Goal: Task Accomplishment & Management: Manage account settings

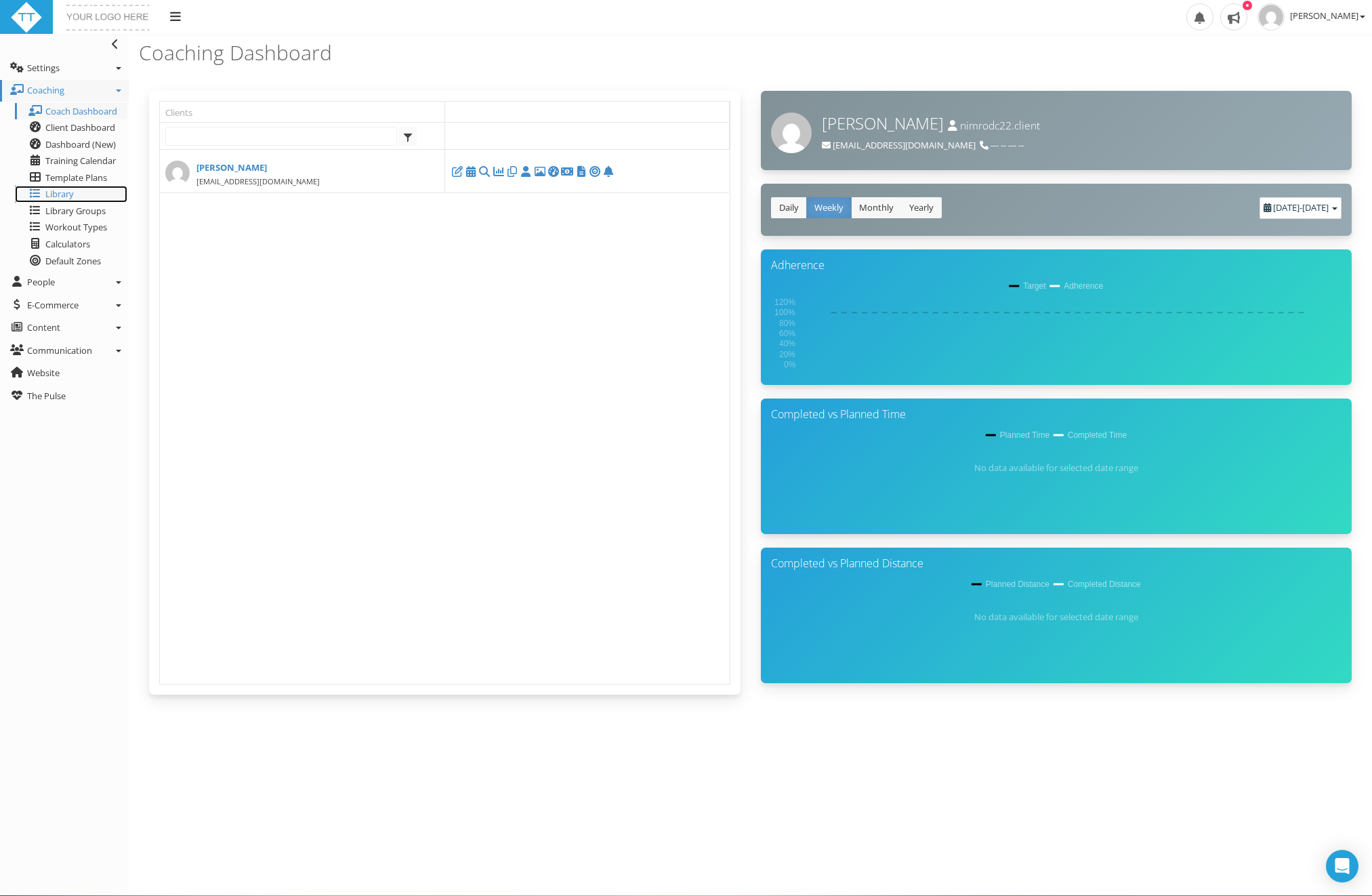
click at [69, 191] on span "Library" at bounding box center [59, 194] width 28 height 12
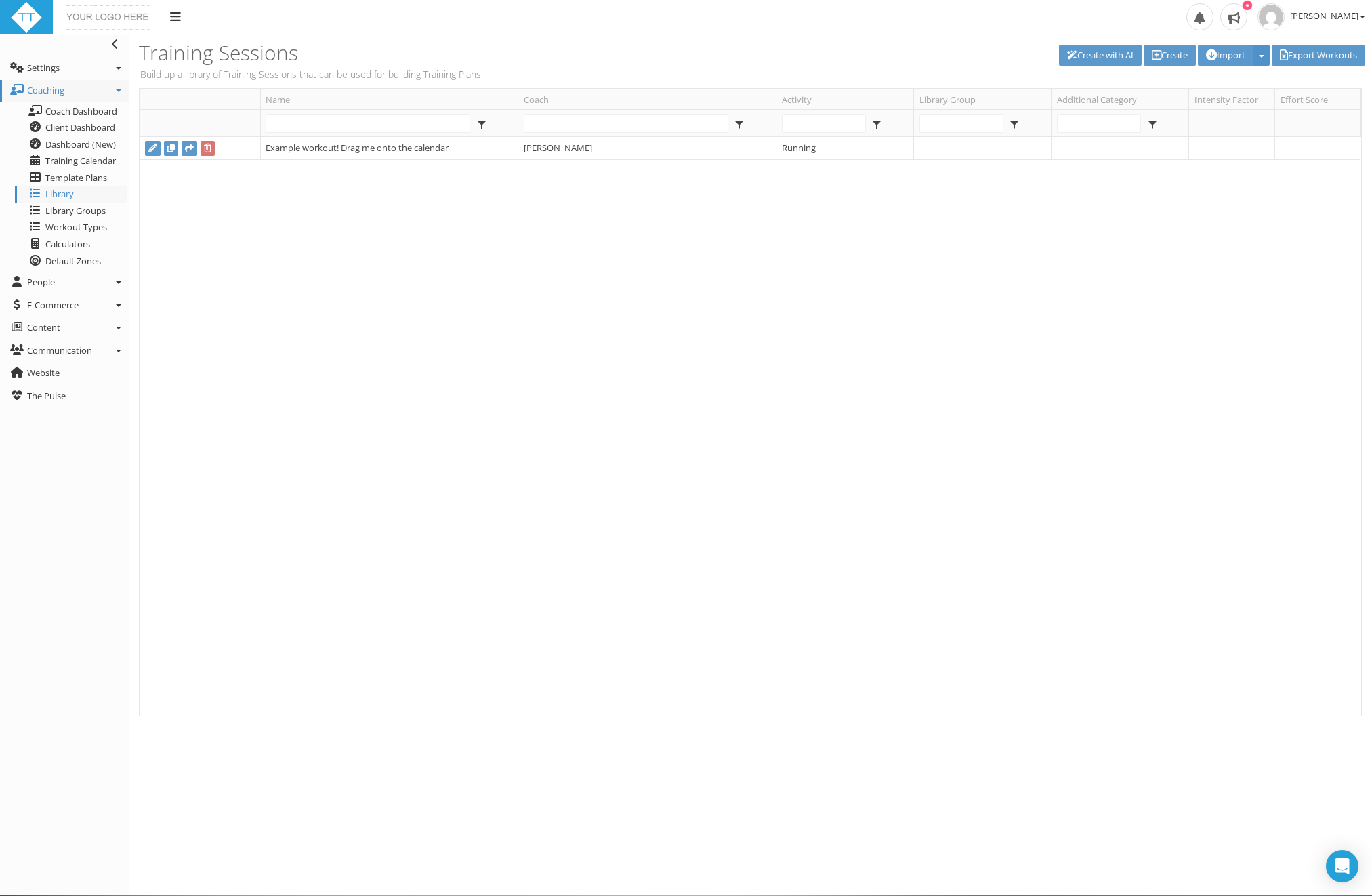
click at [1254, 47] on button "button" at bounding box center [1261, 55] width 17 height 21
click at [1237, 108] on link "Import" at bounding box center [1267, 110] width 138 height 17
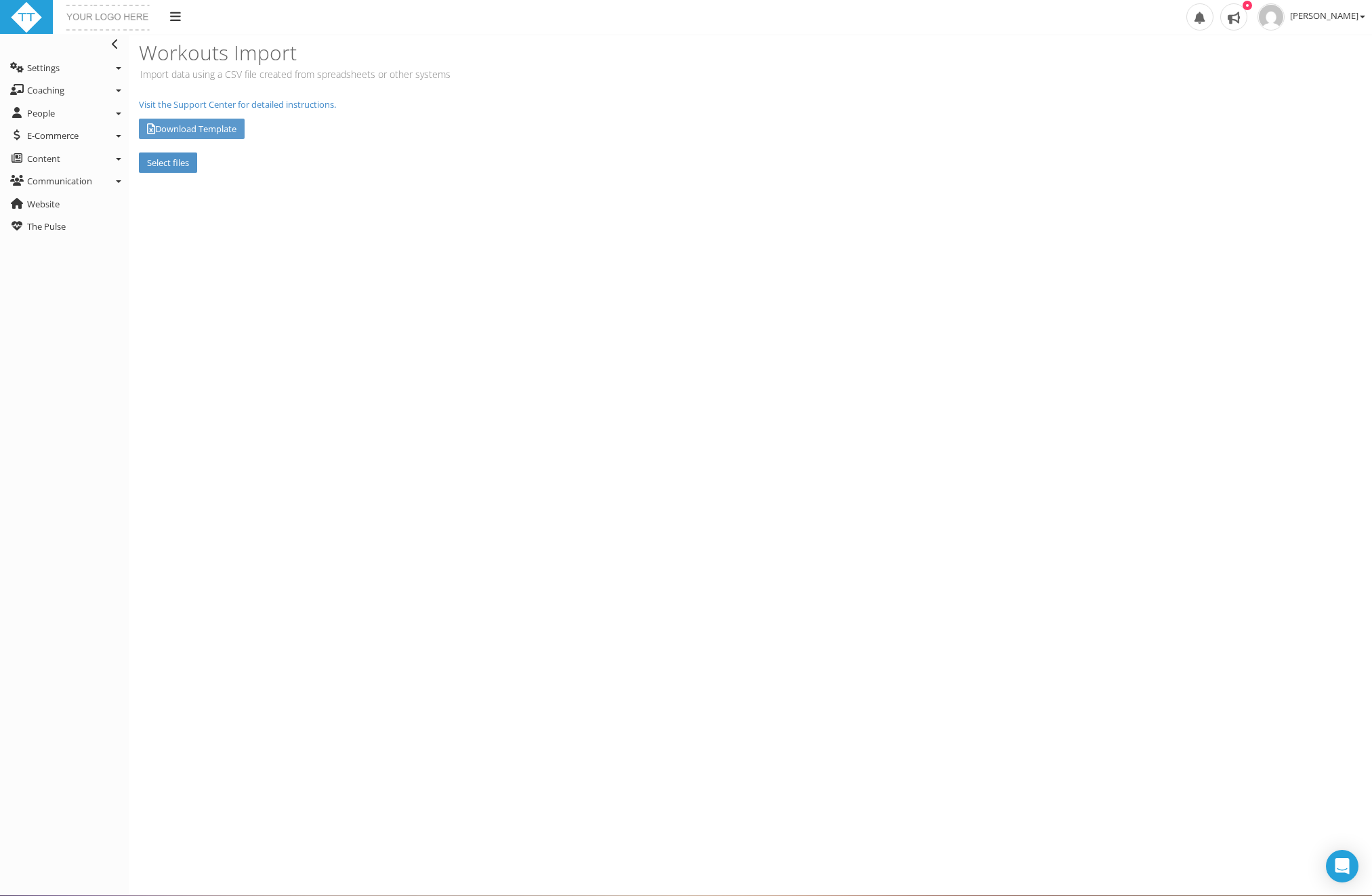
click at [172, 160] on label "Select files" at bounding box center [168, 163] width 58 height 21
click at [0, 0] on input "Select files" at bounding box center [0, 0] width 0 height 0
click at [310, 160] on input "Upload" at bounding box center [297, 163] width 45 height 21
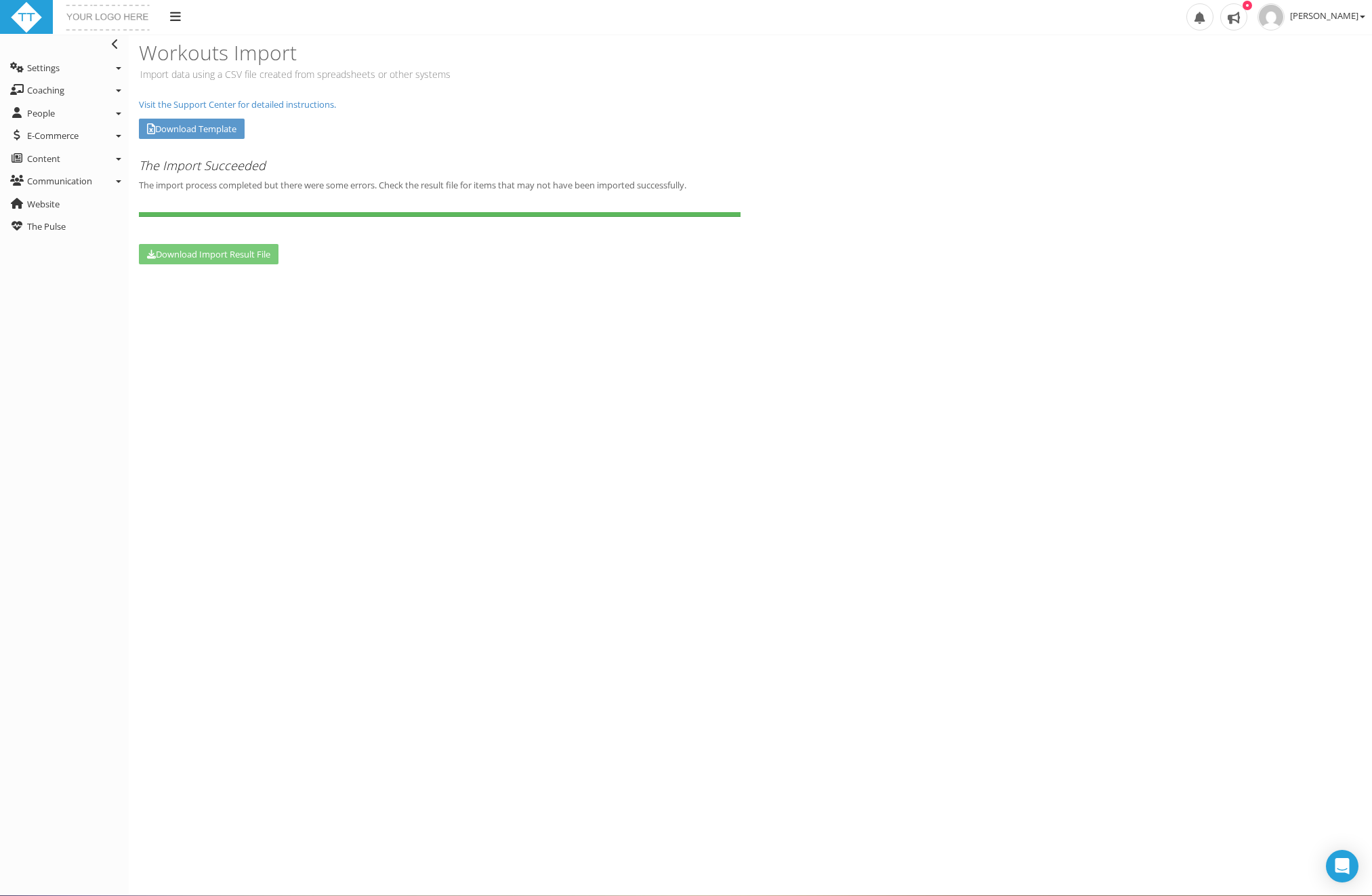
click at [194, 251] on link "Download Import Result File" at bounding box center [208, 254] width 140 height 21
click at [118, 46] on span at bounding box center [117, 44] width 10 height 12
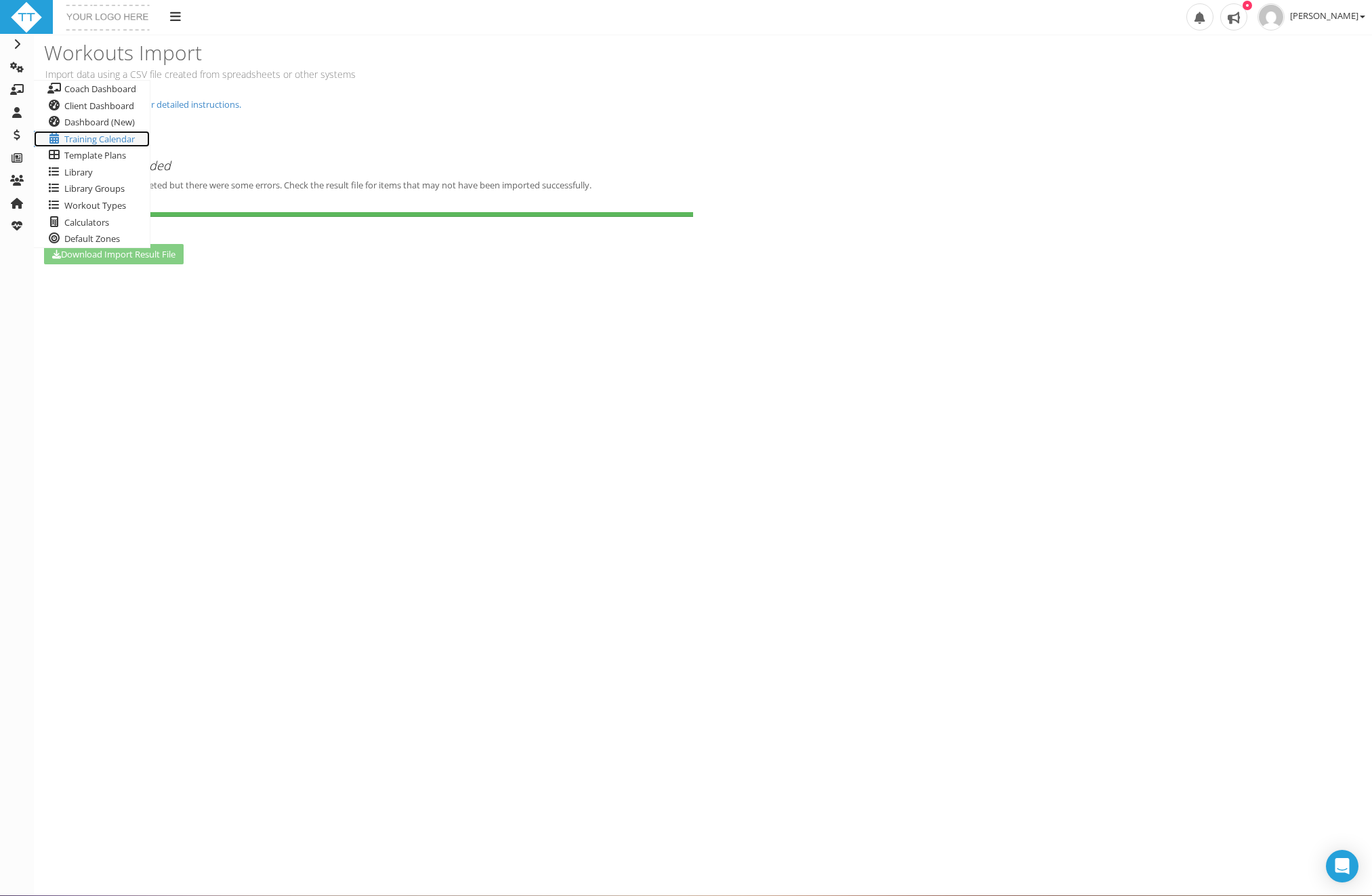
click at [84, 134] on span "Training Calendar" at bounding box center [99, 139] width 70 height 12
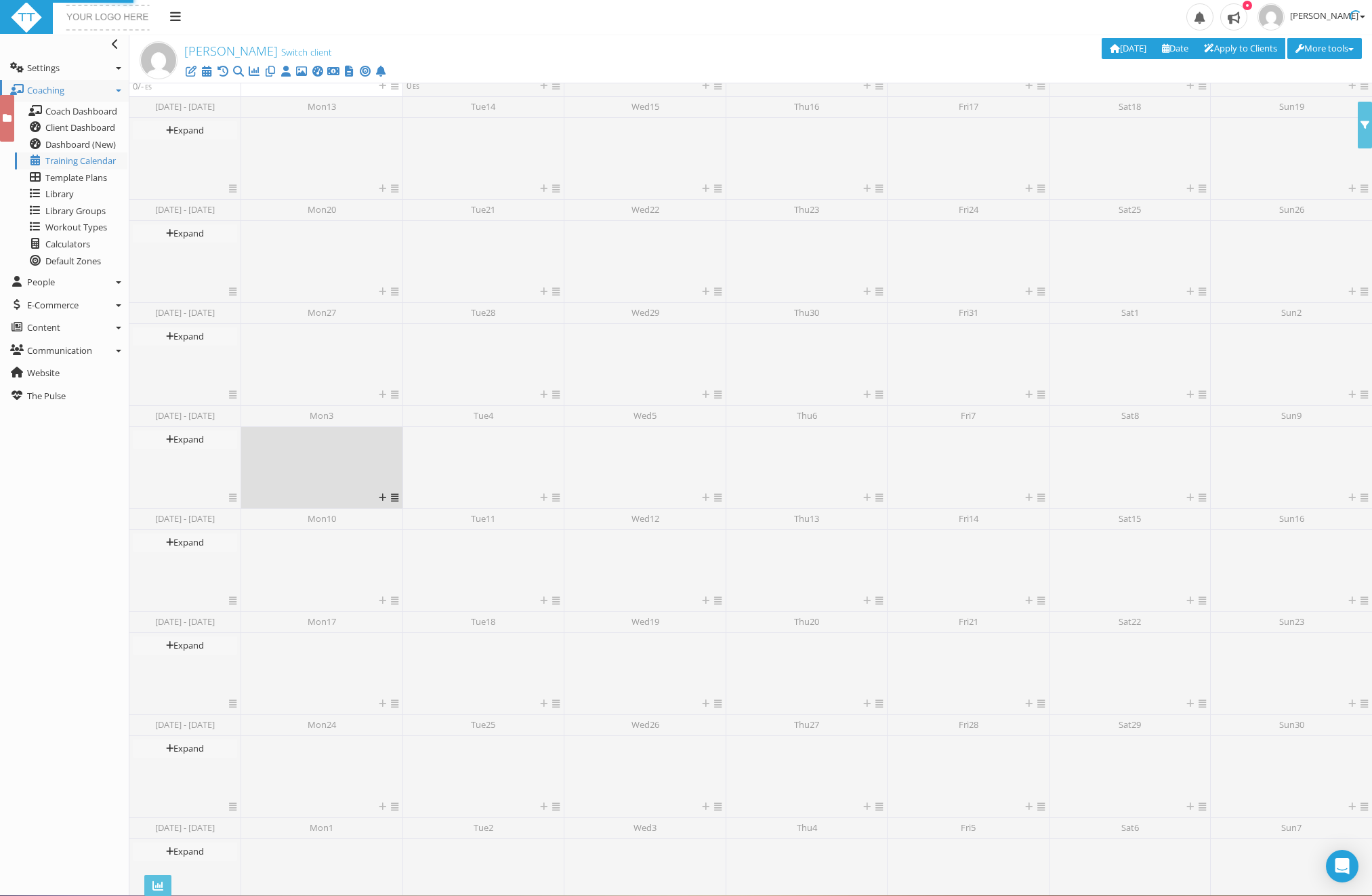
scroll to position [41, 0]
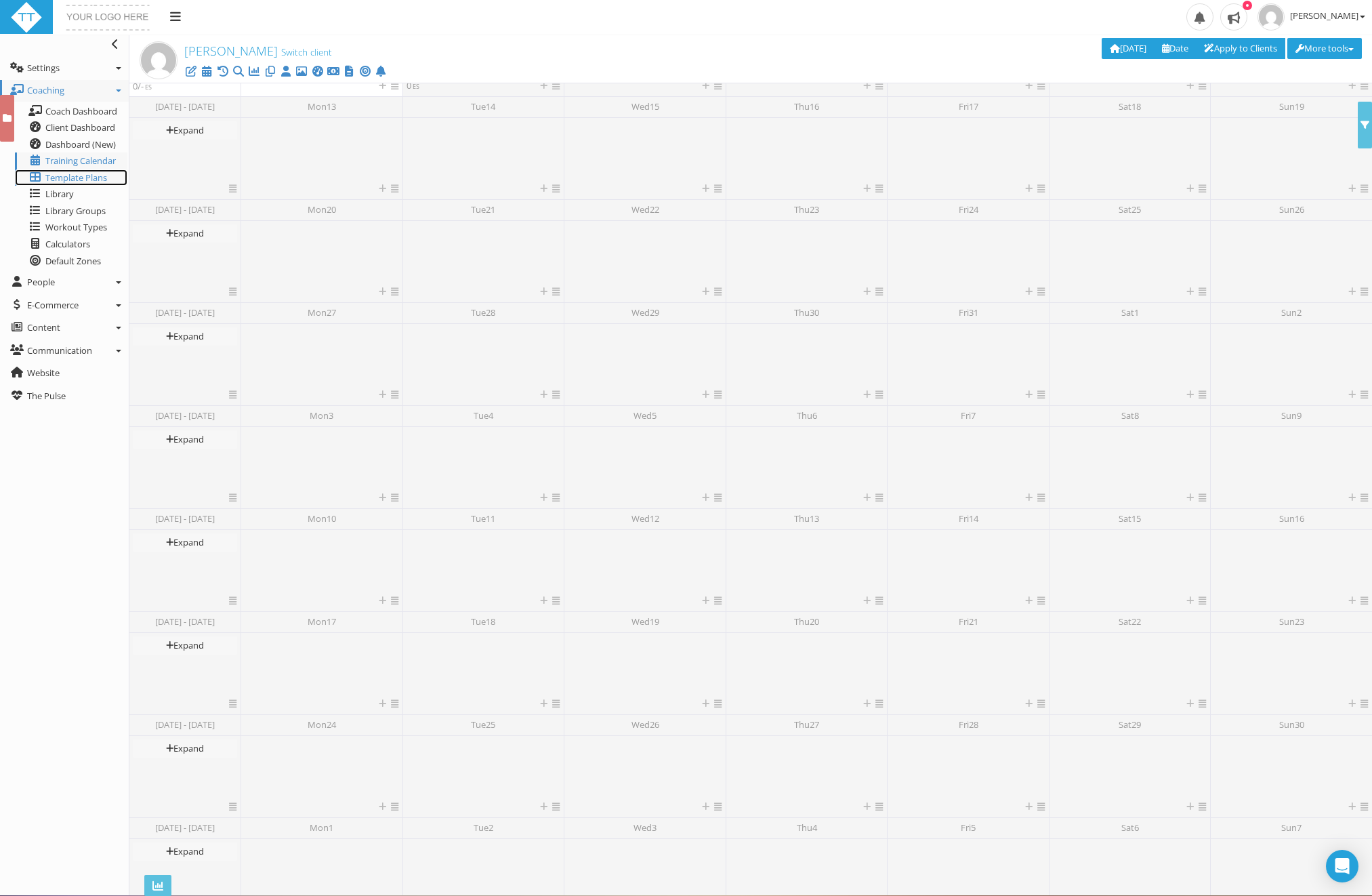
click at [67, 175] on span "Template Plans" at bounding box center [75, 177] width 61 height 12
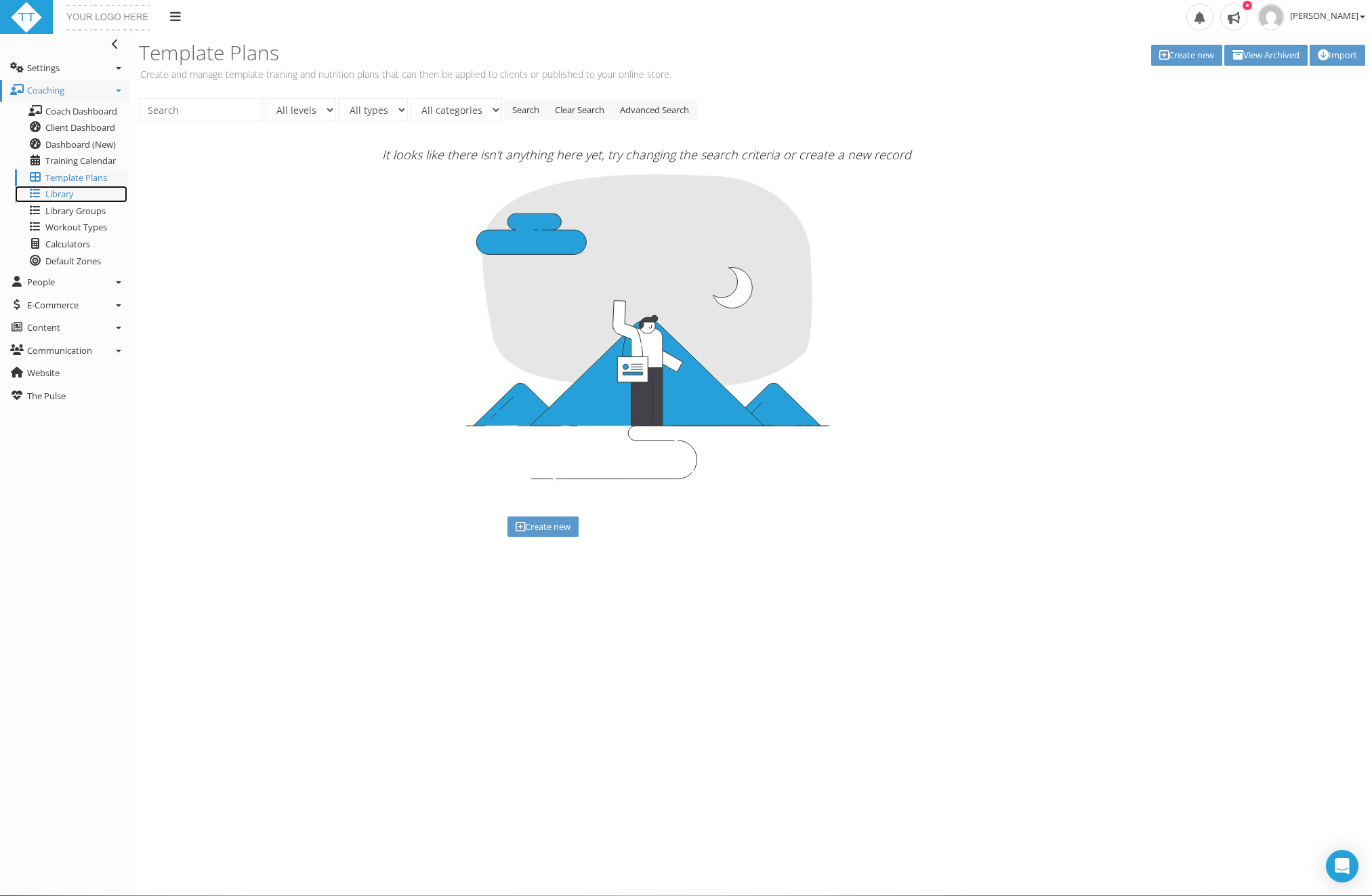
click at [67, 191] on span "Library" at bounding box center [59, 194] width 28 height 12
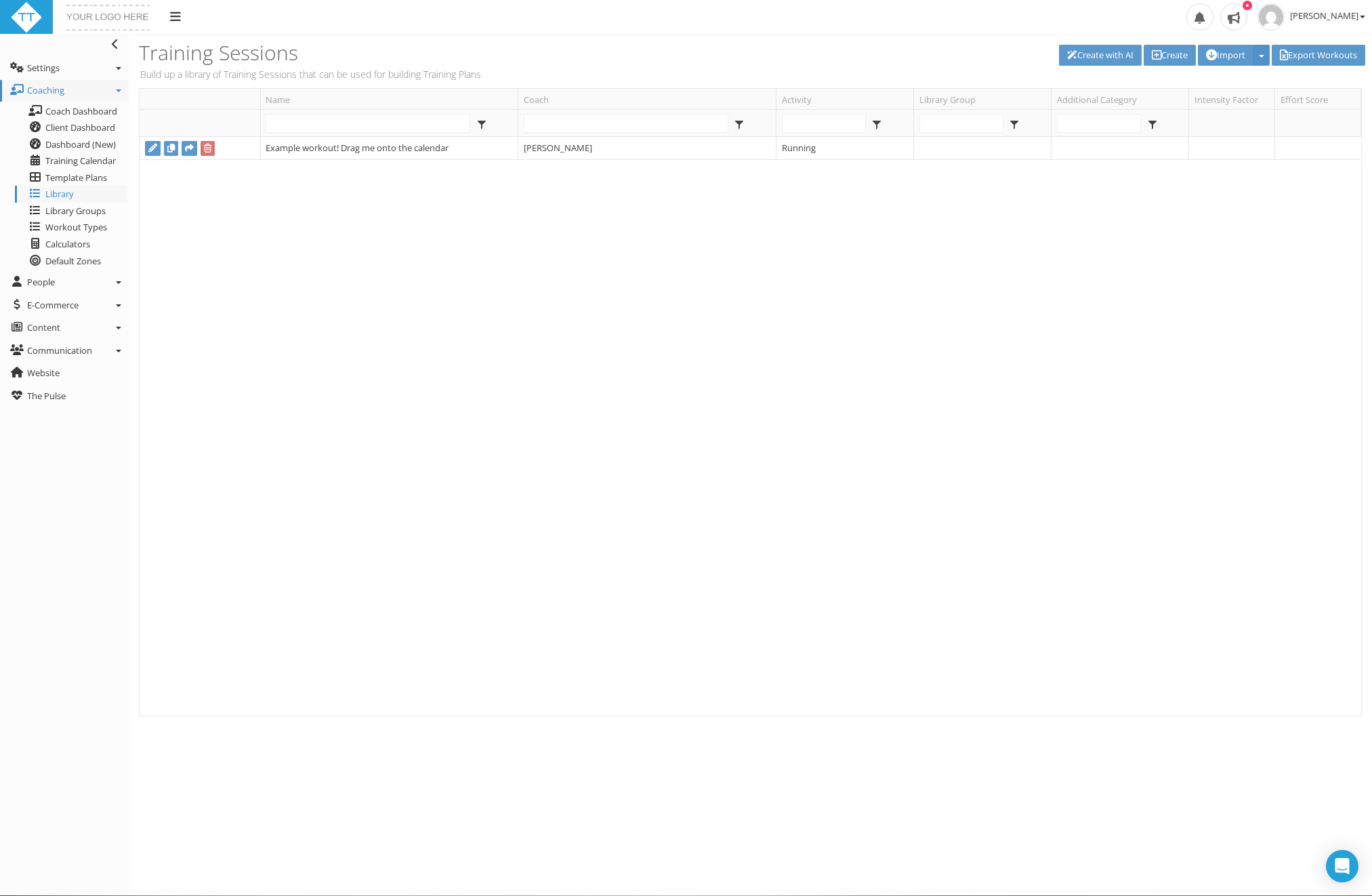
click at [1255, 52] on button "button" at bounding box center [1261, 55] width 17 height 21
click at [1256, 115] on link "Import" at bounding box center [1267, 110] width 138 height 17
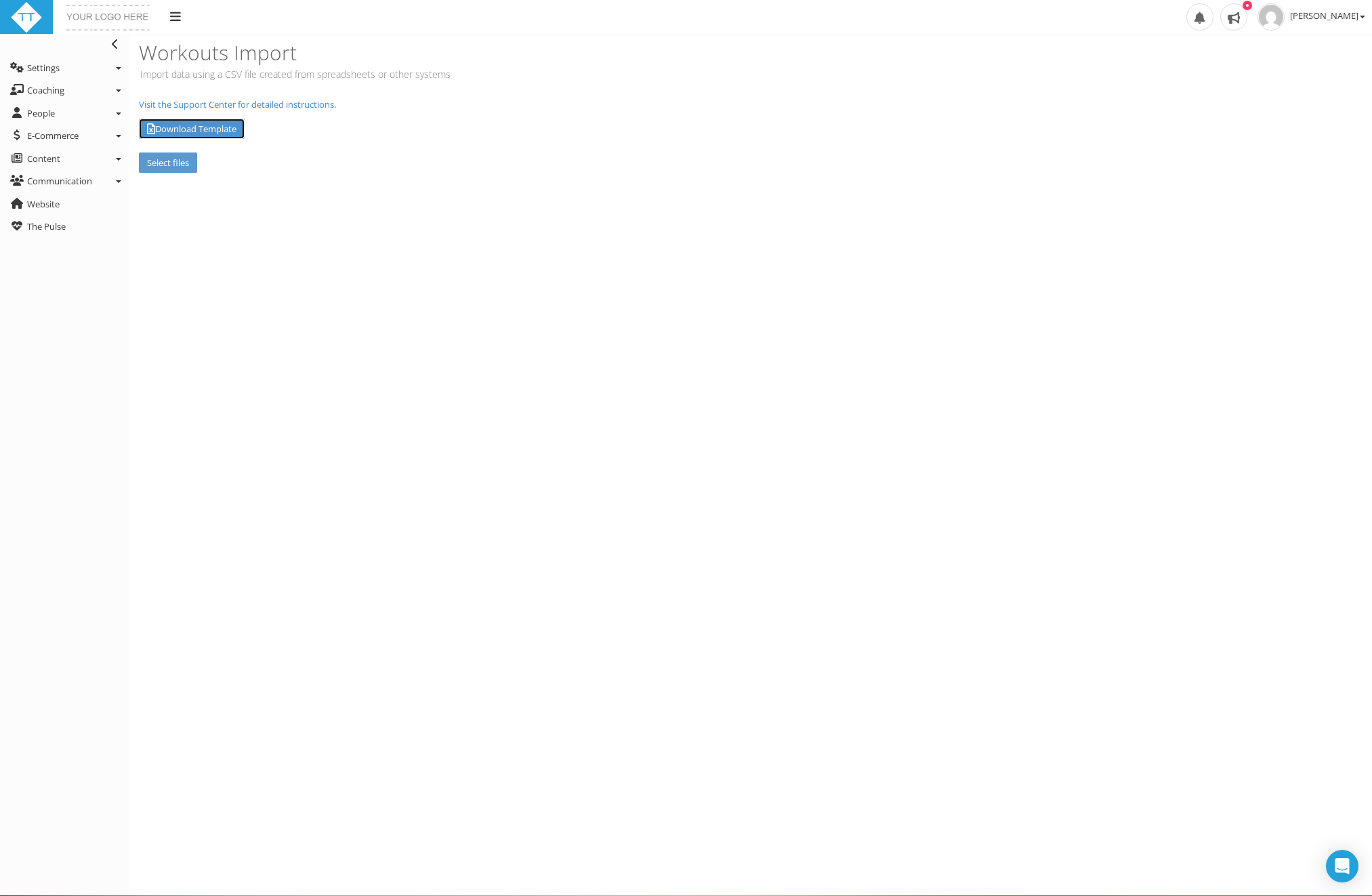
click at [228, 133] on link "Download Template" at bounding box center [191, 129] width 106 height 21
drag, startPoint x: 213, startPoint y: 77, endPoint x: 280, endPoint y: 76, distance: 67.0
click at [280, 76] on p "Import data using a CSV file created from spreadsheets or other systems" at bounding box center [442, 74] width 606 height 14
click at [298, 75] on p "Import data using a CSV file created from spreadsheets or other systems" at bounding box center [442, 74] width 606 height 14
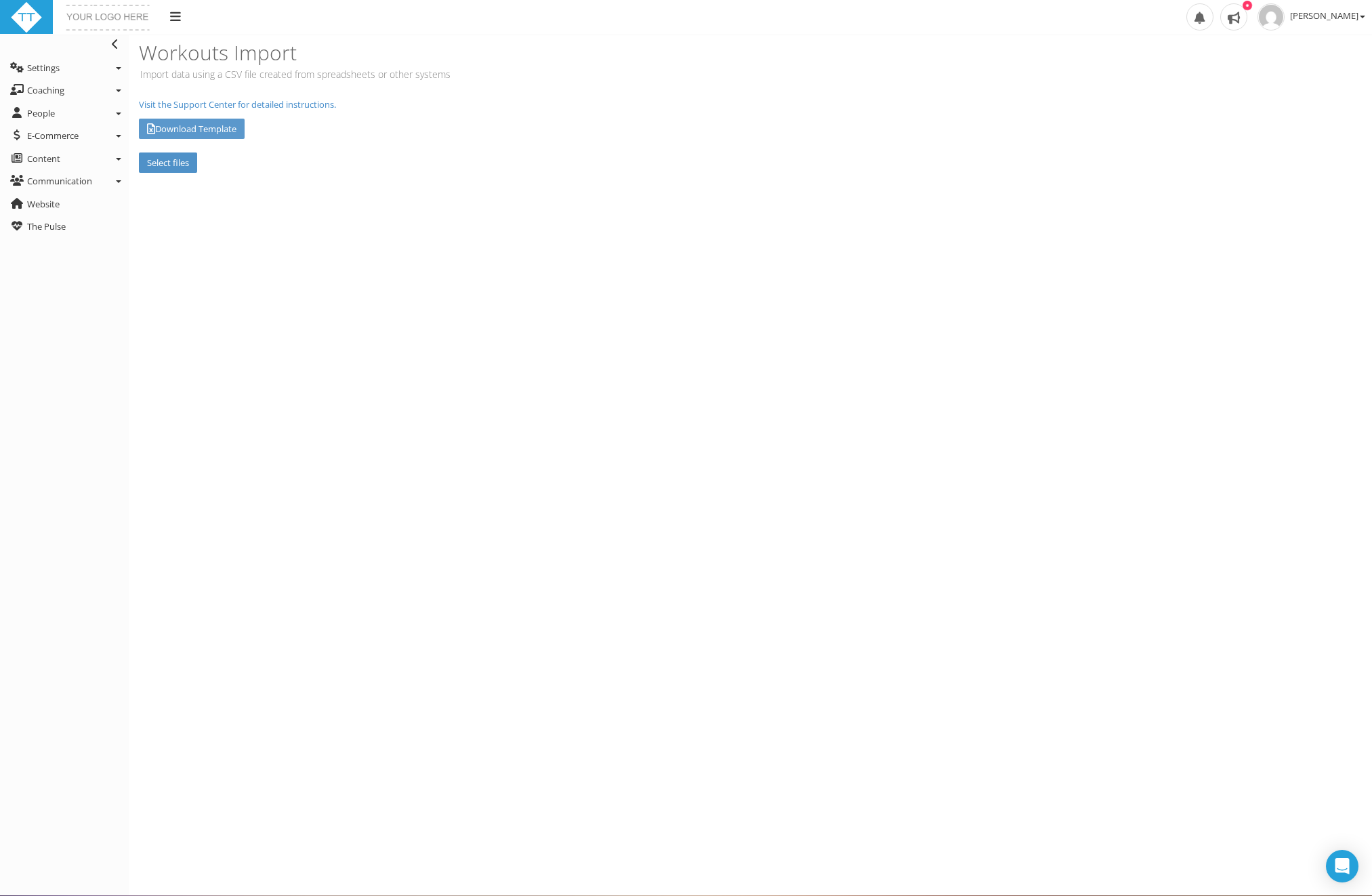
click at [163, 160] on label "Select files" at bounding box center [168, 163] width 58 height 21
click at [0, 0] on input "Select files" at bounding box center [0, 0] width 0 height 0
click at [294, 103] on link "Visit the Support Center for detailed instructions." at bounding box center [237, 104] width 197 height 12
click at [183, 160] on label "Select files" at bounding box center [168, 163] width 58 height 21
click at [0, 0] on input "Select files" at bounding box center [0, 0] width 0 height 0
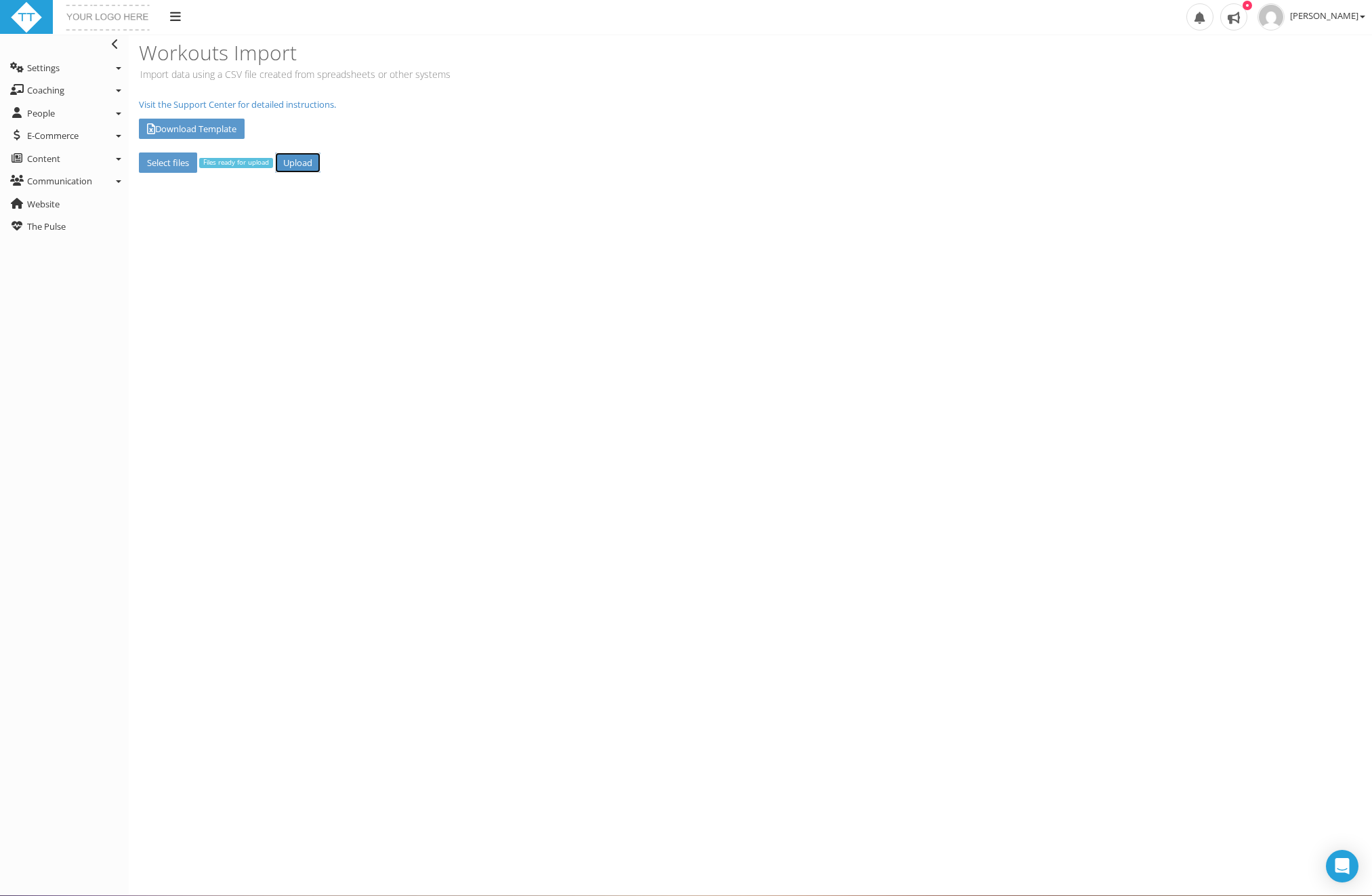
click at [297, 160] on input "Upload" at bounding box center [297, 163] width 45 height 21
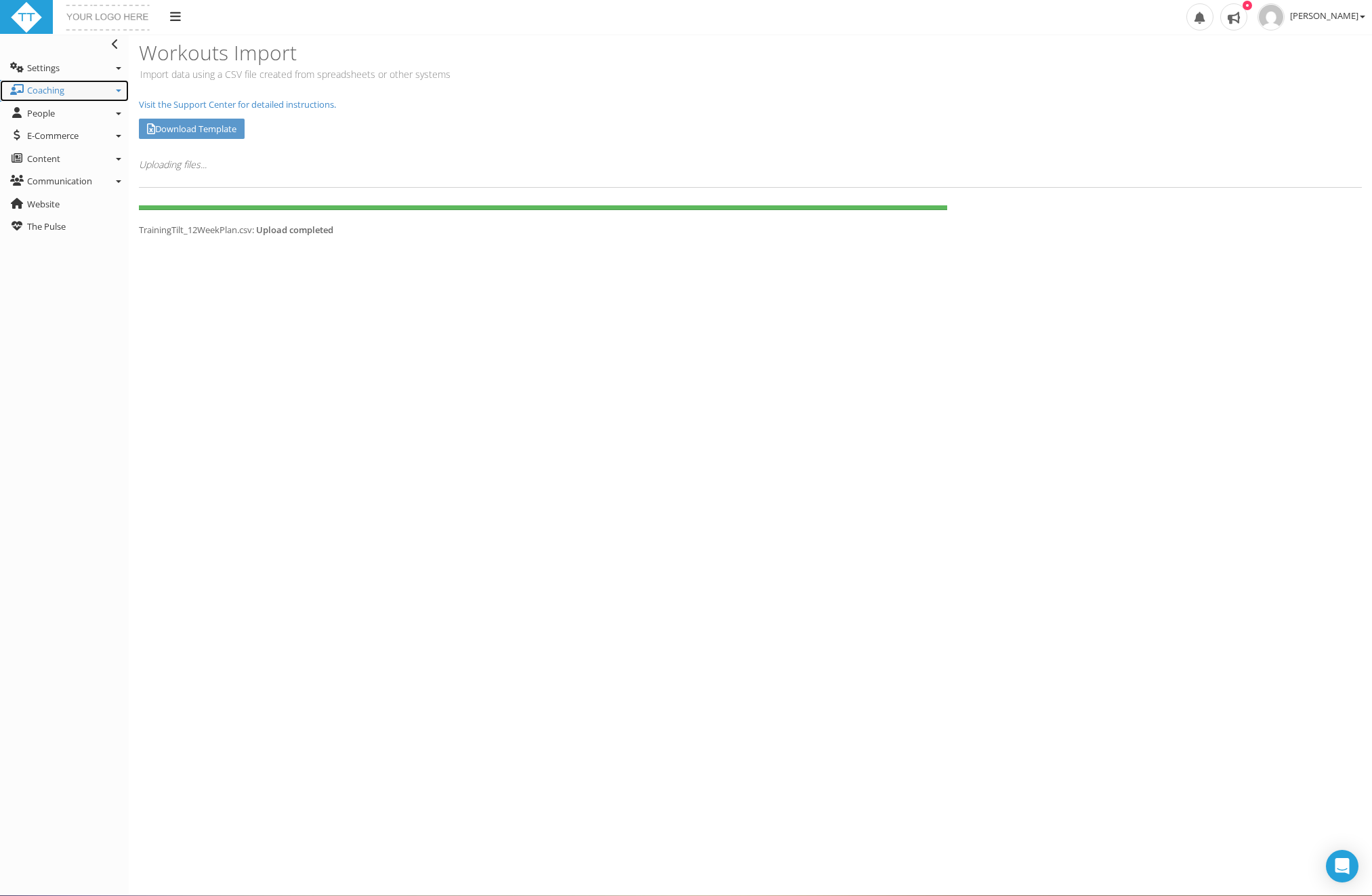
click at [95, 96] on link "Coaching" at bounding box center [64, 90] width 129 height 21
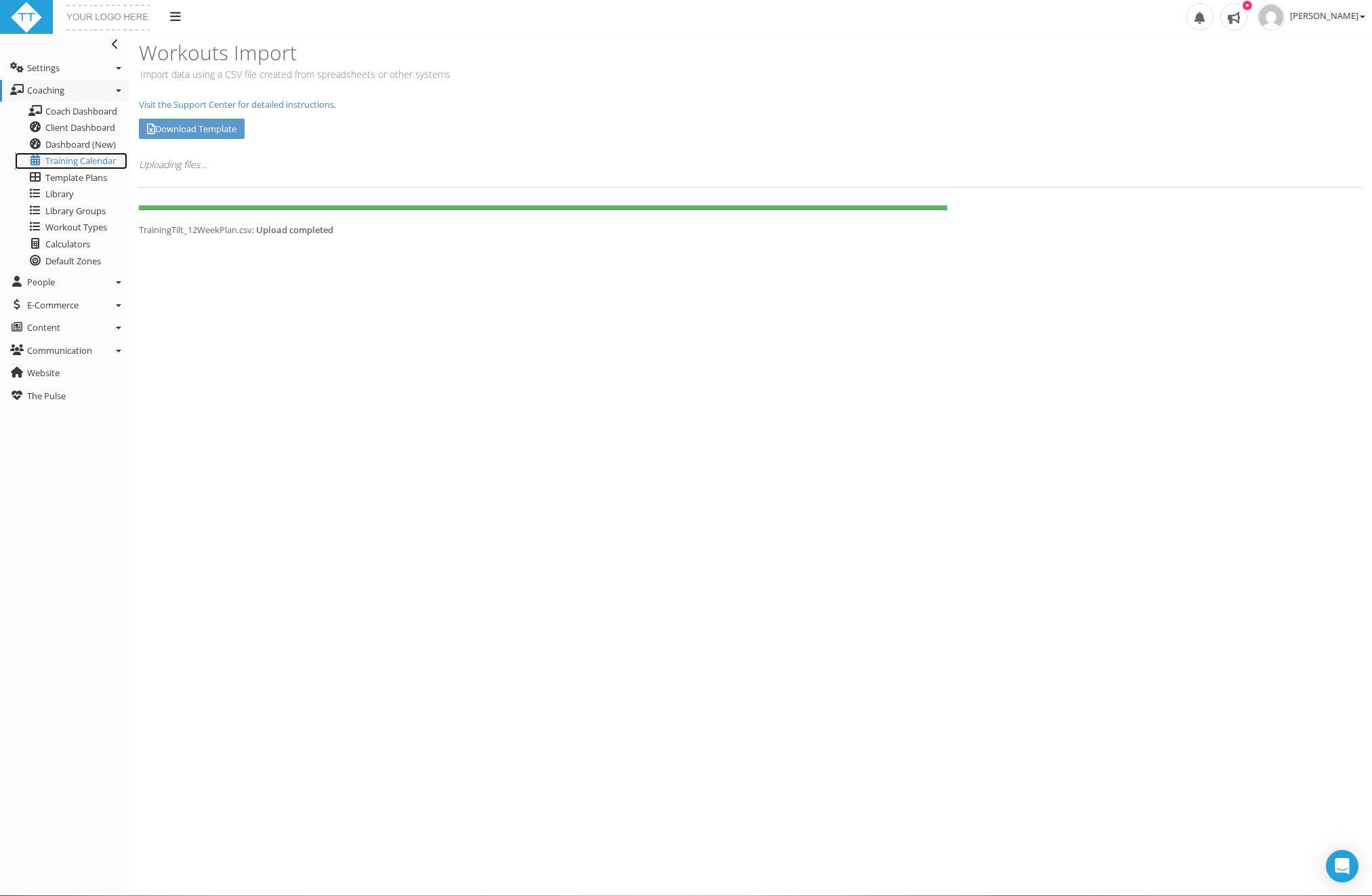
click at [65, 158] on span "Training Calendar" at bounding box center [80, 160] width 70 height 12
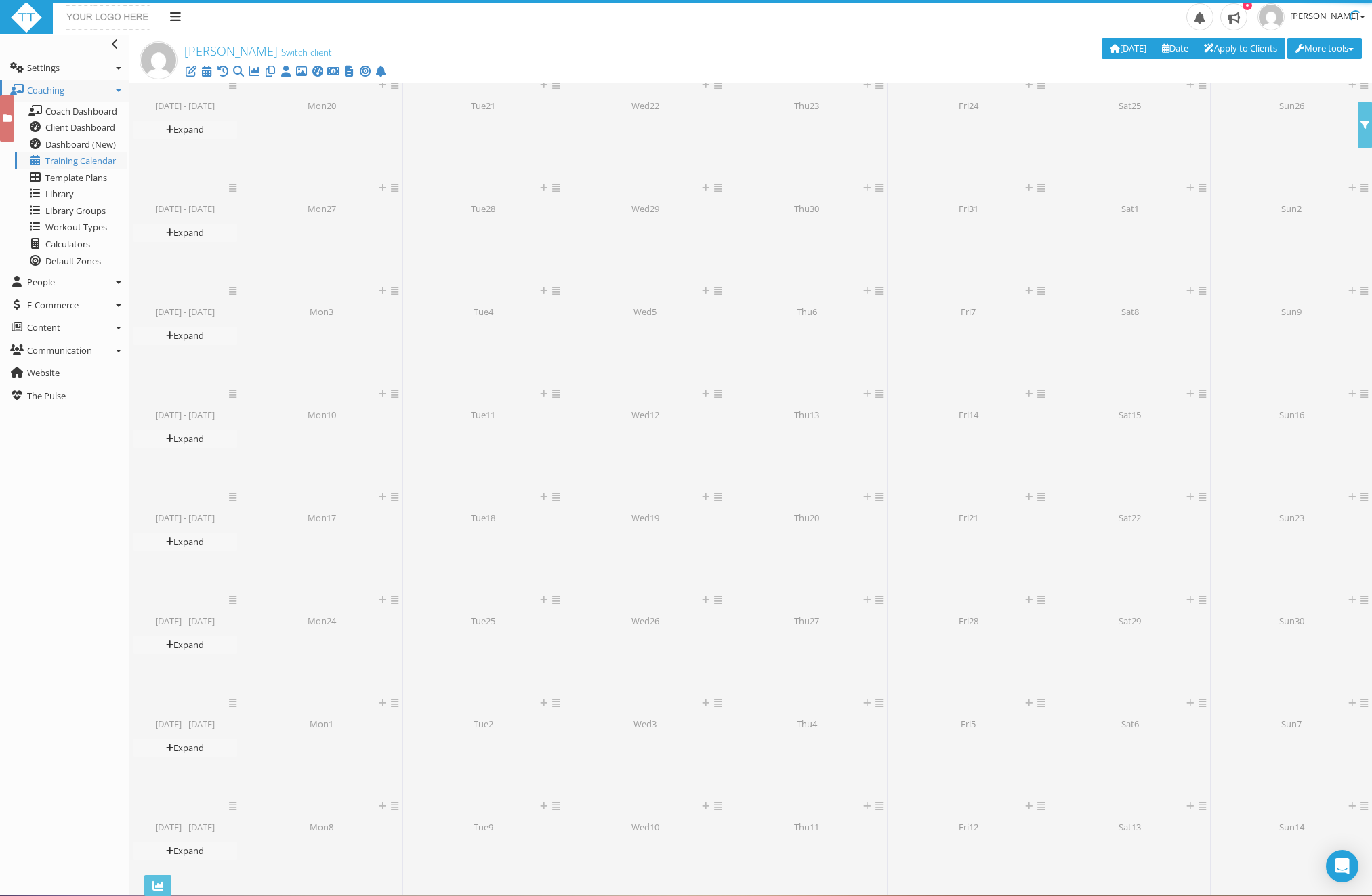
scroll to position [145, 0]
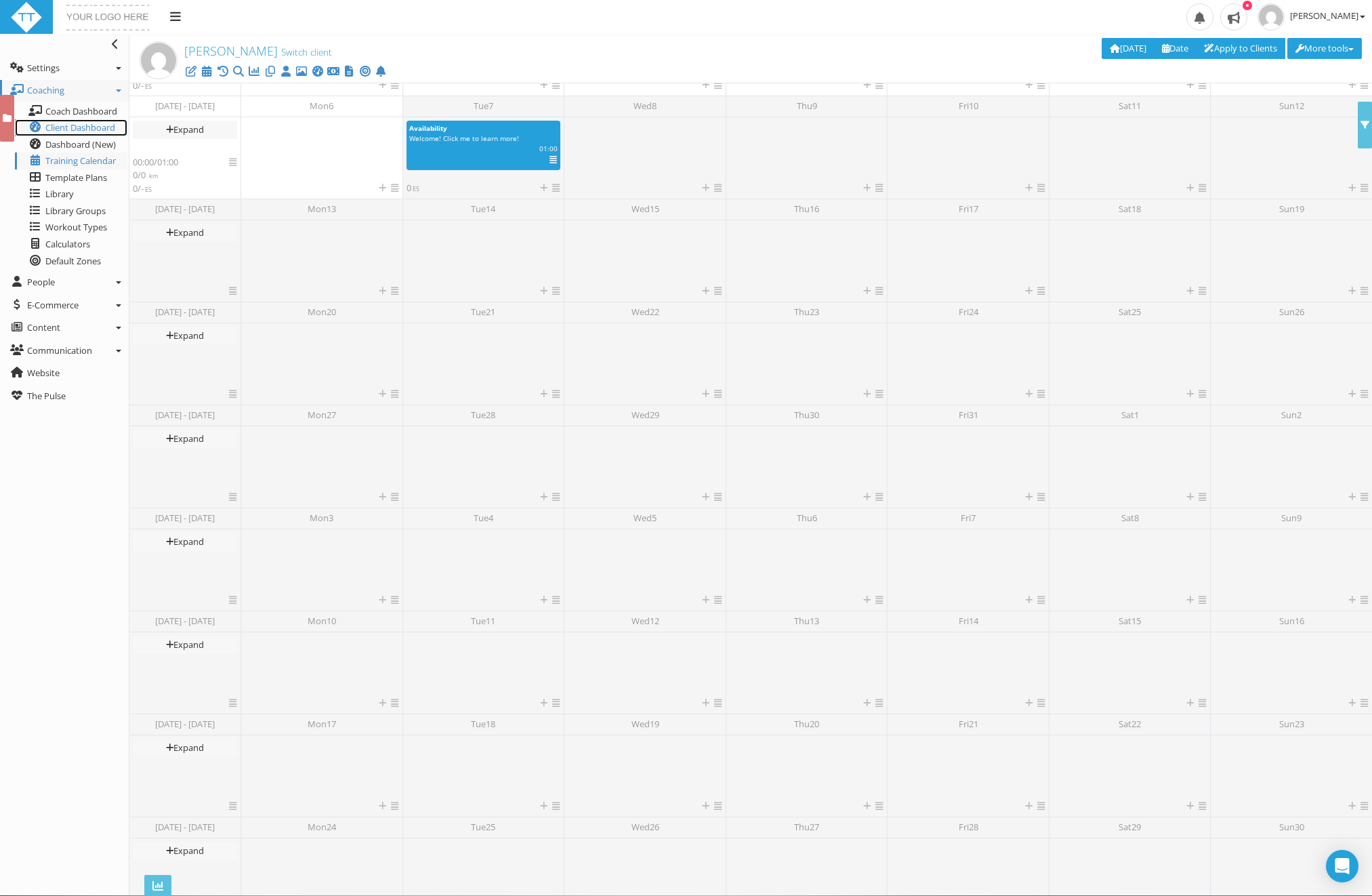
click at [76, 124] on span "Client Dashboard" at bounding box center [80, 127] width 69 height 12
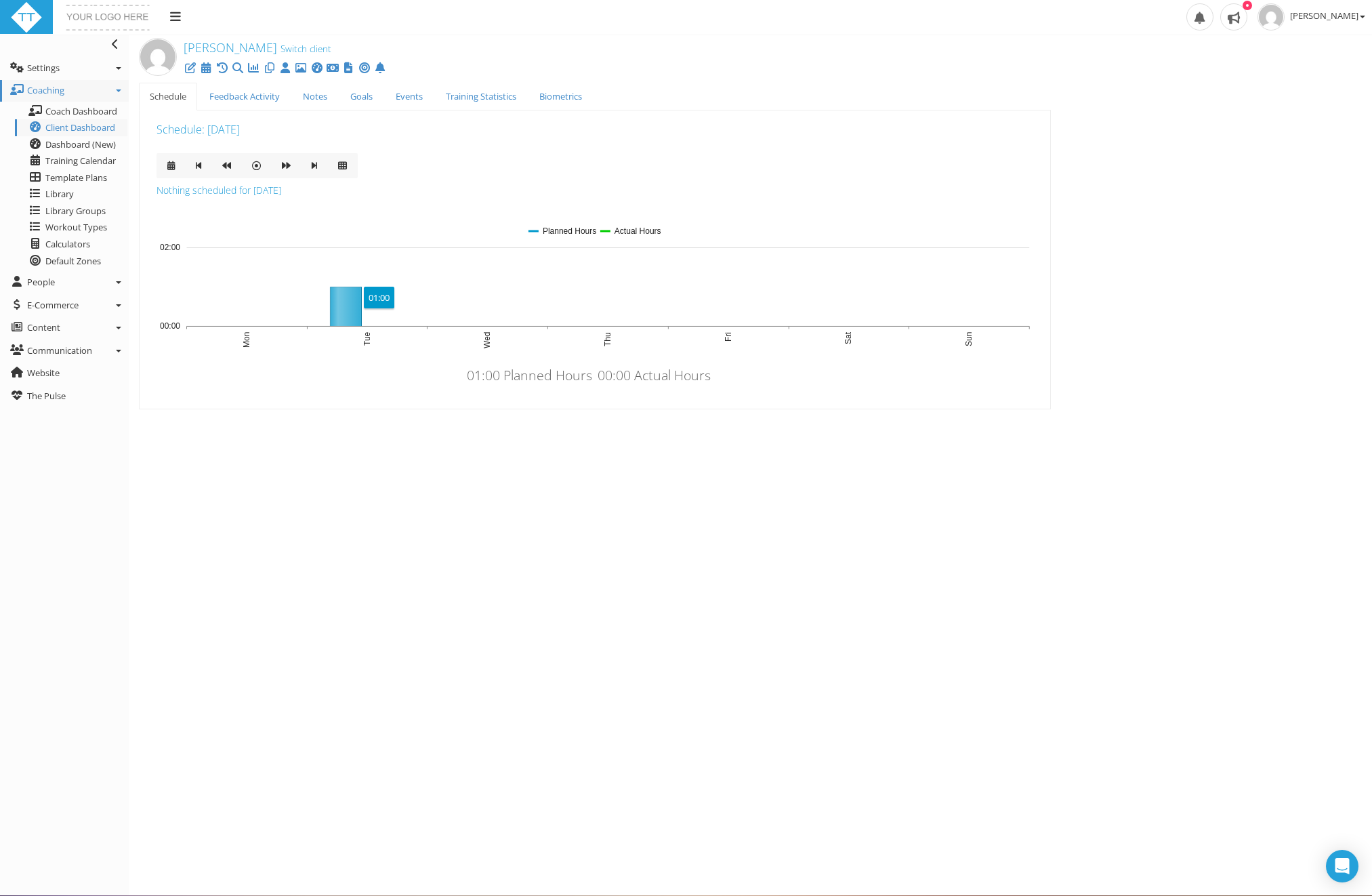
click at [348, 308] on icon at bounding box center [345, 306] width 30 height 39
click at [89, 126] on span "Client Dashboard" at bounding box center [80, 127] width 69 height 12
click at [377, 298] on div "01:00" at bounding box center [378, 297] width 30 height 21
click at [354, 297] on icon at bounding box center [345, 306] width 30 height 39
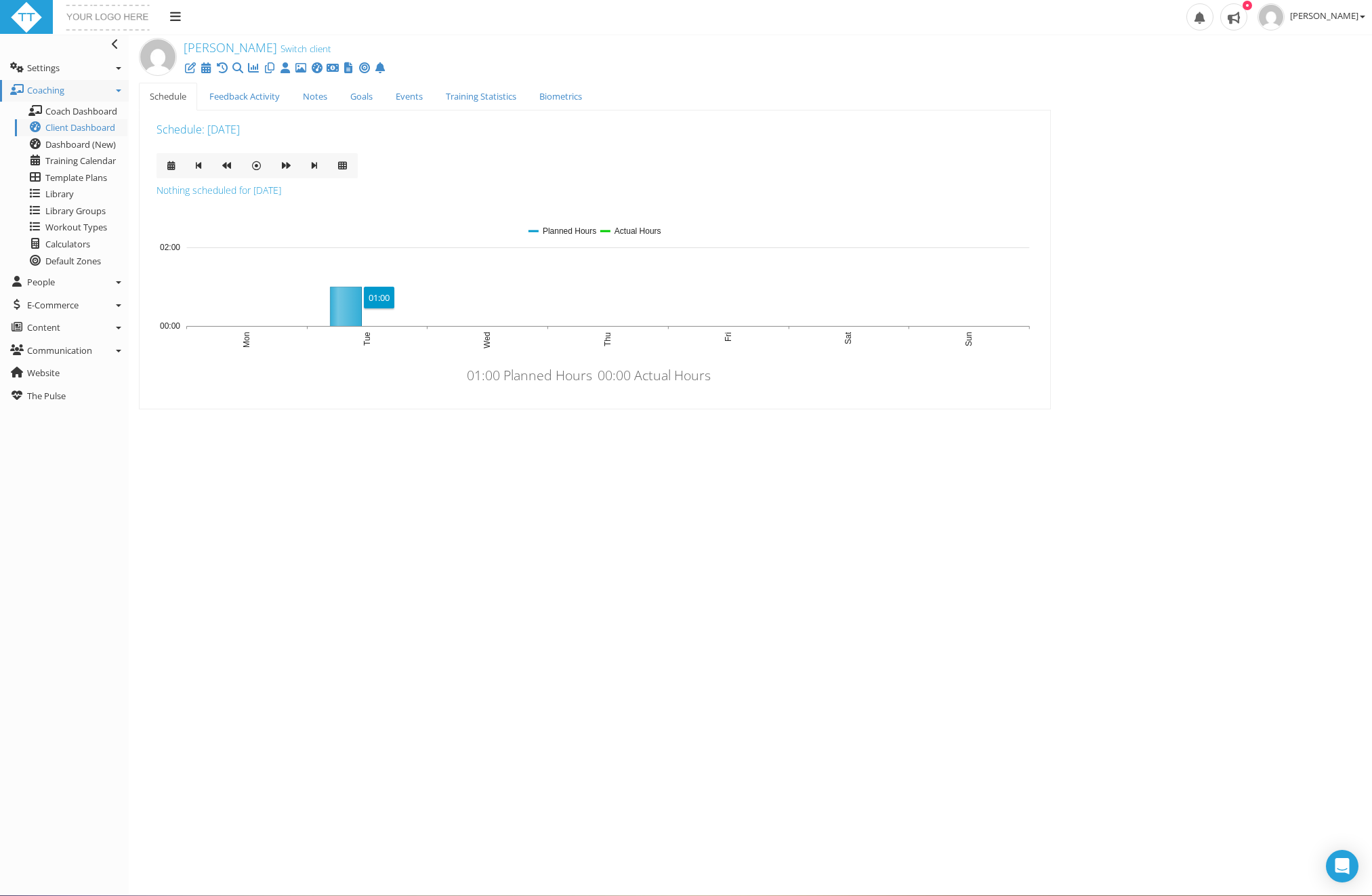
click at [350, 302] on icon at bounding box center [345, 306] width 30 height 39
click at [76, 165] on span "Training Calendar" at bounding box center [80, 160] width 70 height 12
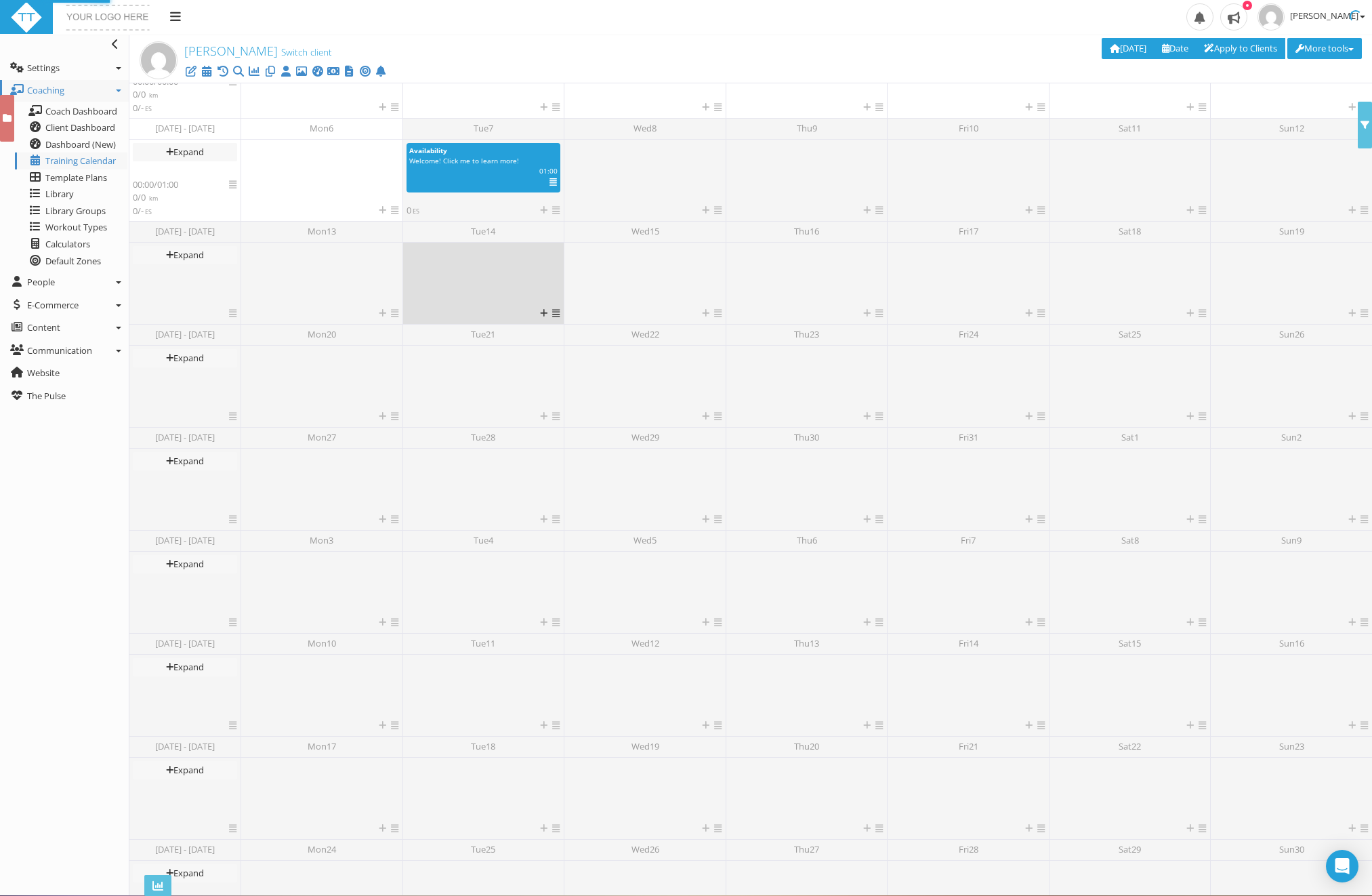
scroll to position [370, 0]
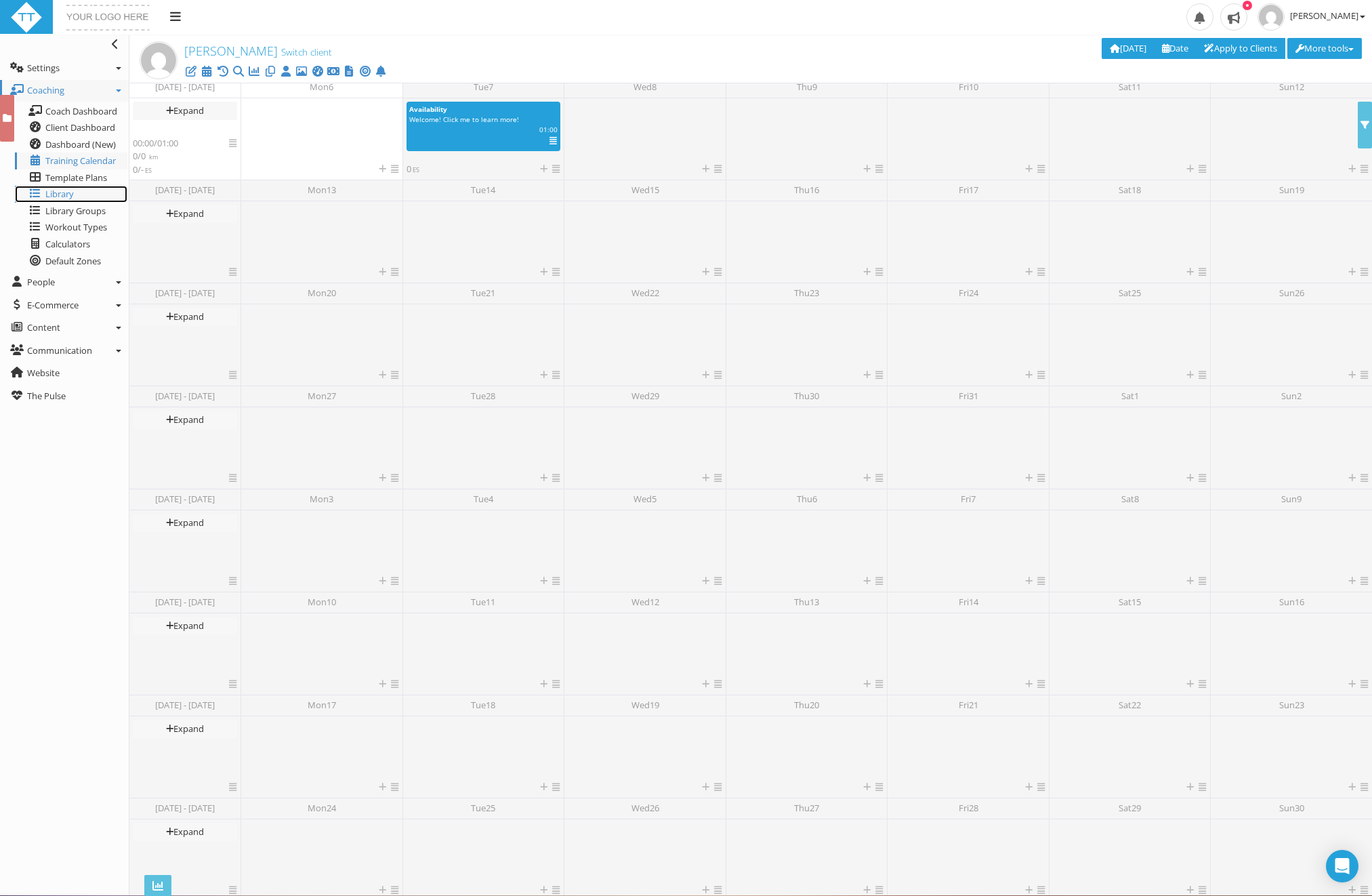
click at [60, 188] on span "Library" at bounding box center [59, 194] width 28 height 12
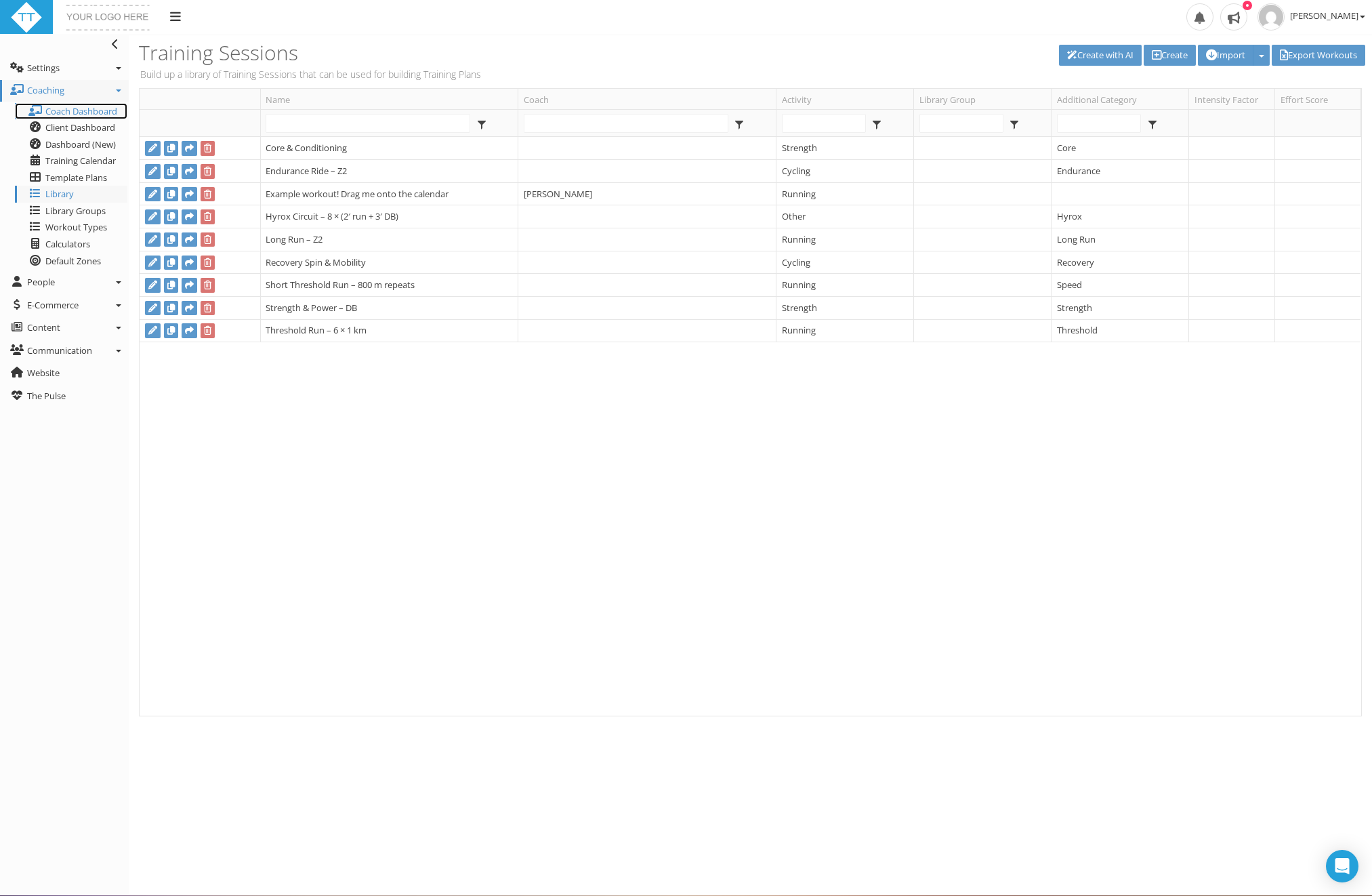
click at [86, 109] on span "Coach Dashboard" at bounding box center [81, 111] width 72 height 12
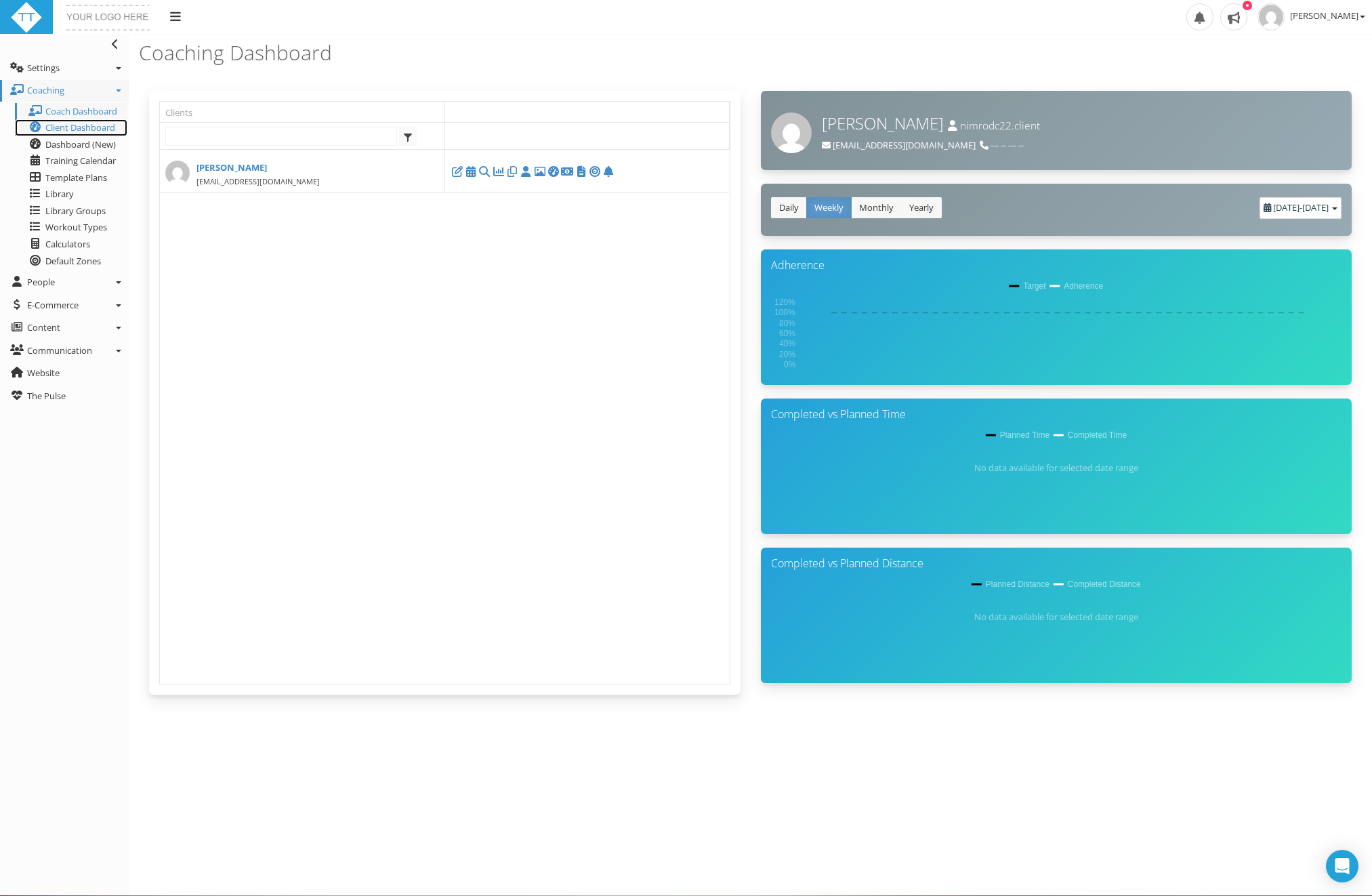
click at [75, 122] on span "Client Dashboard" at bounding box center [80, 127] width 69 height 12
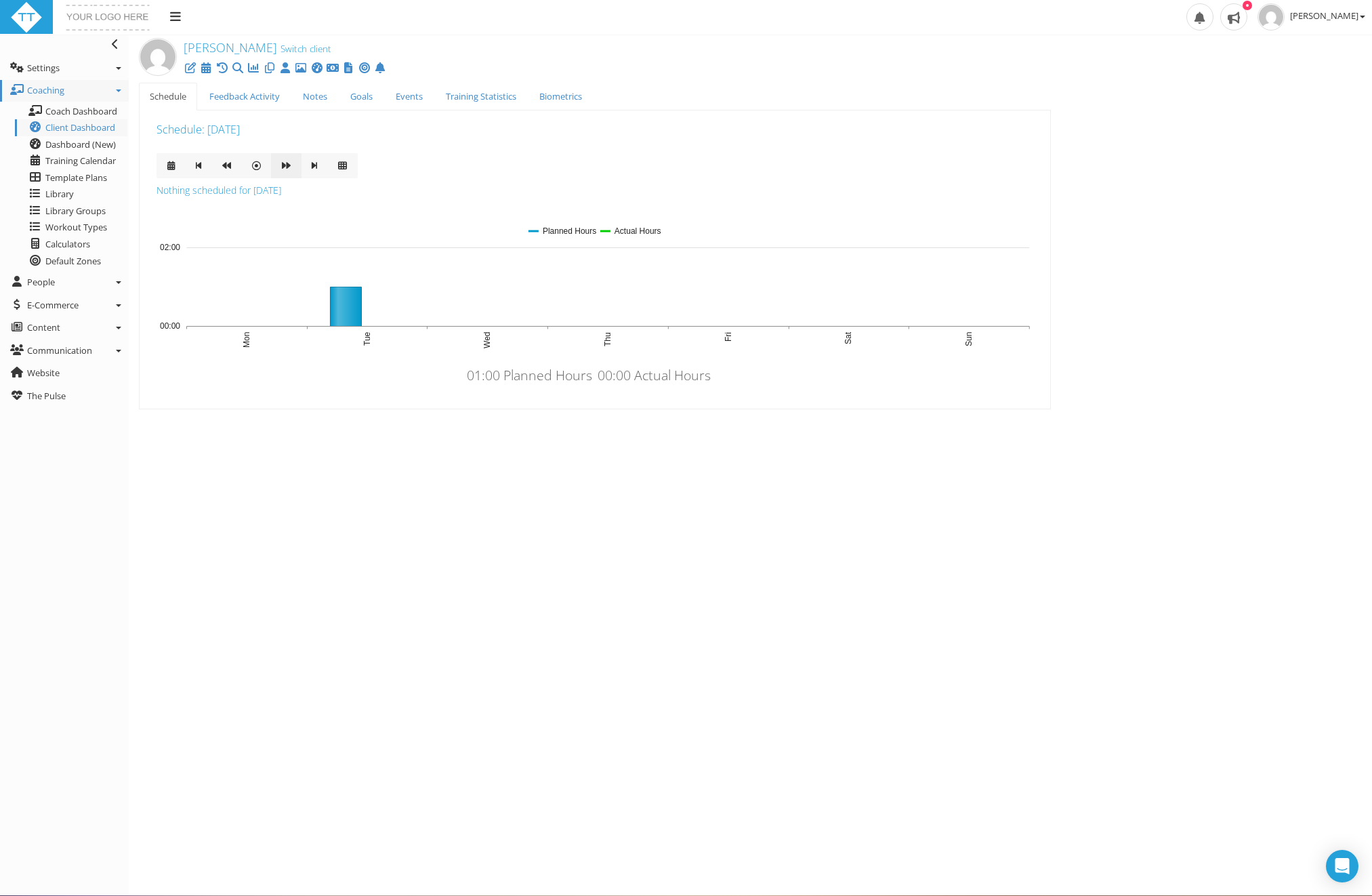
click at [291, 166] on link at bounding box center [286, 166] width 30 height 25
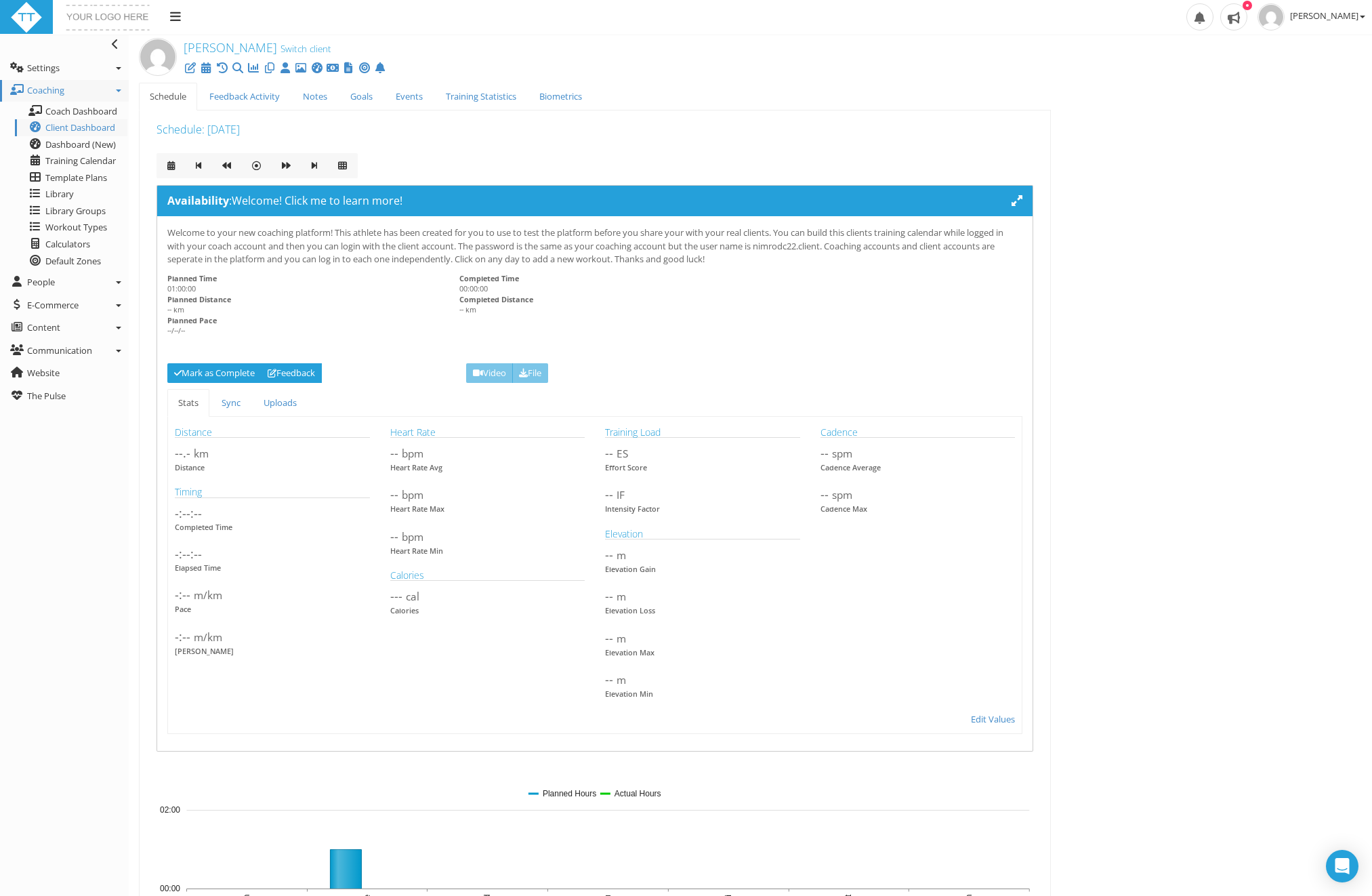
click at [186, 128] on h3 "Schedule : Tuesday, October 7, 2025" at bounding box center [595, 130] width 877 height 12
click at [210, 132] on span ": Tuesday, October 7, 2025" at bounding box center [220, 129] width 38 height 15
click at [282, 166] on icon at bounding box center [286, 166] width 9 height 9
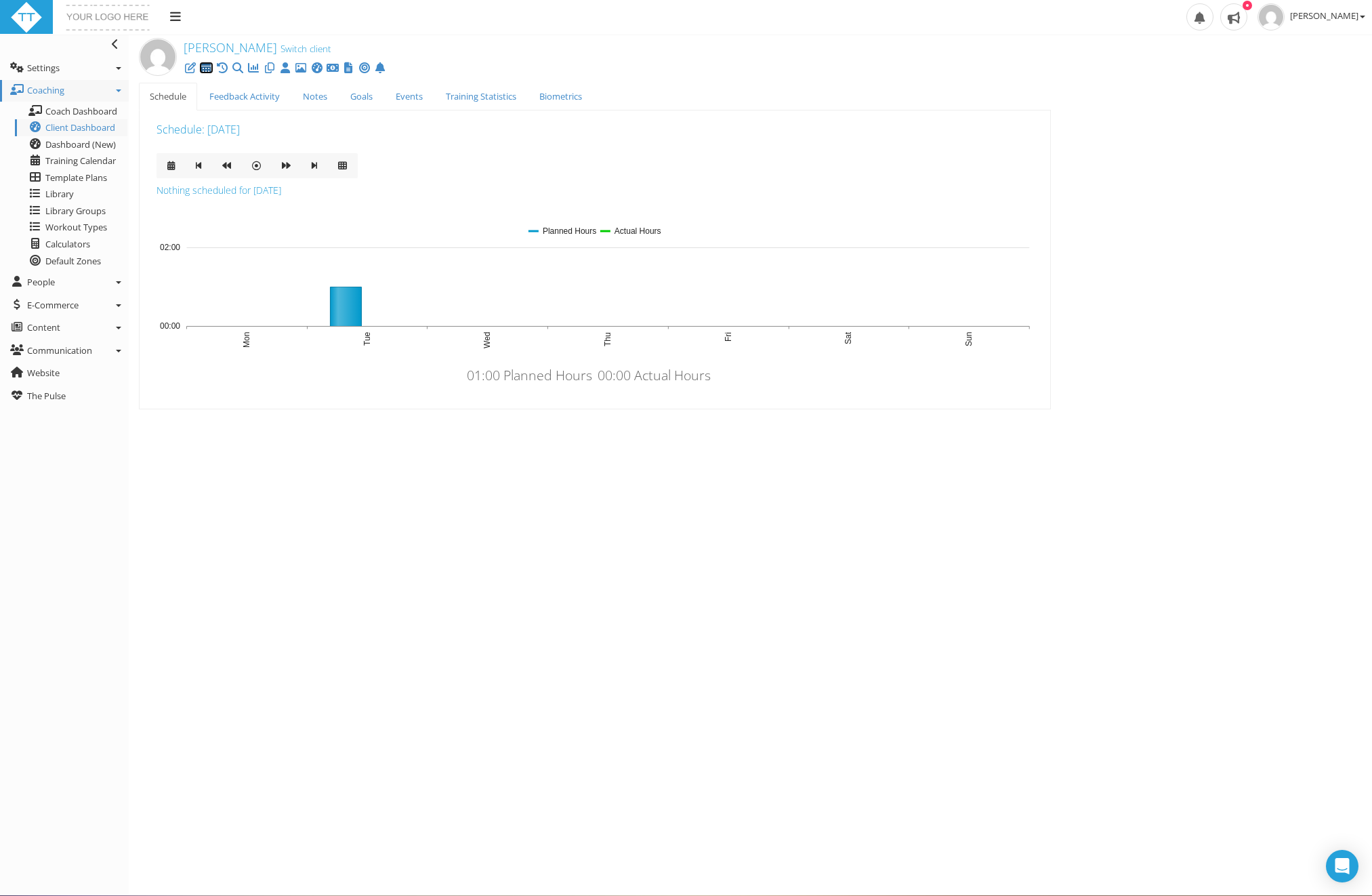
click at [209, 68] on icon at bounding box center [206, 68] width 13 height 1
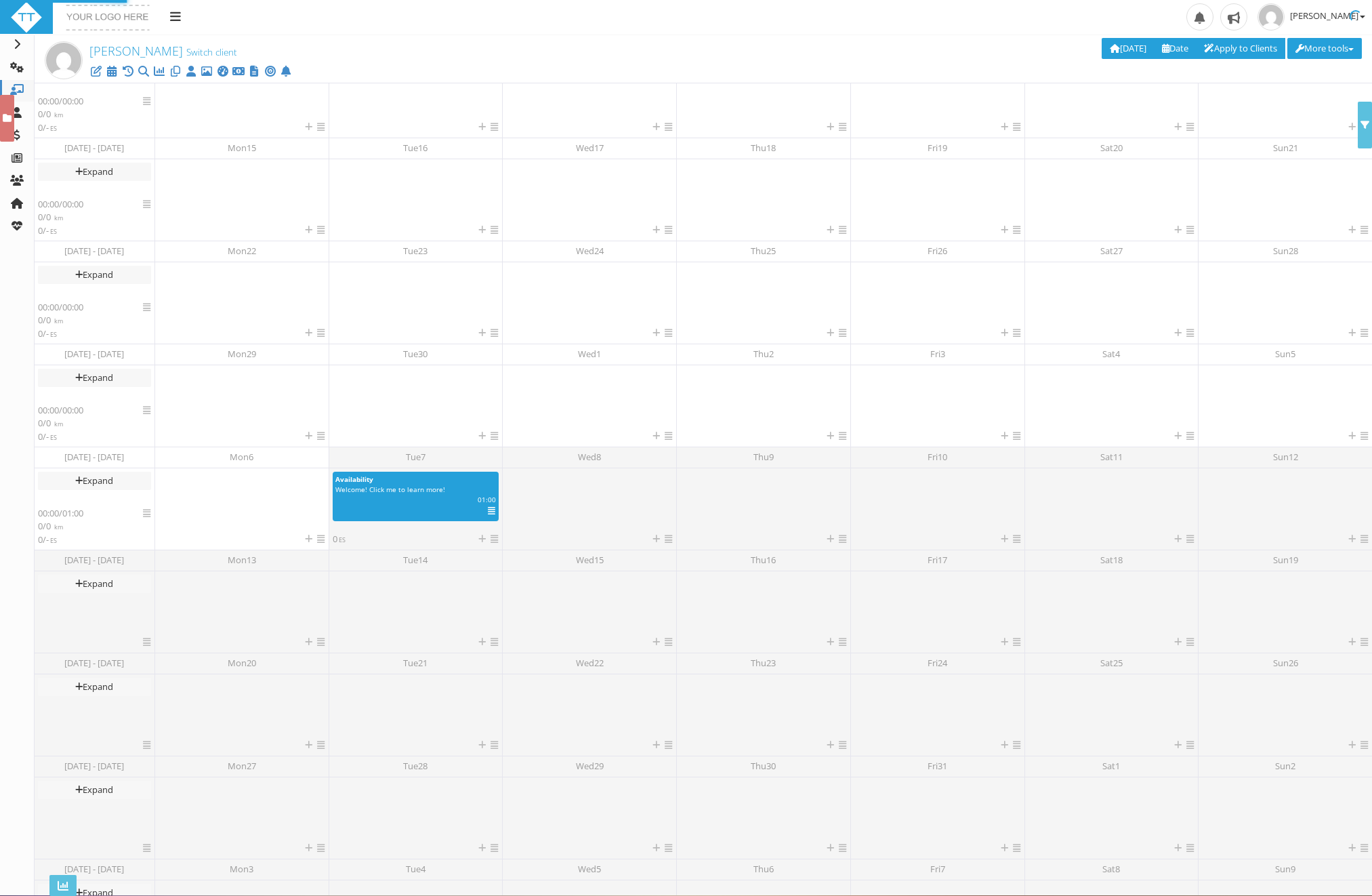
scroll to position [33, 0]
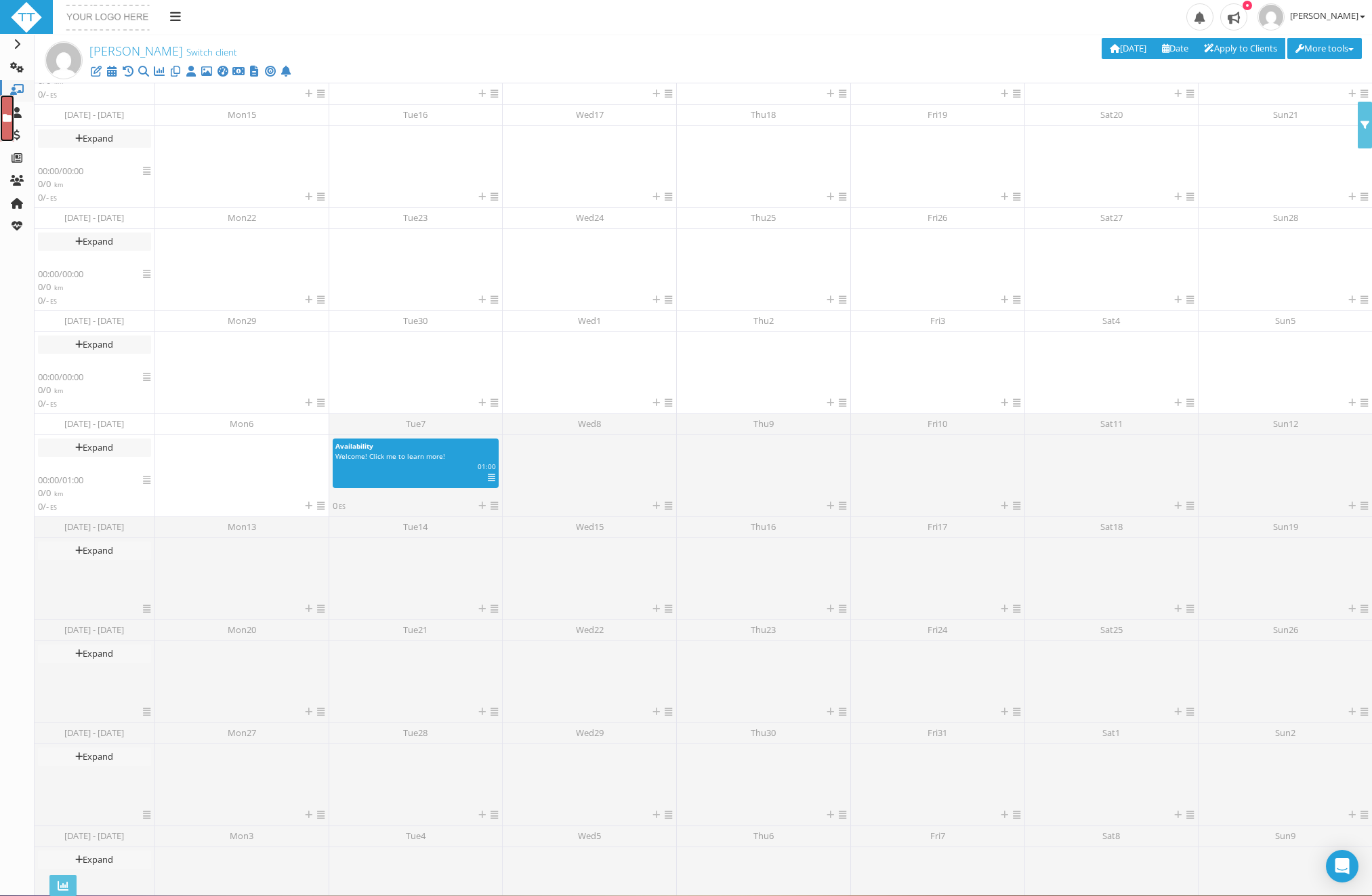
click at [7, 124] on link at bounding box center [7, 118] width 14 height 47
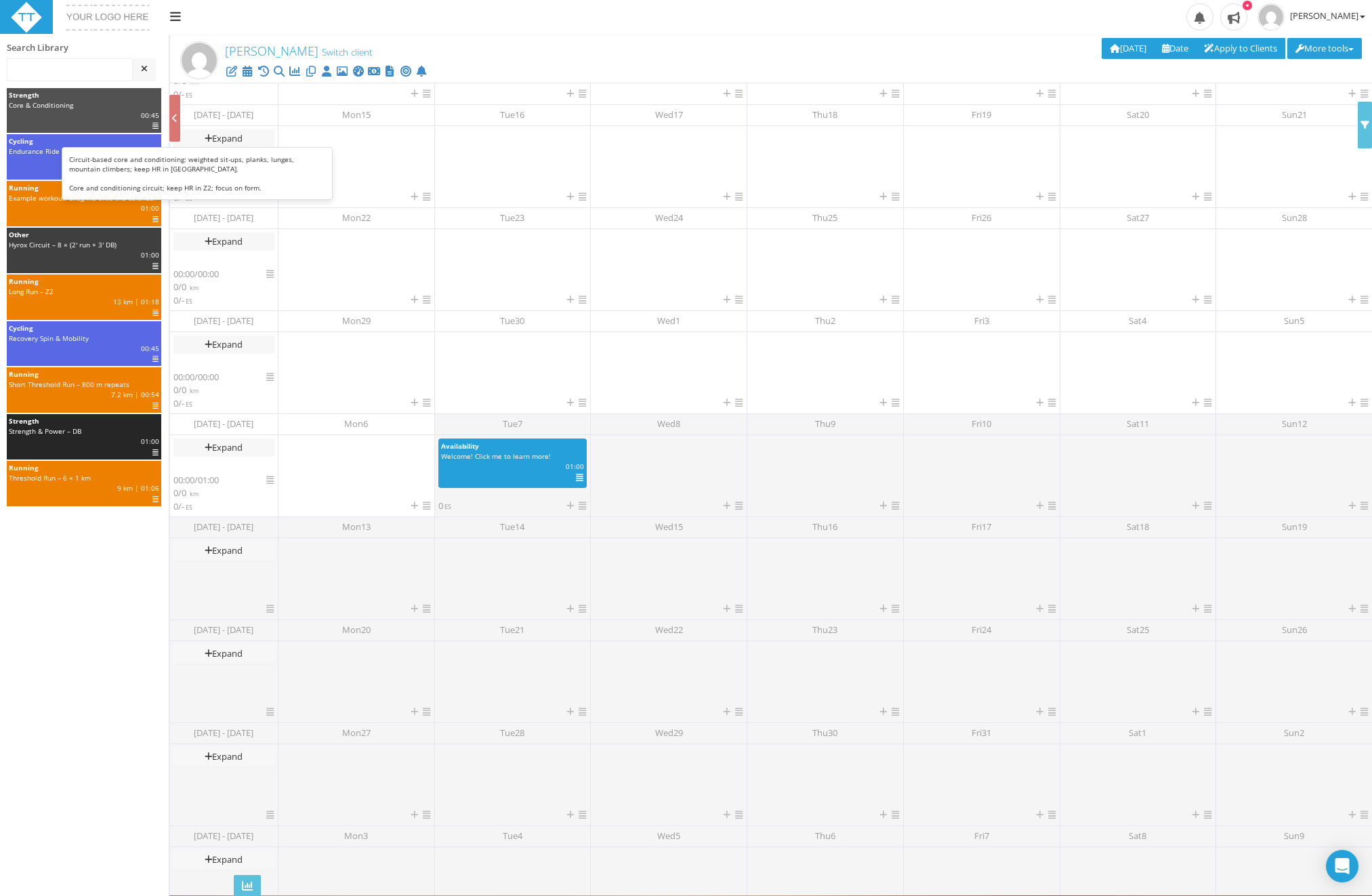
click at [54, 98] on div "Strength" at bounding box center [84, 95] width 150 height 10
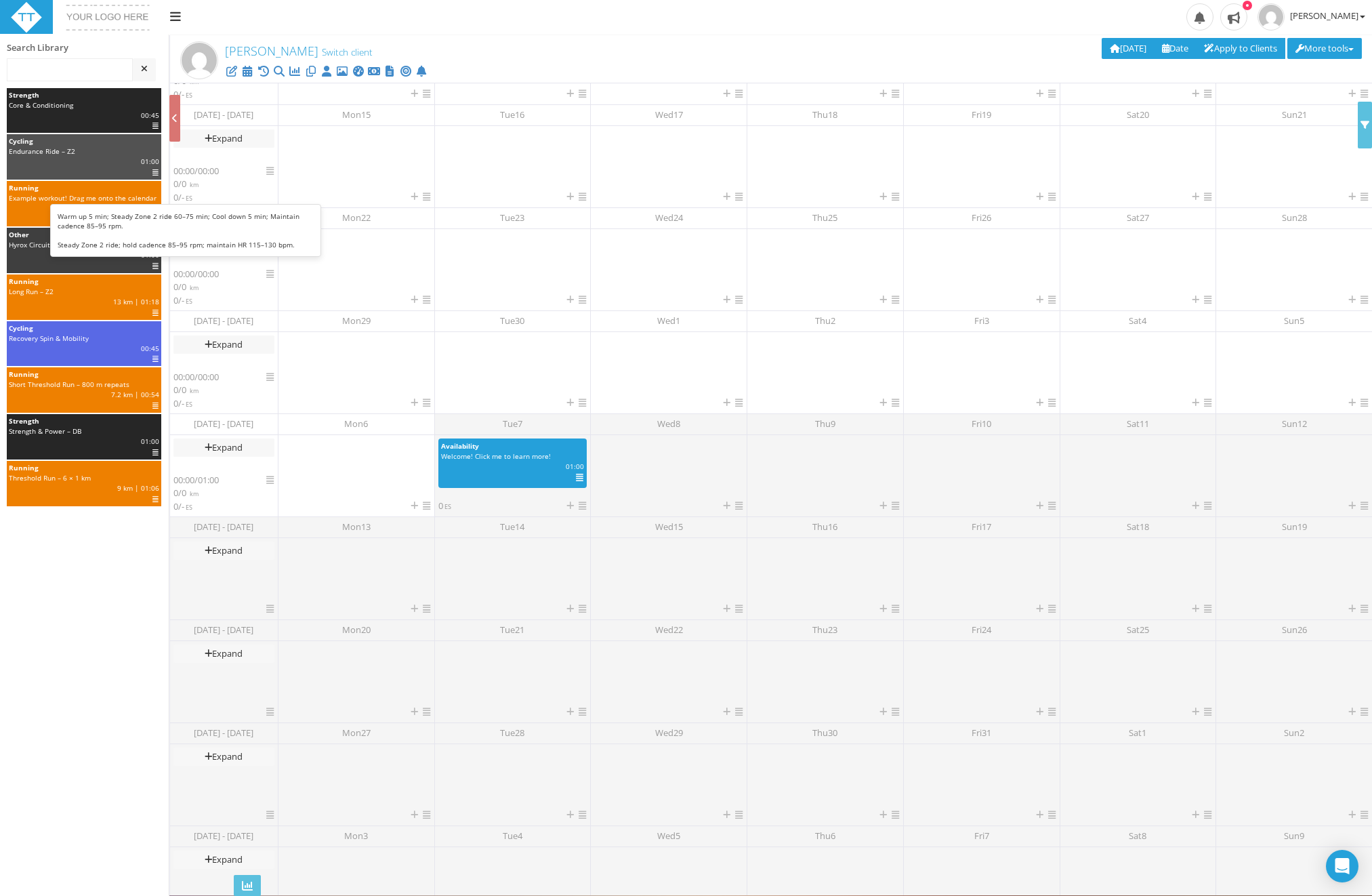
click at [43, 158] on div "| 01:00 | ES | IF" at bounding box center [84, 162] width 171 height 10
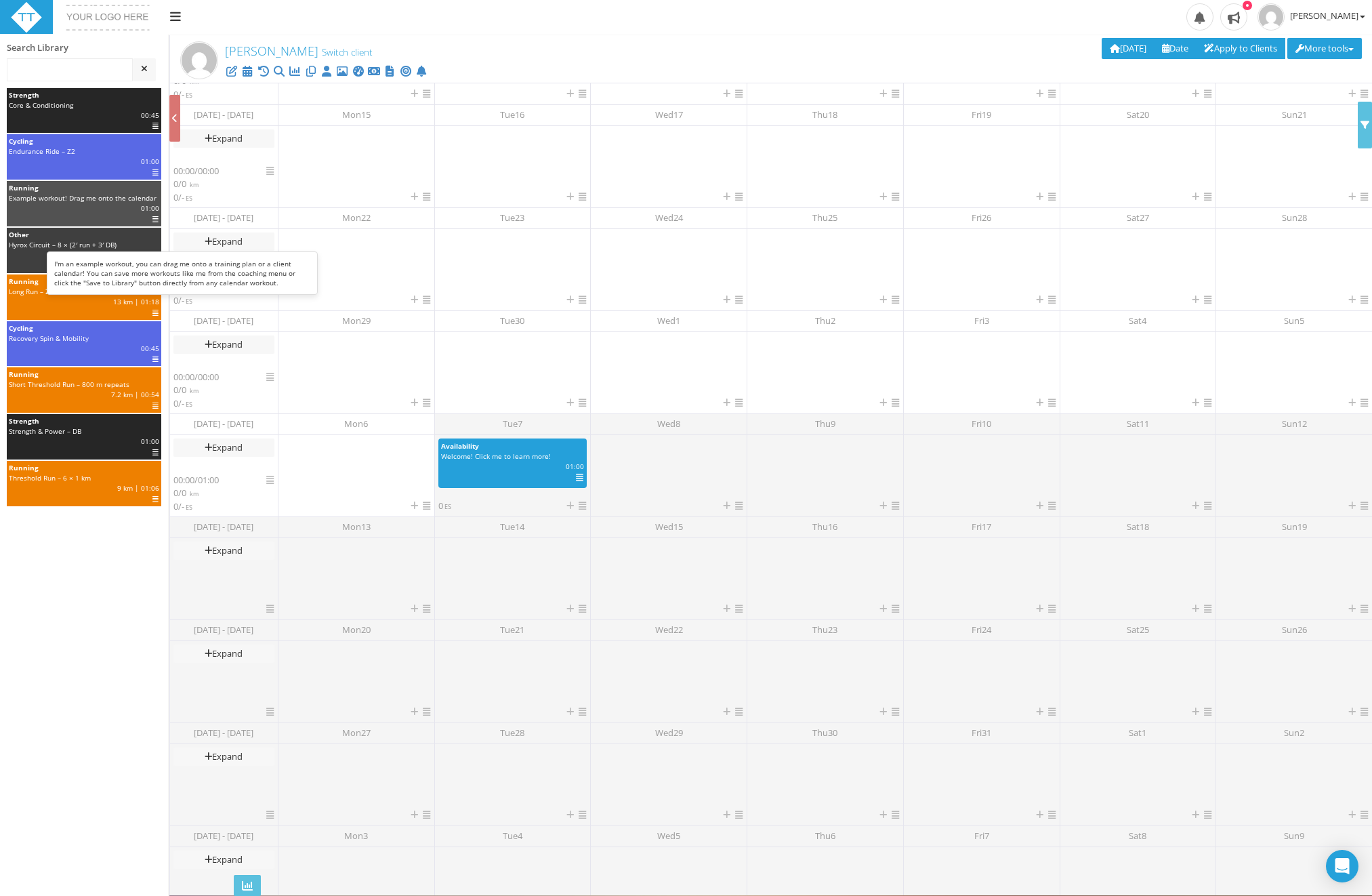
click at [39, 210] on div "| 01:00 | ES | IF" at bounding box center [84, 208] width 171 height 10
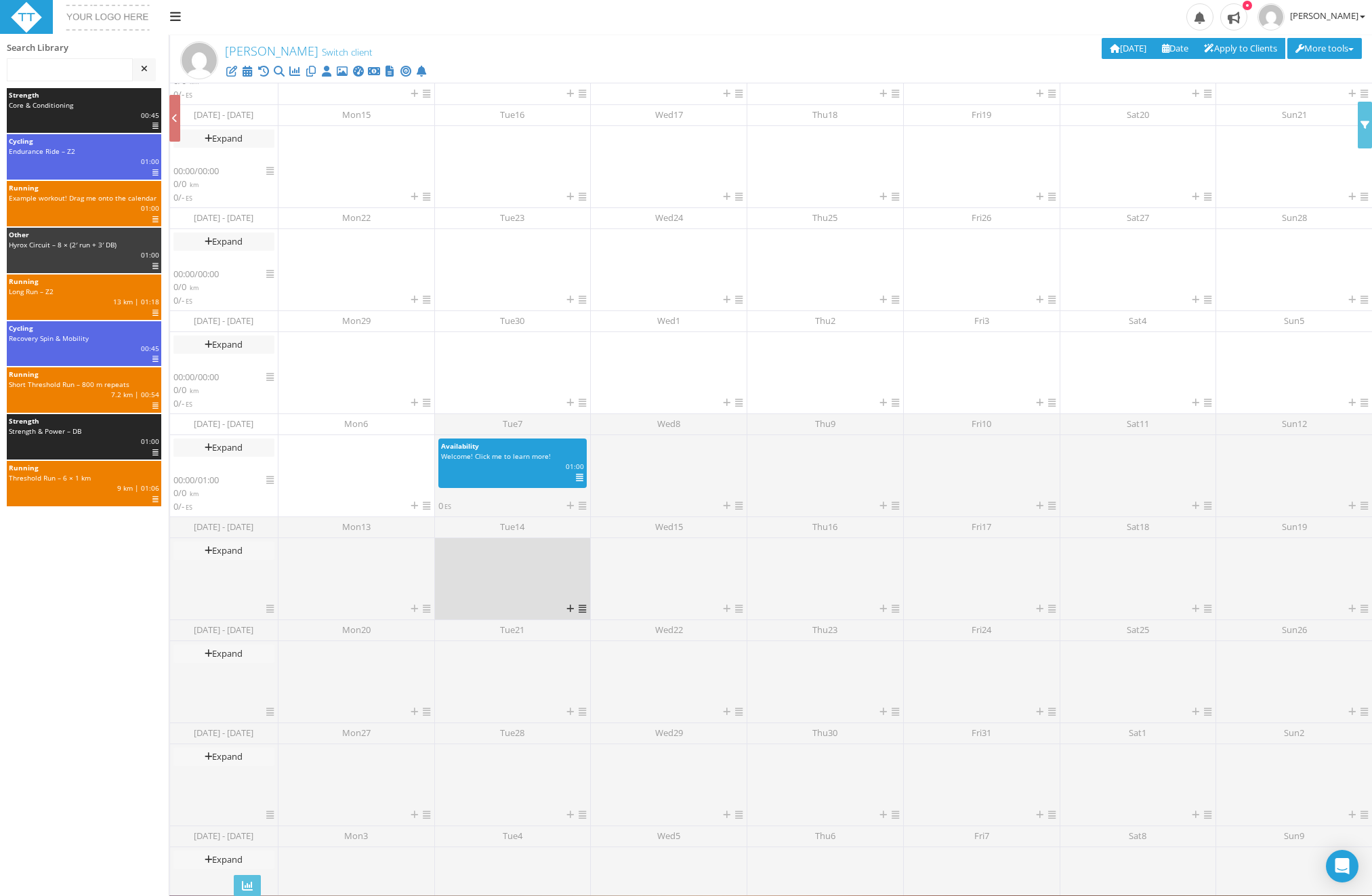
click at [494, 567] on div at bounding box center [513, 571] width 149 height 61
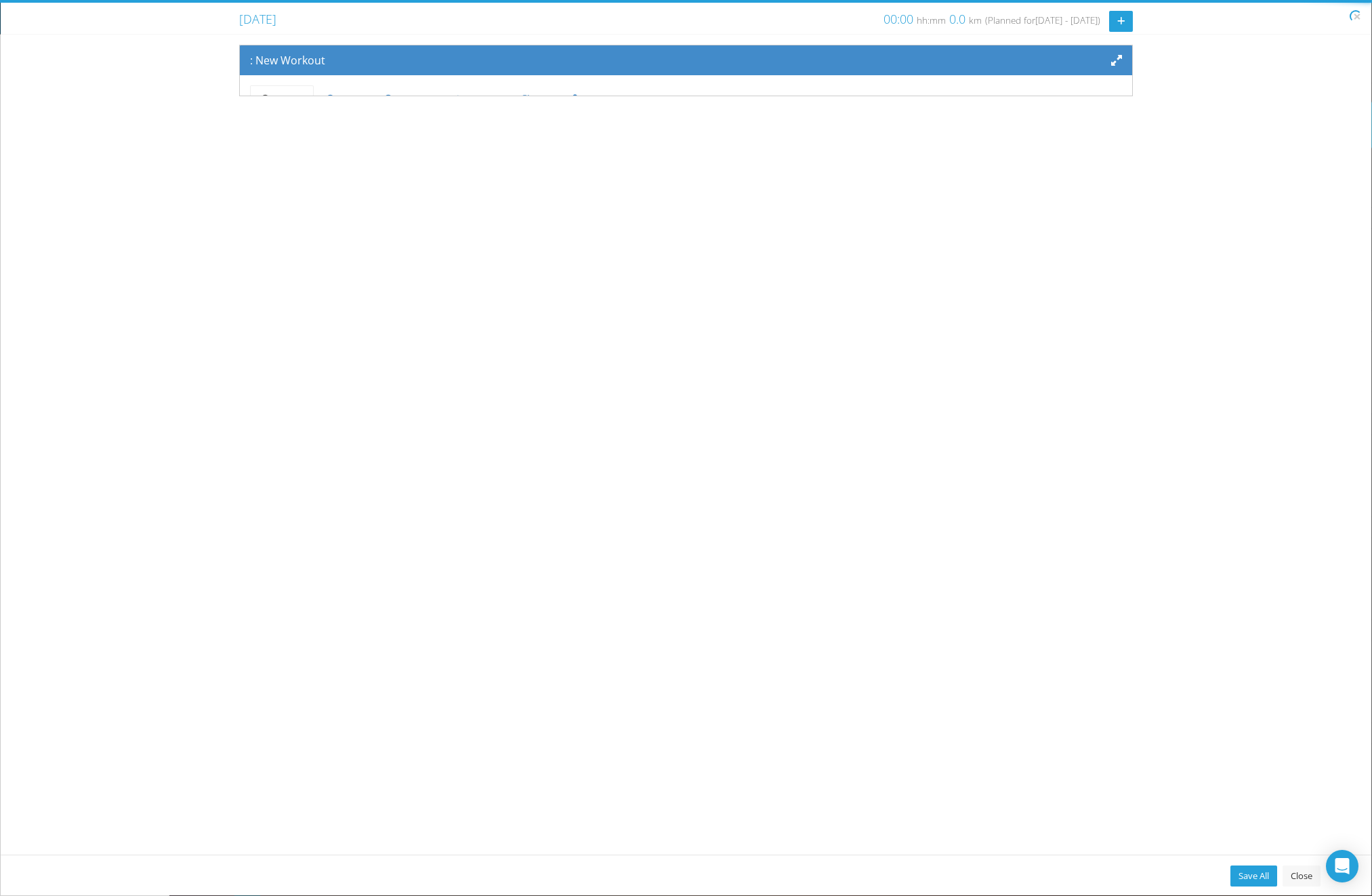
scroll to position [112, 0]
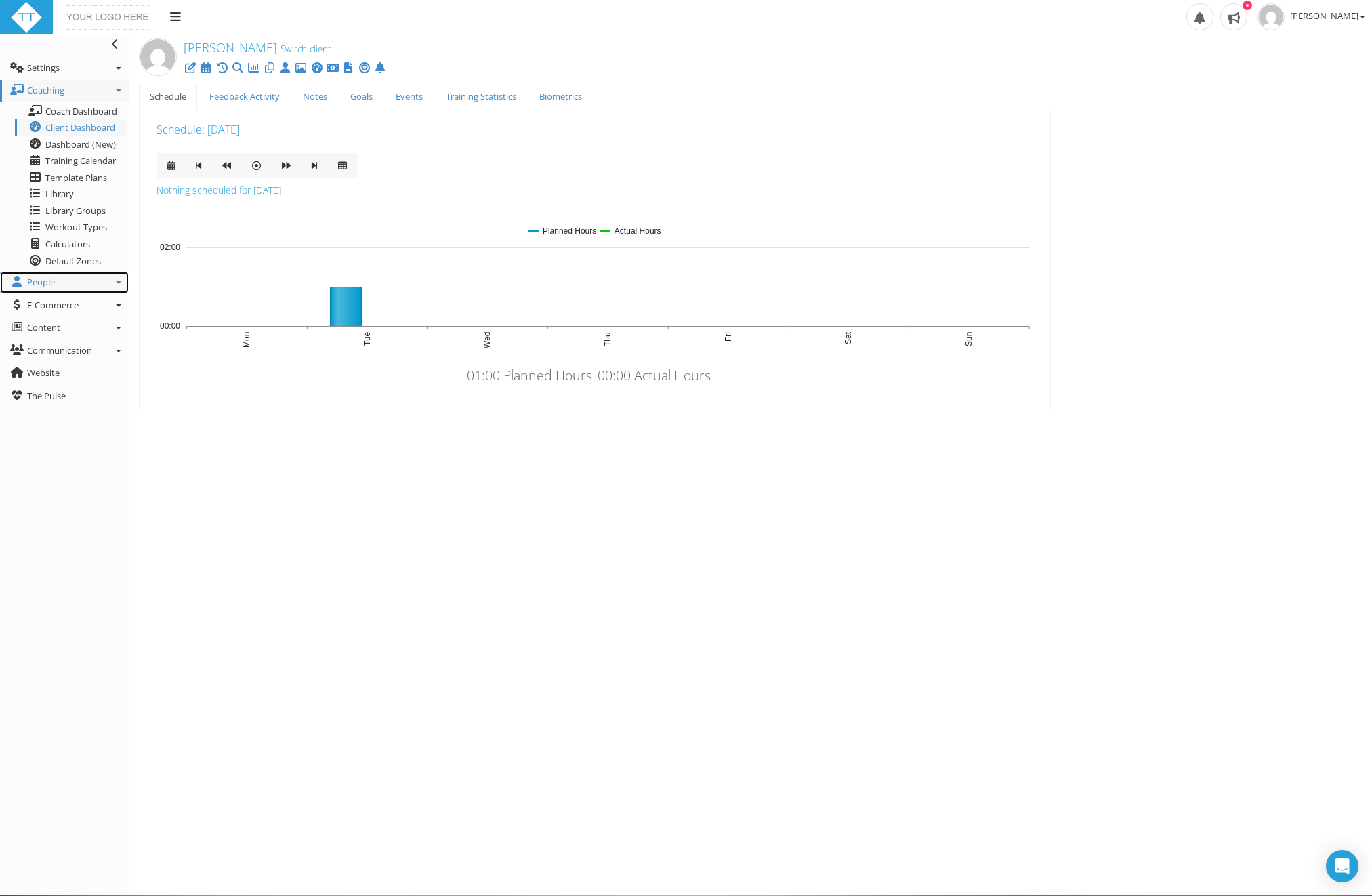
click at [57, 278] on link "People" at bounding box center [64, 282] width 129 height 21
click at [57, 296] on link "Clients" at bounding box center [71, 303] width 112 height 17
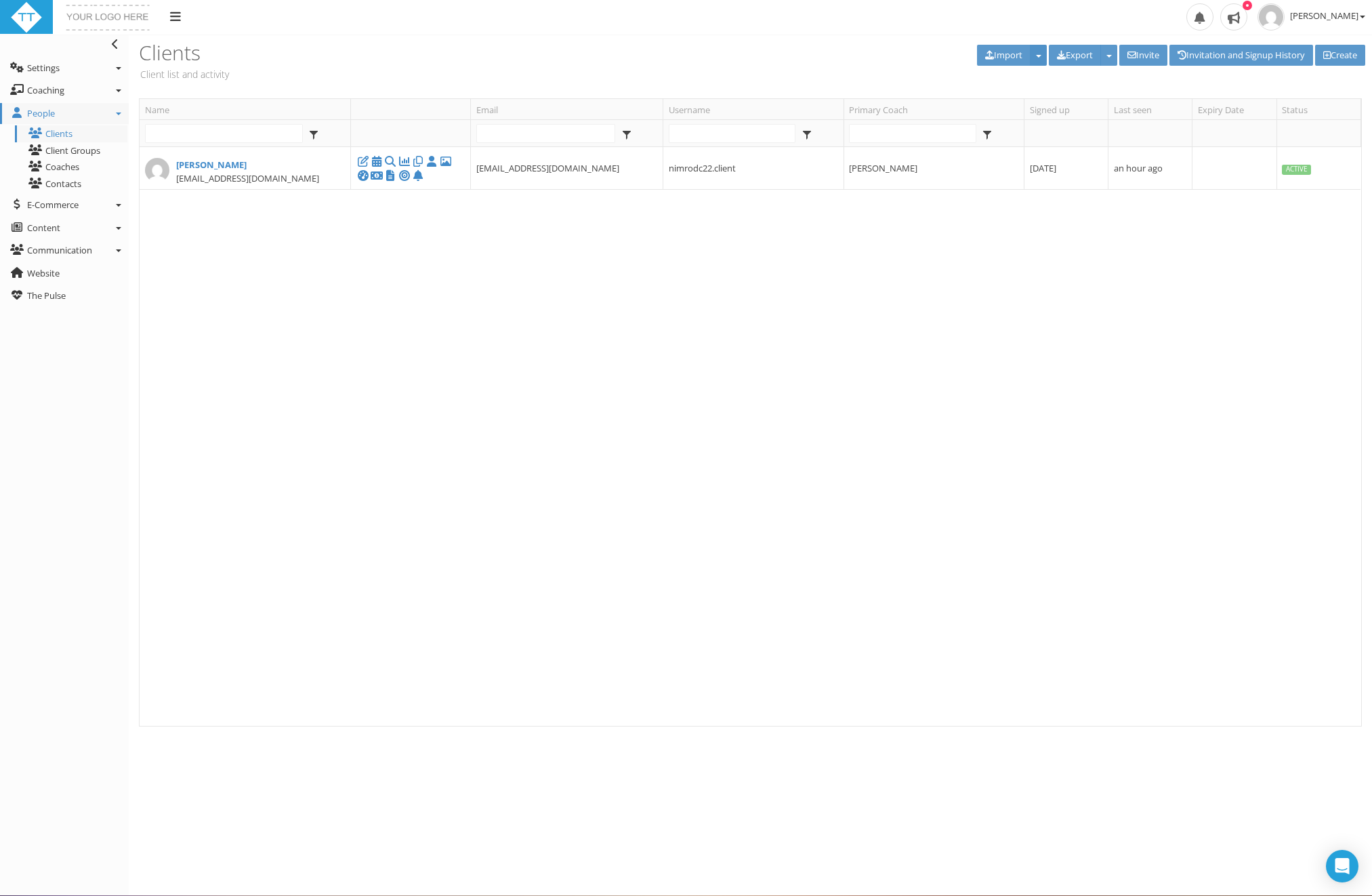
click at [1030, 58] on button "button" at bounding box center [1038, 55] width 17 height 21
click at [118, 93] on link "Coaching" at bounding box center [64, 90] width 129 height 21
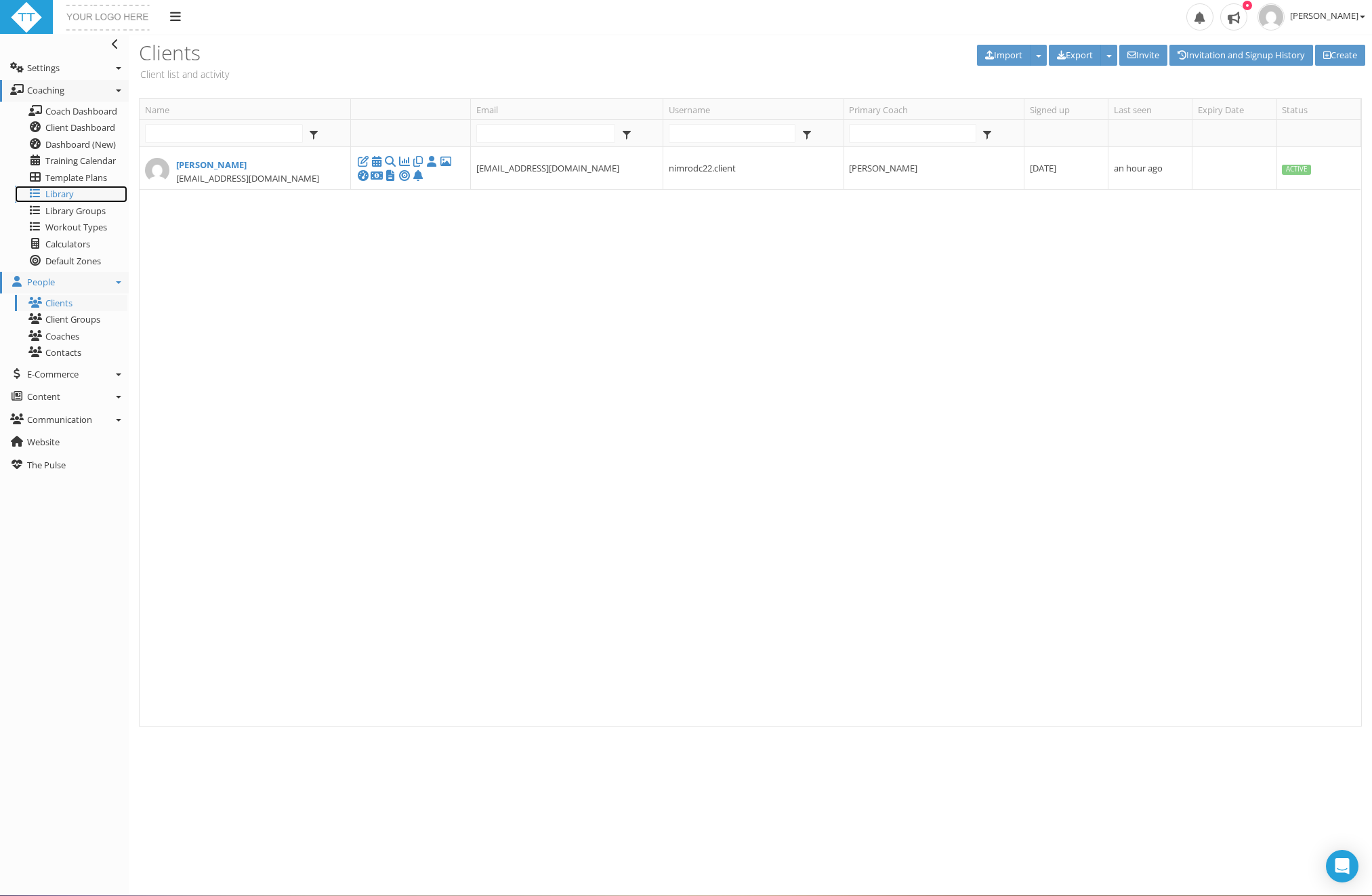
click at [67, 189] on span "Library" at bounding box center [59, 194] width 28 height 12
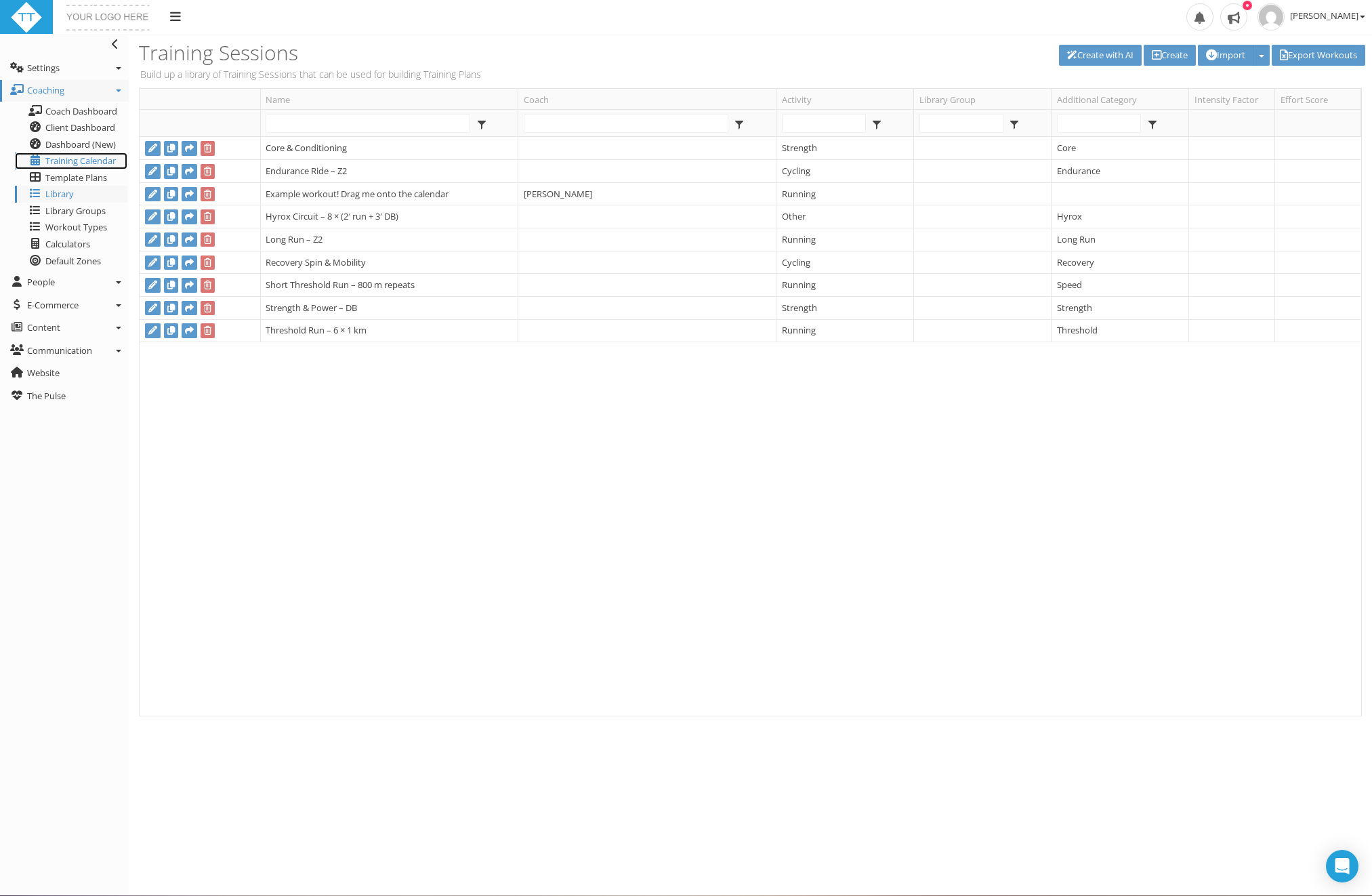
click at [77, 160] on span "Training Calendar" at bounding box center [80, 160] width 70 height 12
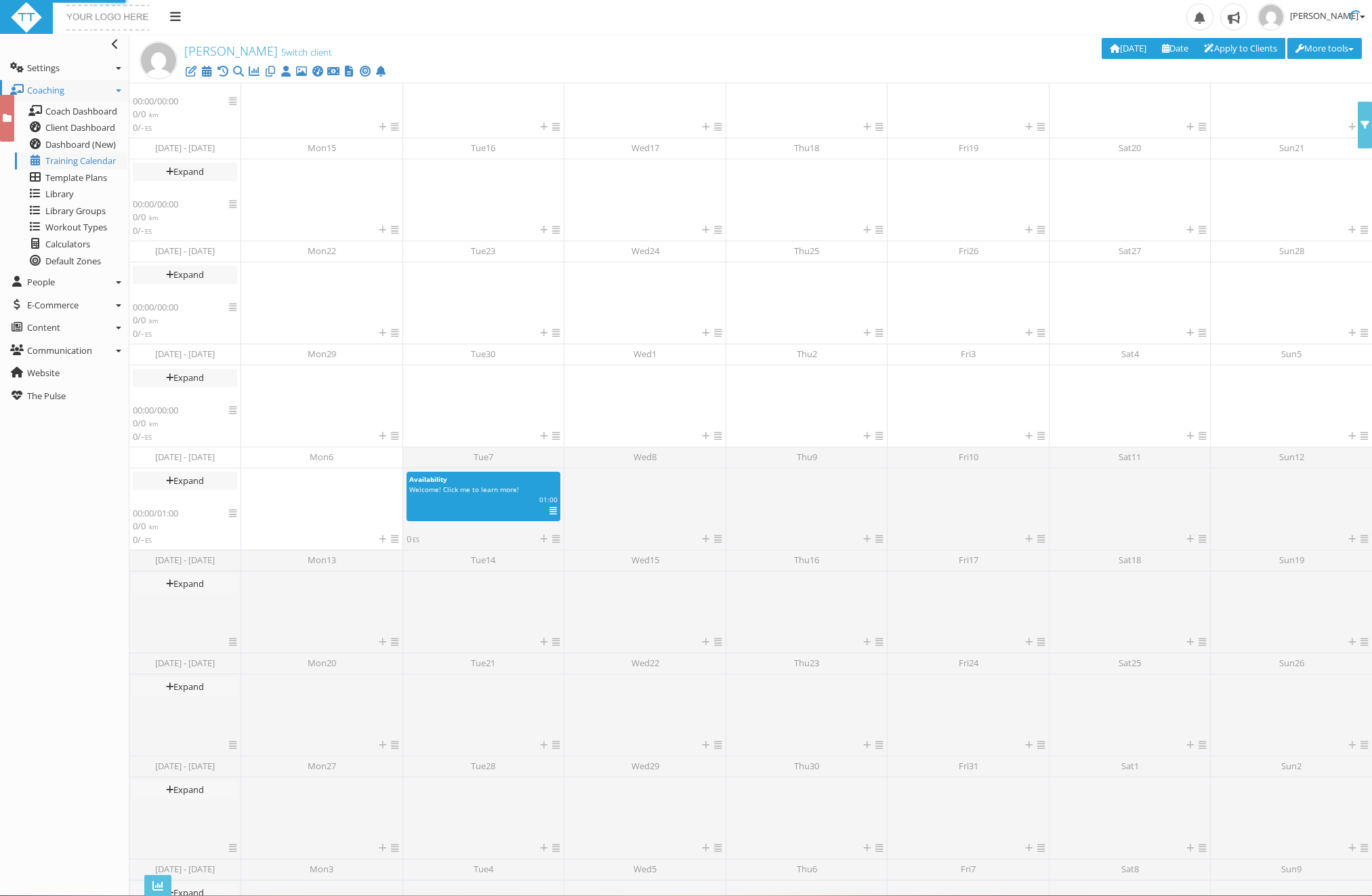
scroll to position [33, 0]
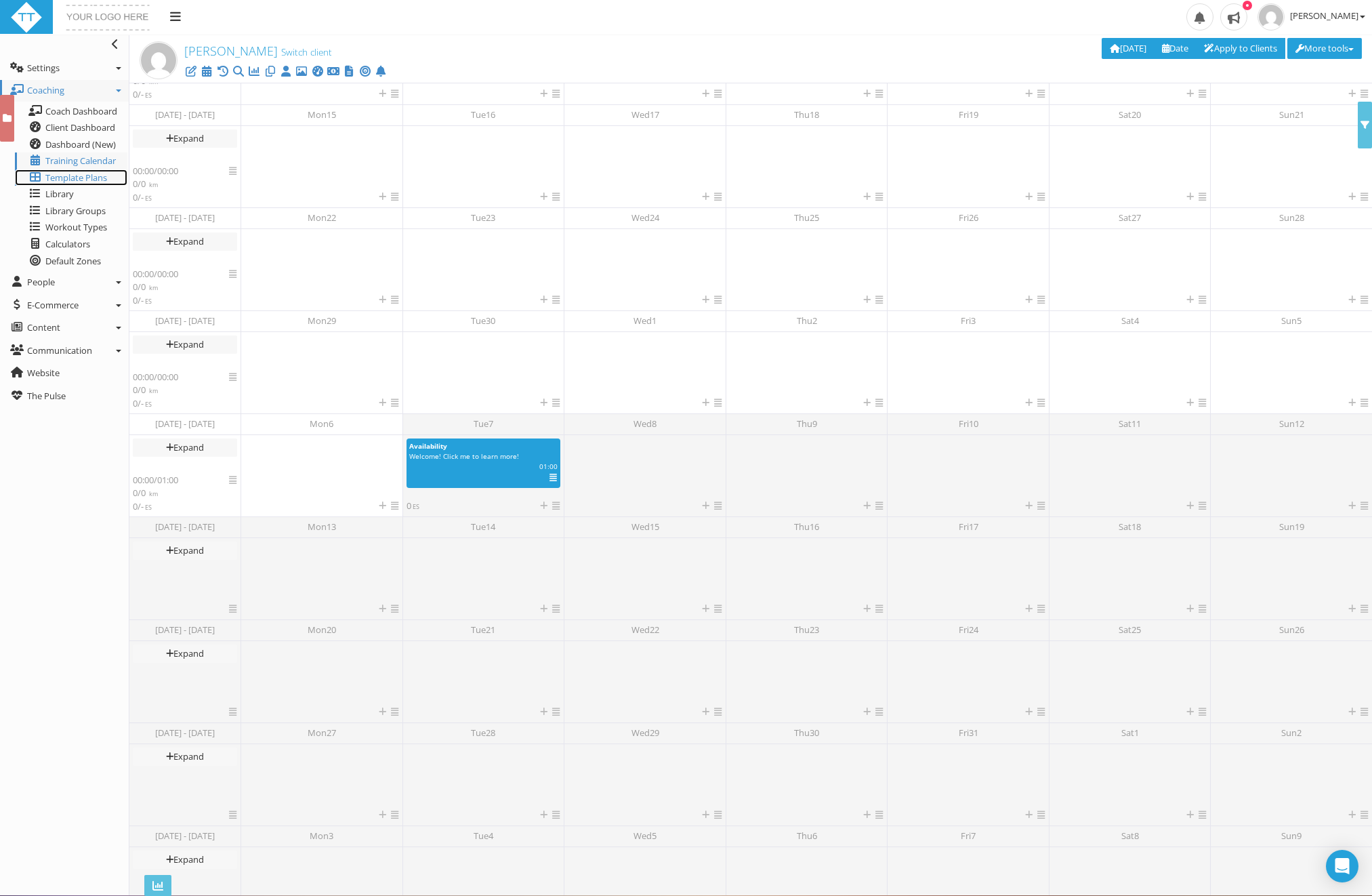
click at [64, 174] on span "Template Plans" at bounding box center [75, 177] width 61 height 12
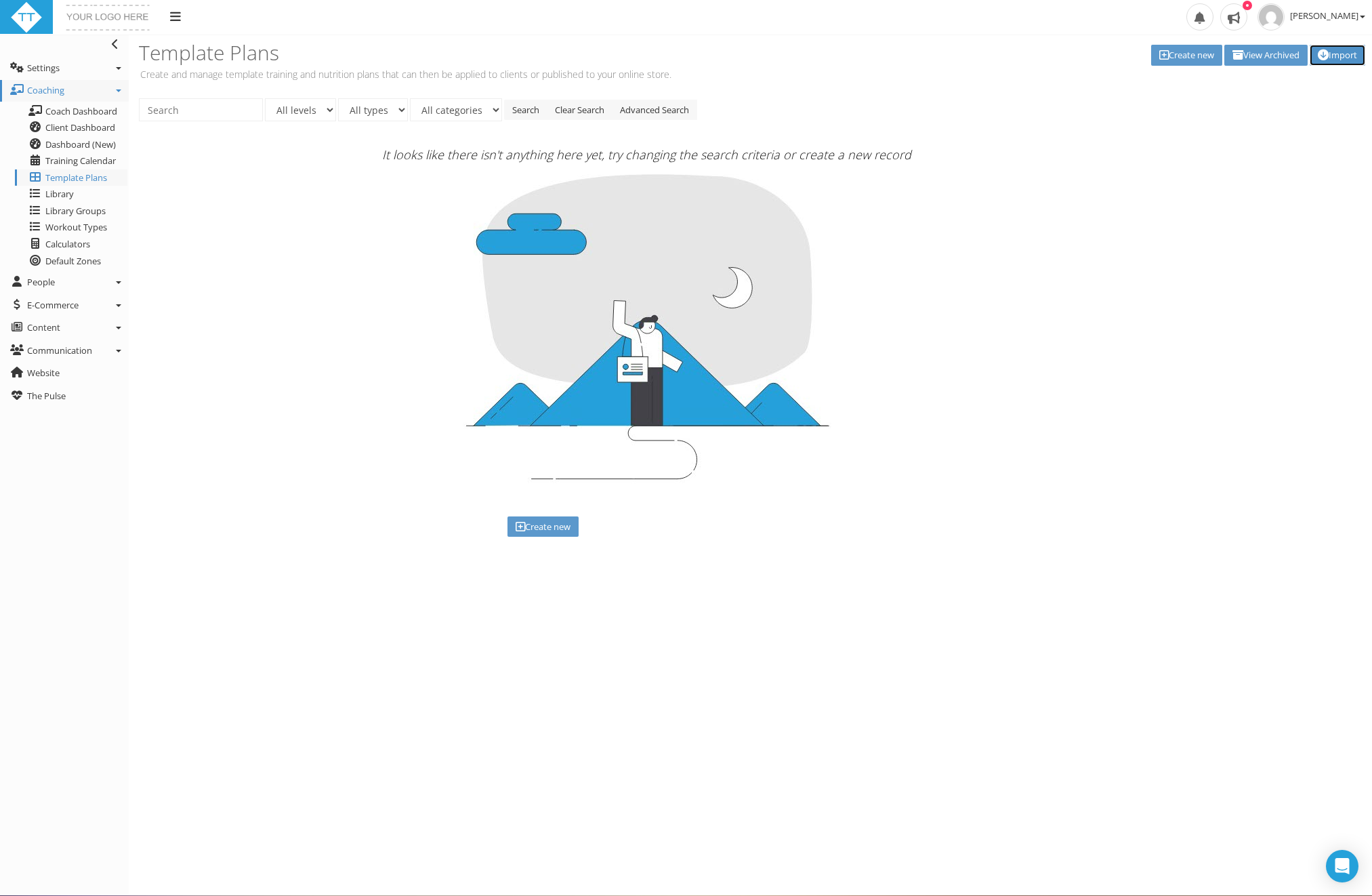
click at [1346, 55] on link "Import" at bounding box center [1337, 55] width 55 height 21
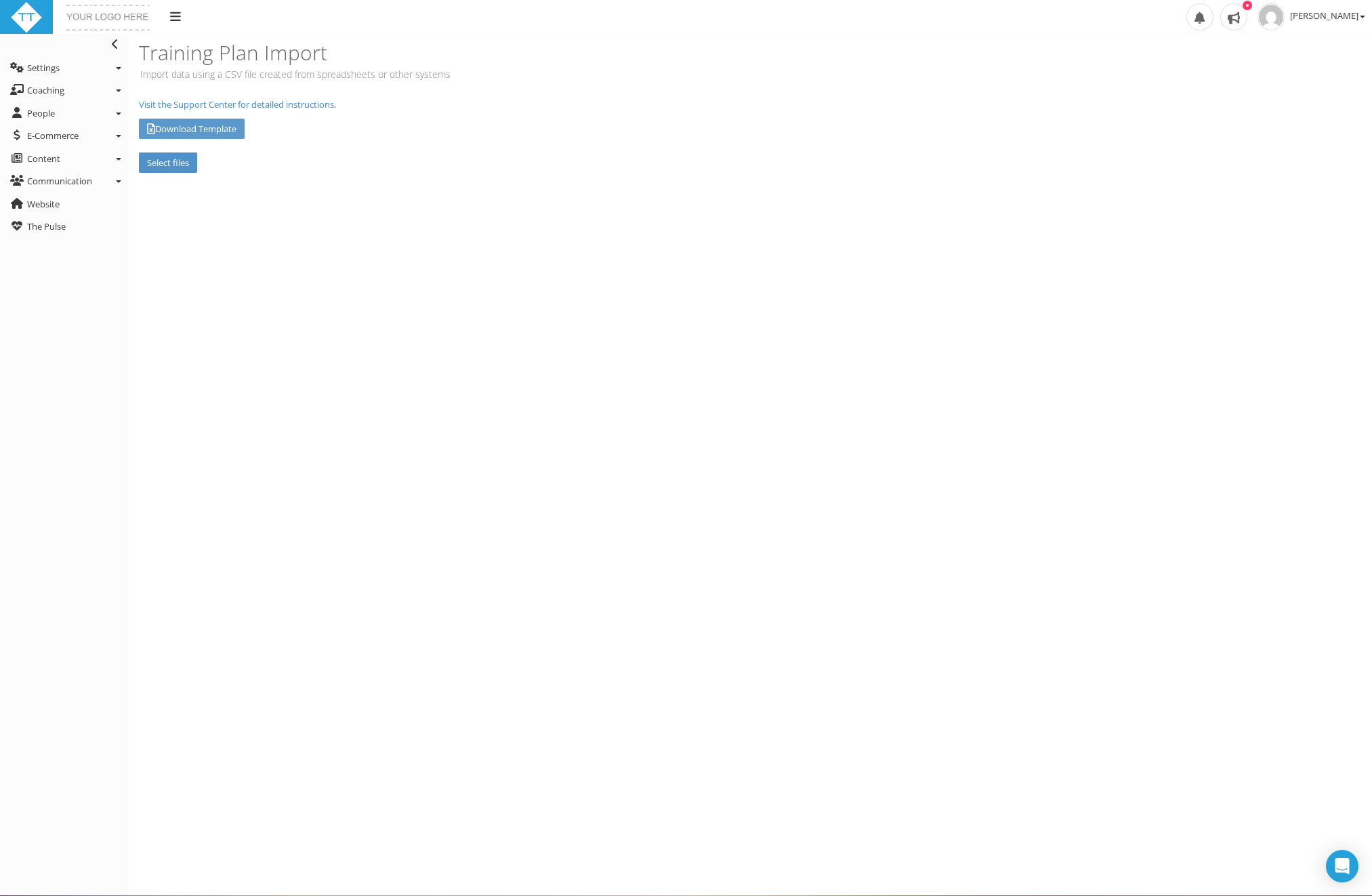
click at [185, 166] on label "Select files" at bounding box center [168, 163] width 58 height 21
click at [0, 0] on input "Select files" at bounding box center [0, 0] width 0 height 0
click at [302, 165] on input "Upload" at bounding box center [297, 163] width 45 height 21
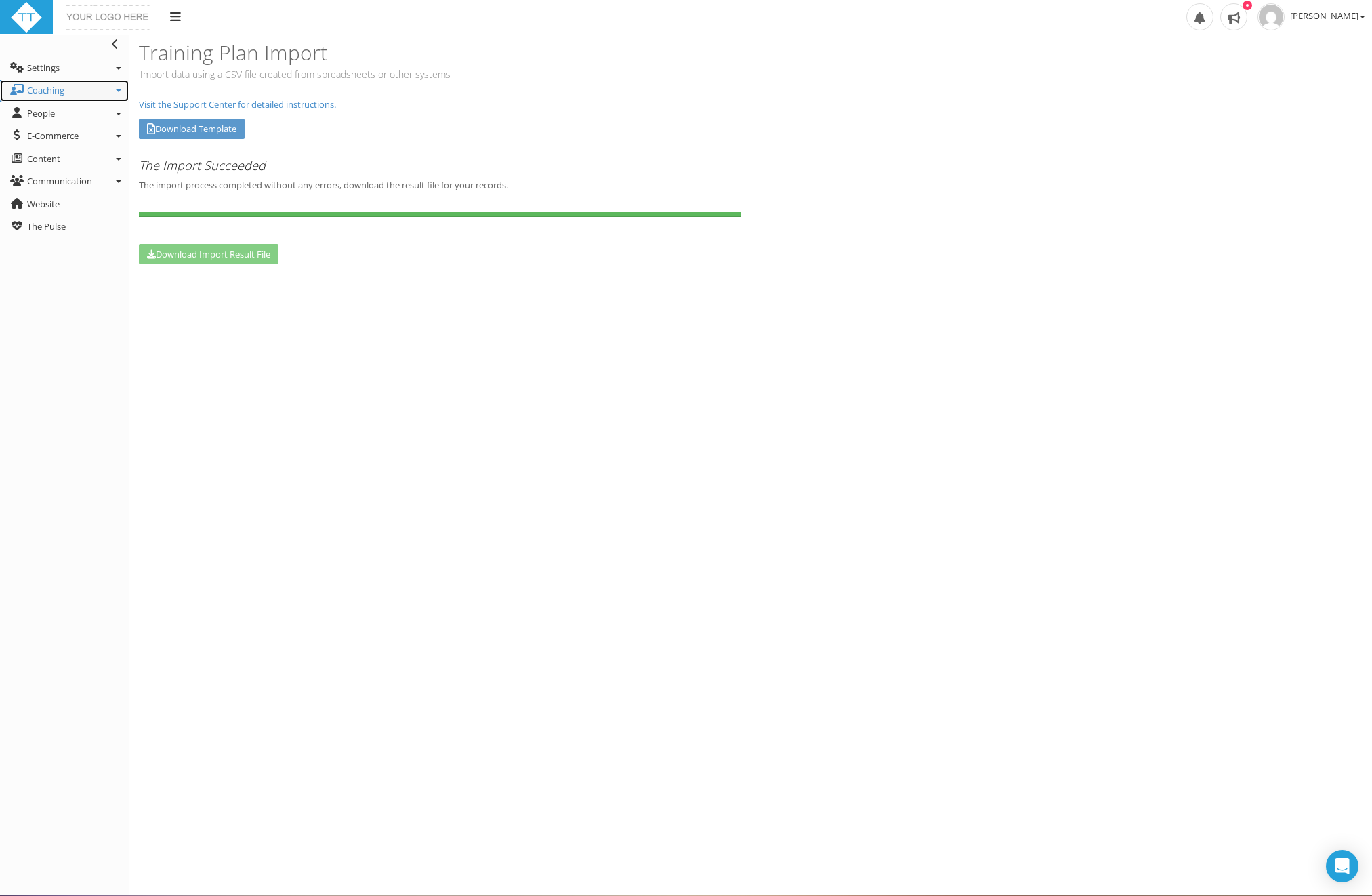
click at [52, 92] on span "Coaching" at bounding box center [46, 90] width 37 height 12
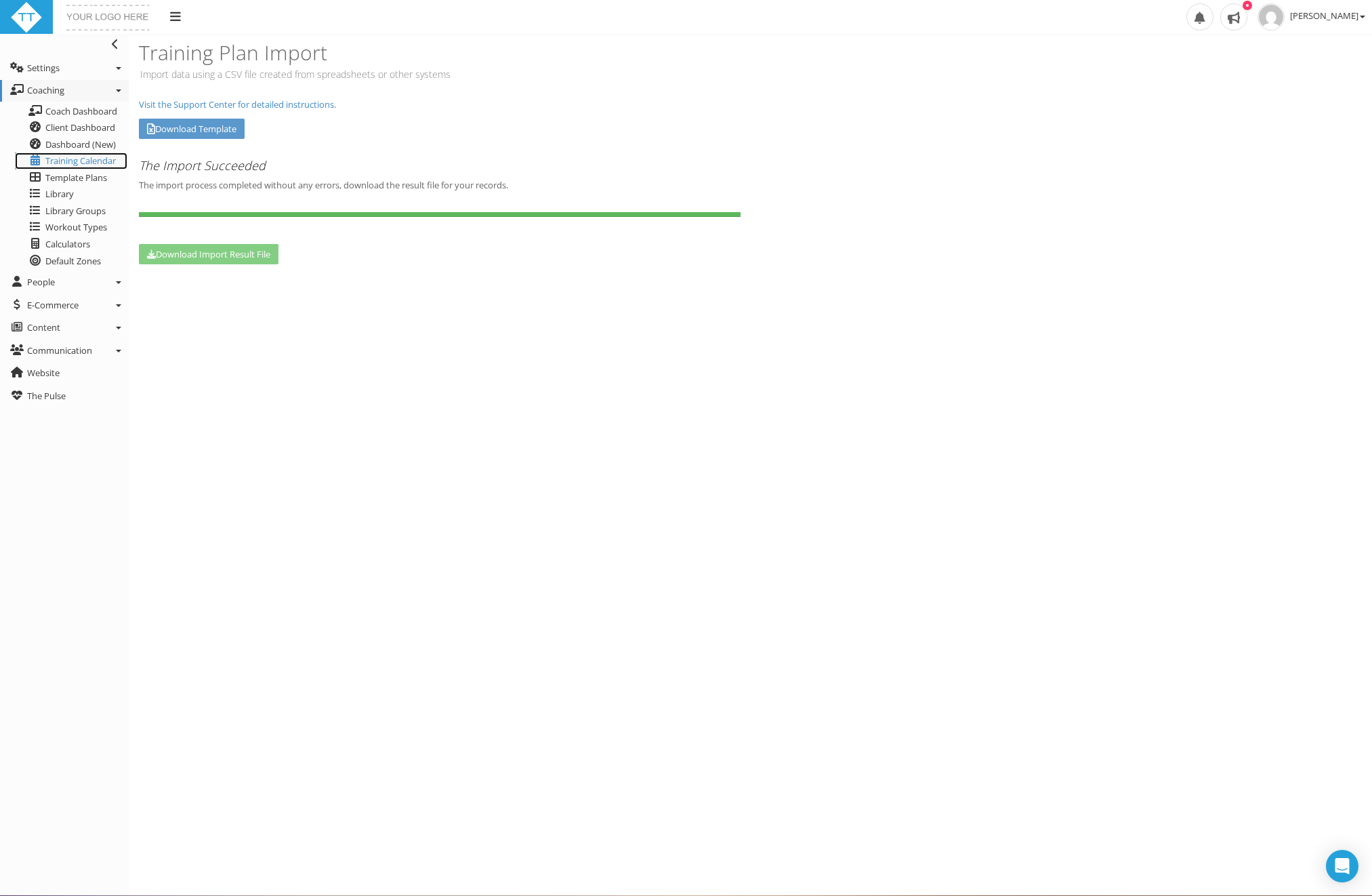
click at [57, 156] on span "Training Calendar" at bounding box center [80, 160] width 70 height 12
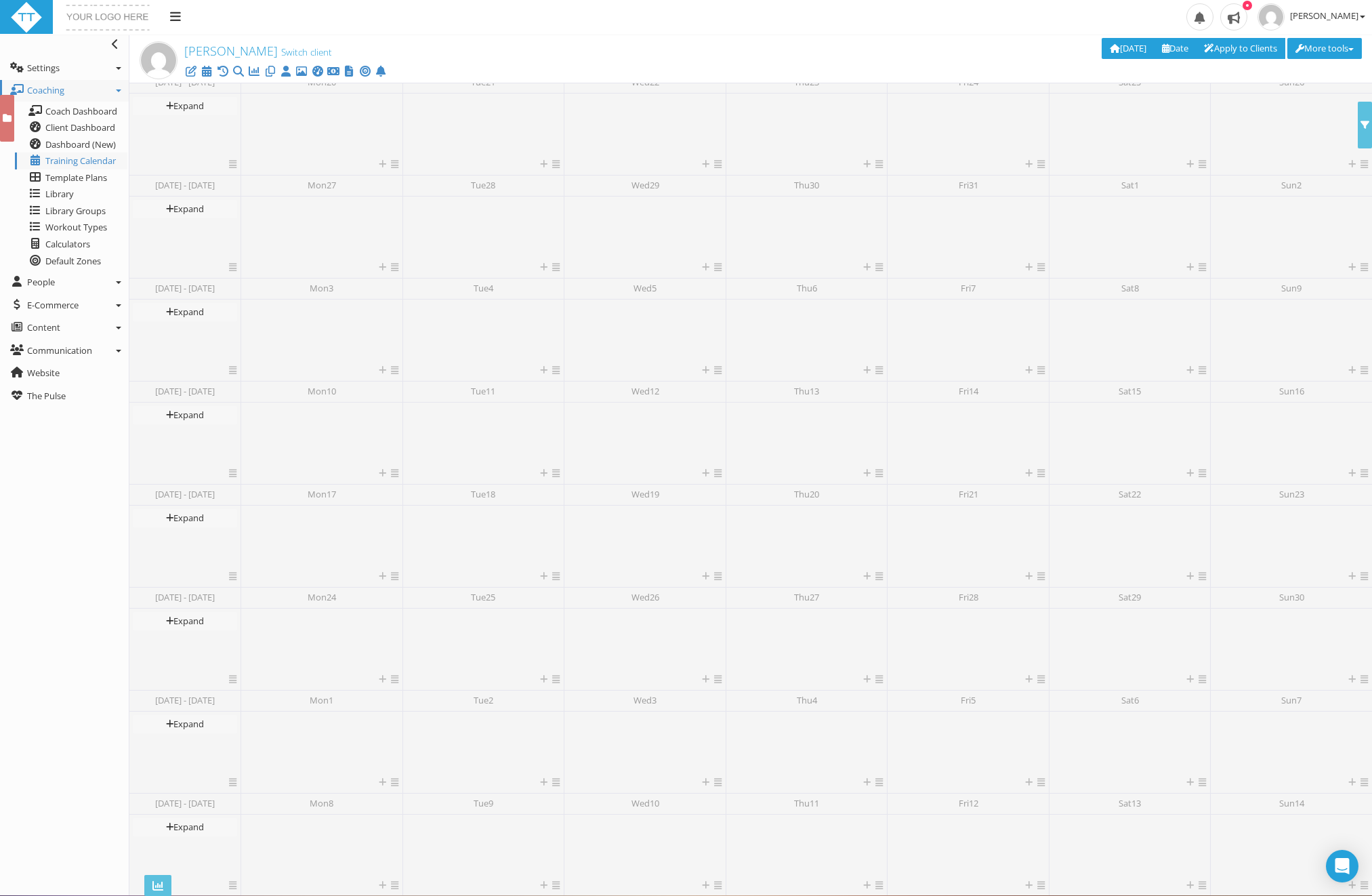
scroll to position [307, 0]
click at [70, 174] on span "Template Plans" at bounding box center [75, 177] width 61 height 12
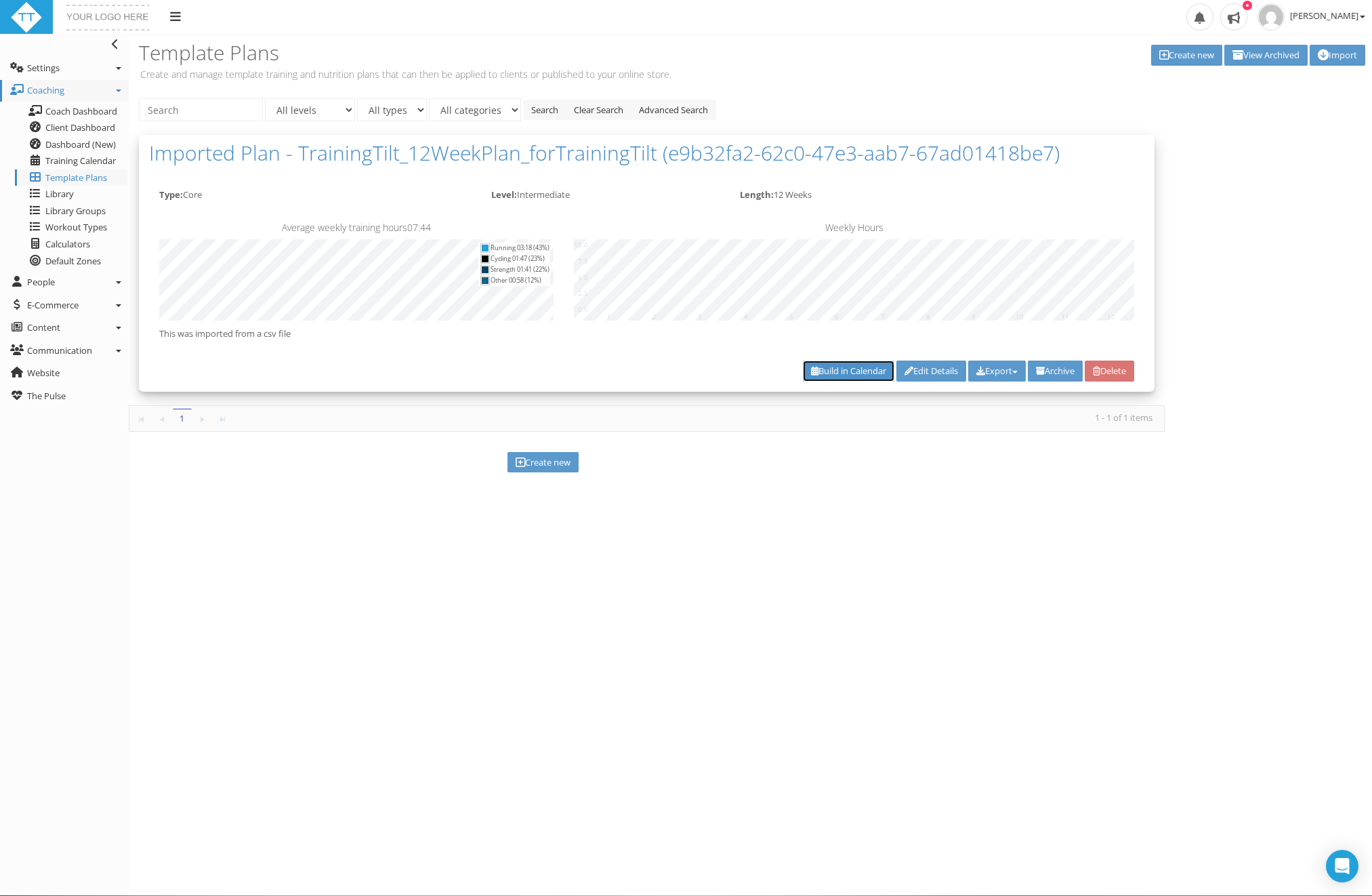
click at [849, 370] on link "Build in Calendar" at bounding box center [849, 371] width 92 height 21
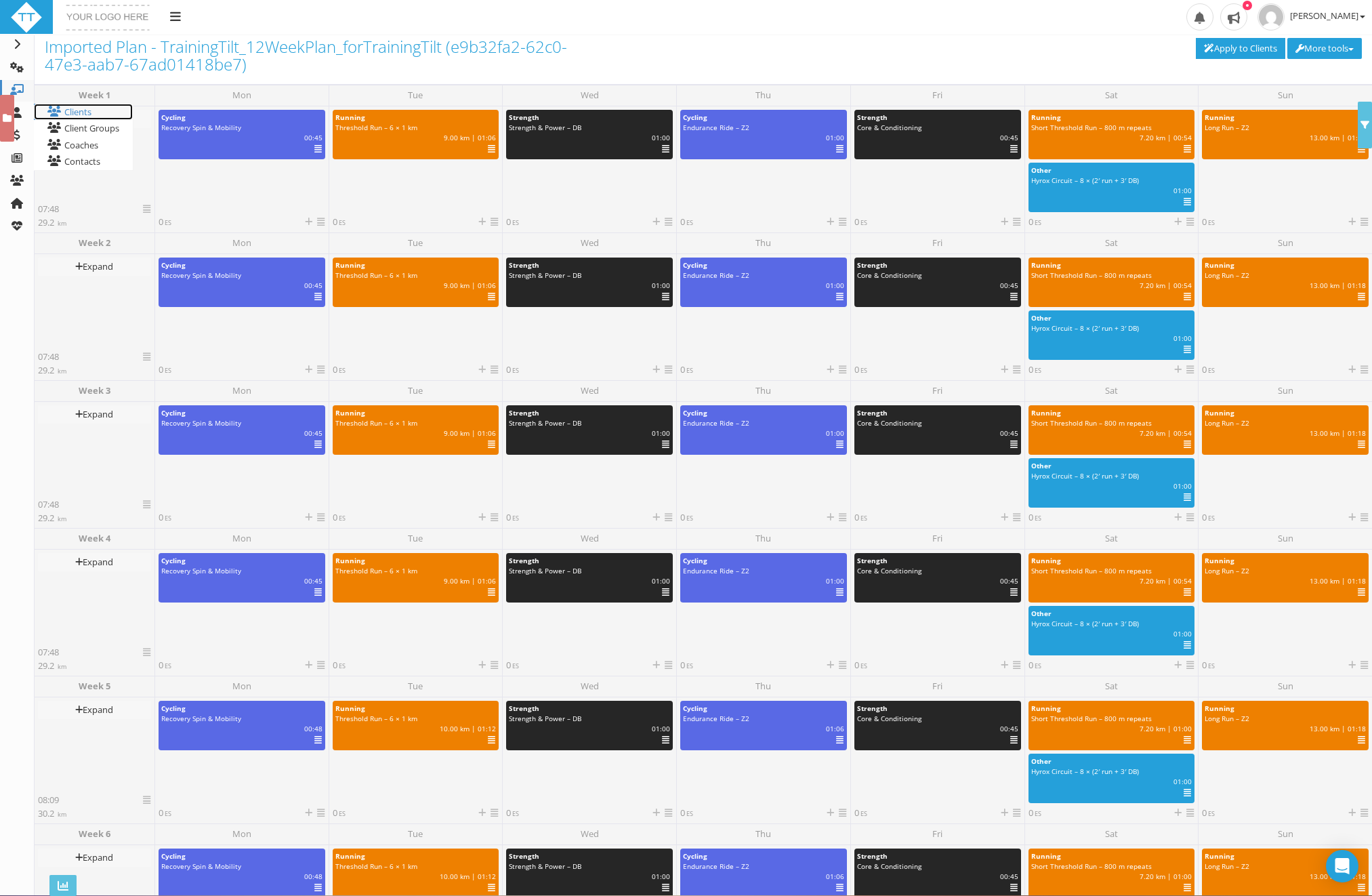
click at [84, 108] on link "Clients" at bounding box center [84, 112] width 99 height 17
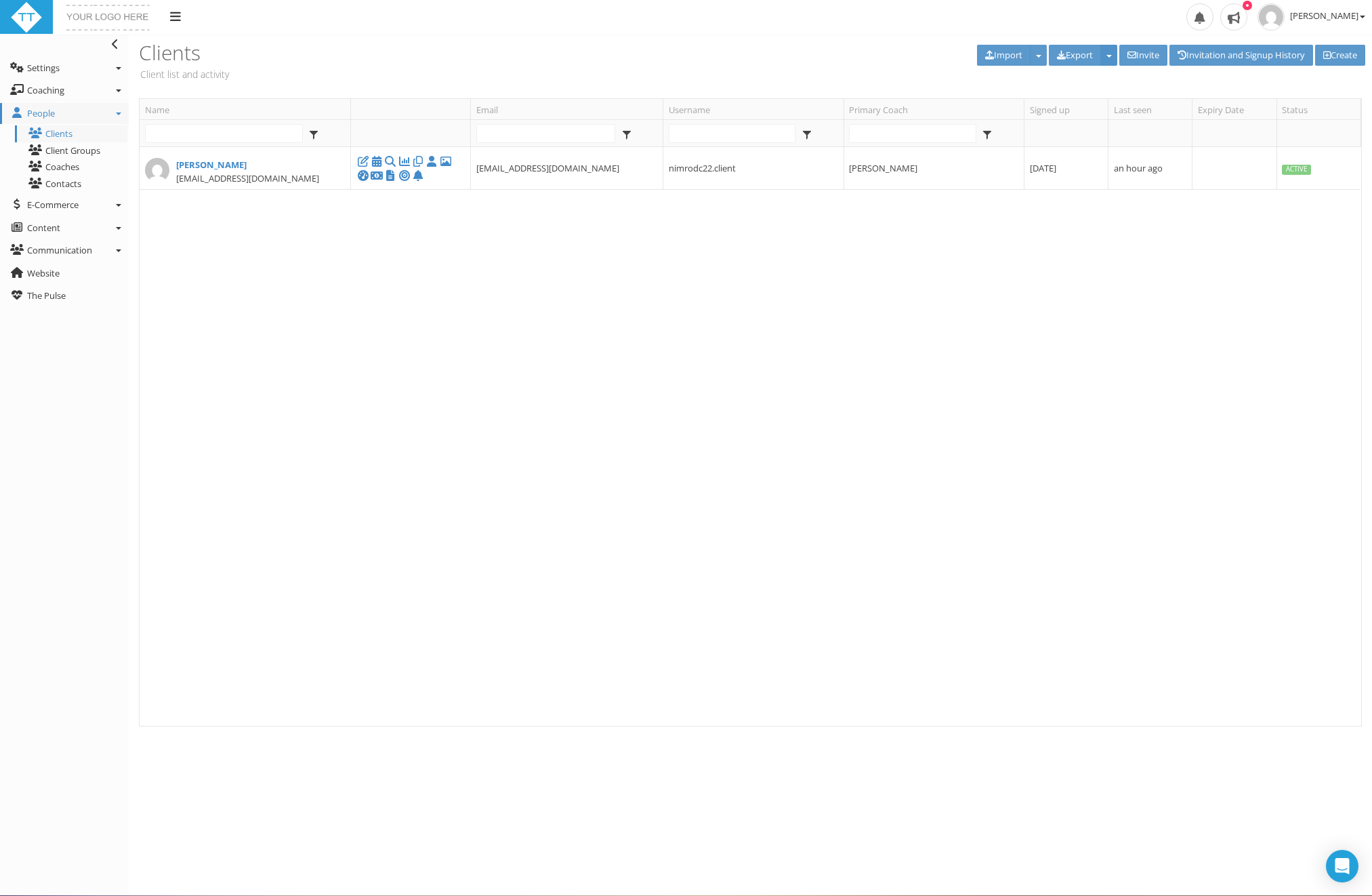
click at [1107, 55] on span "button" at bounding box center [1109, 56] width 5 height 3
click at [48, 92] on span "Coaching" at bounding box center [46, 90] width 37 height 12
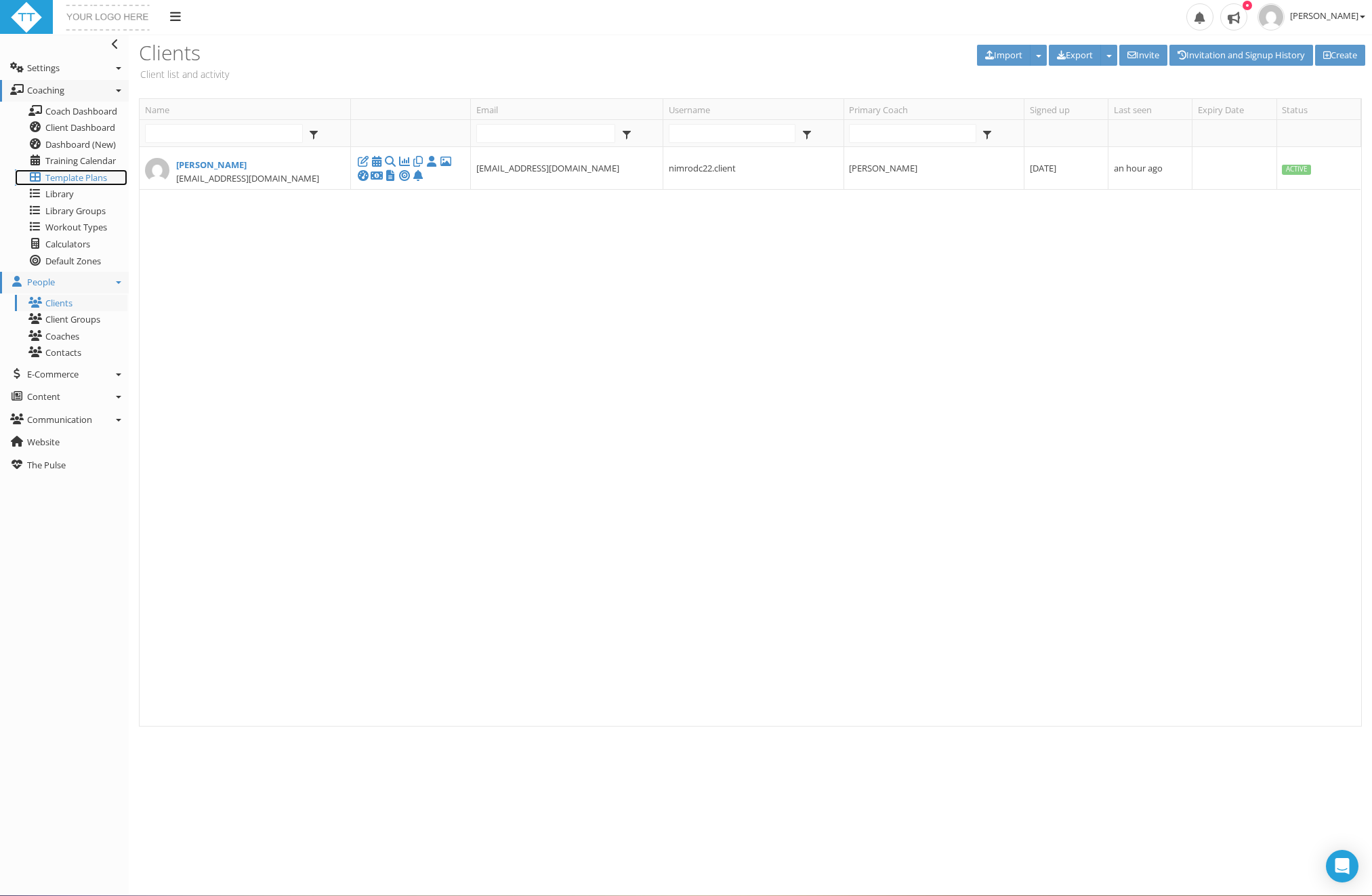
click at [63, 173] on span "Template Plans" at bounding box center [75, 177] width 61 height 12
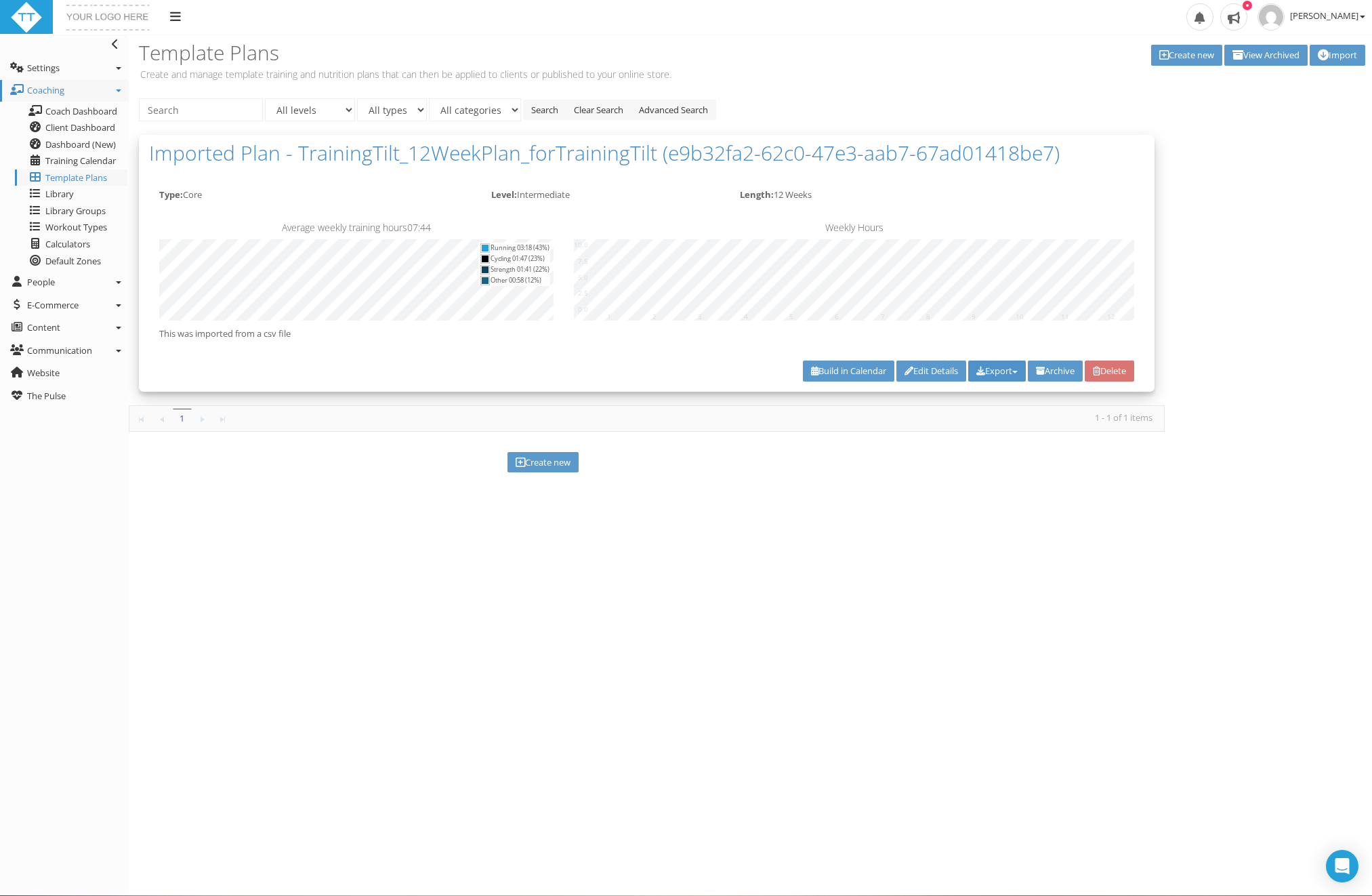
click at [1012, 370] on span "button" at bounding box center [1014, 372] width 5 height 3
click at [949, 412] on link "Export to TrainingPeaks Format" at bounding box center [943, 412] width 163 height 17
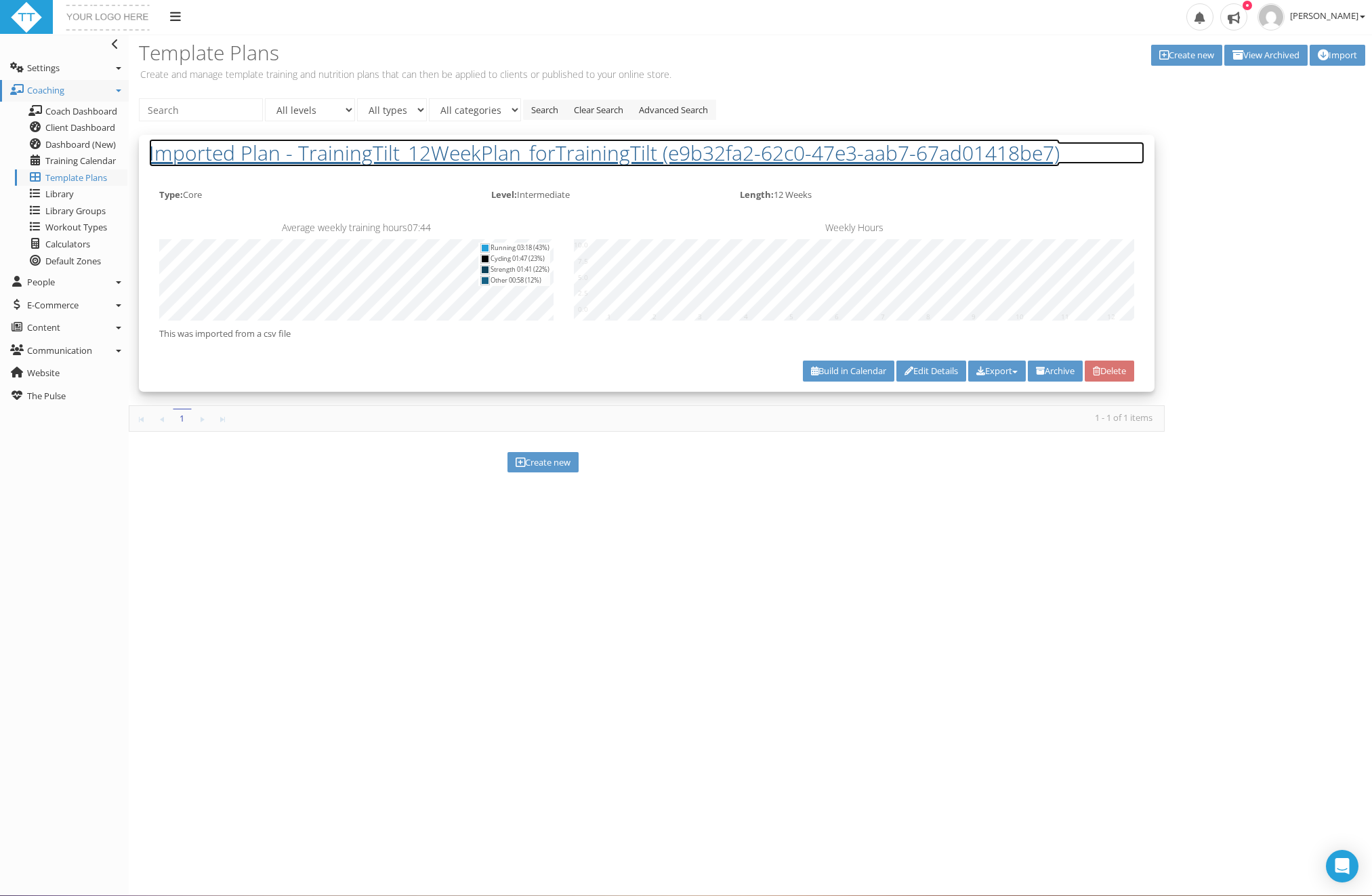
click at [540, 152] on h2 "Imported Plan - TrainingTilt_12WeekPlan_forTrainingTilt (e9b32fa2-62c0-47e3-aab…" at bounding box center [647, 153] width 996 height 22
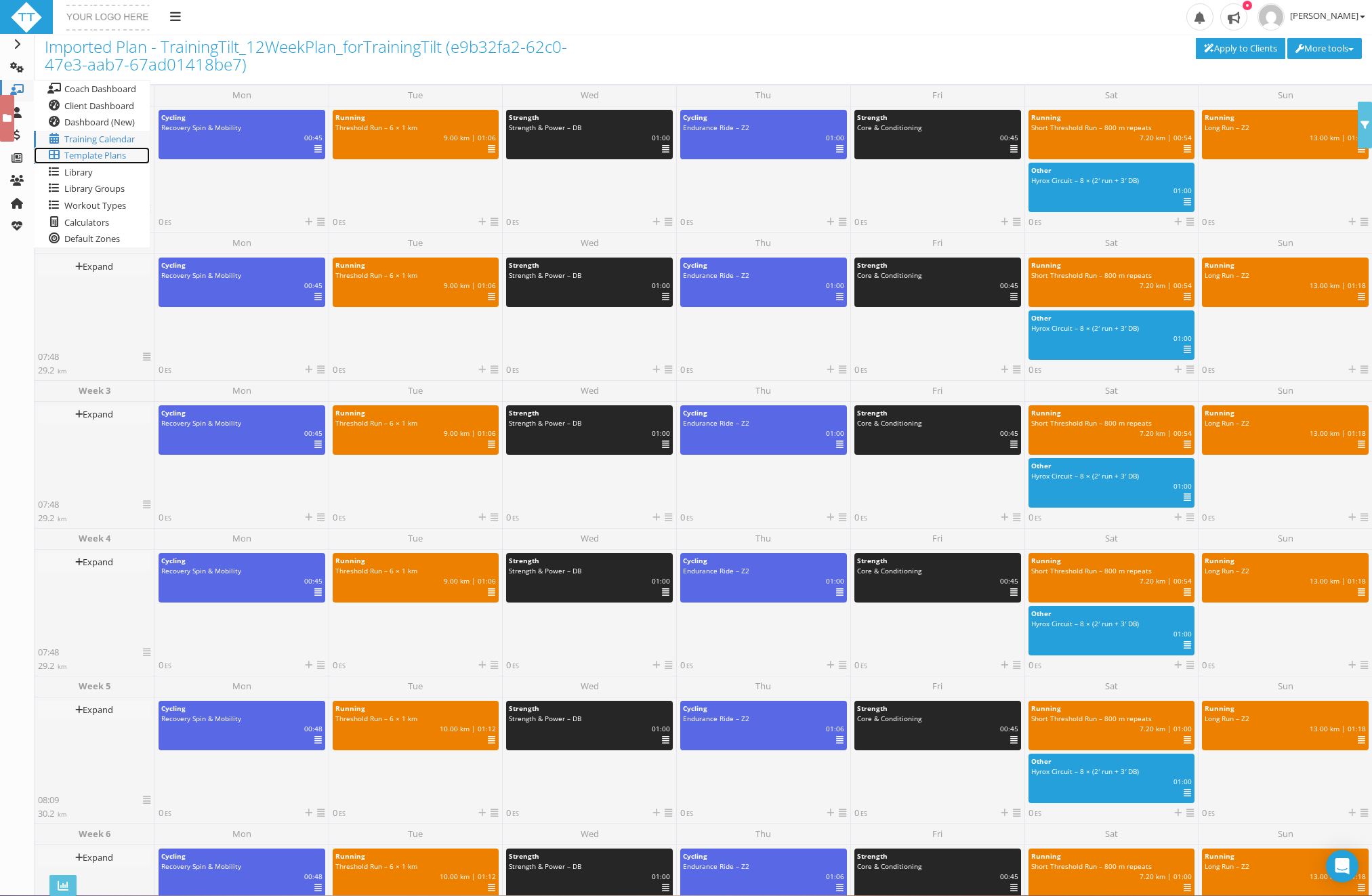
click at [85, 152] on span "Template Plans" at bounding box center [95, 155] width 61 height 12
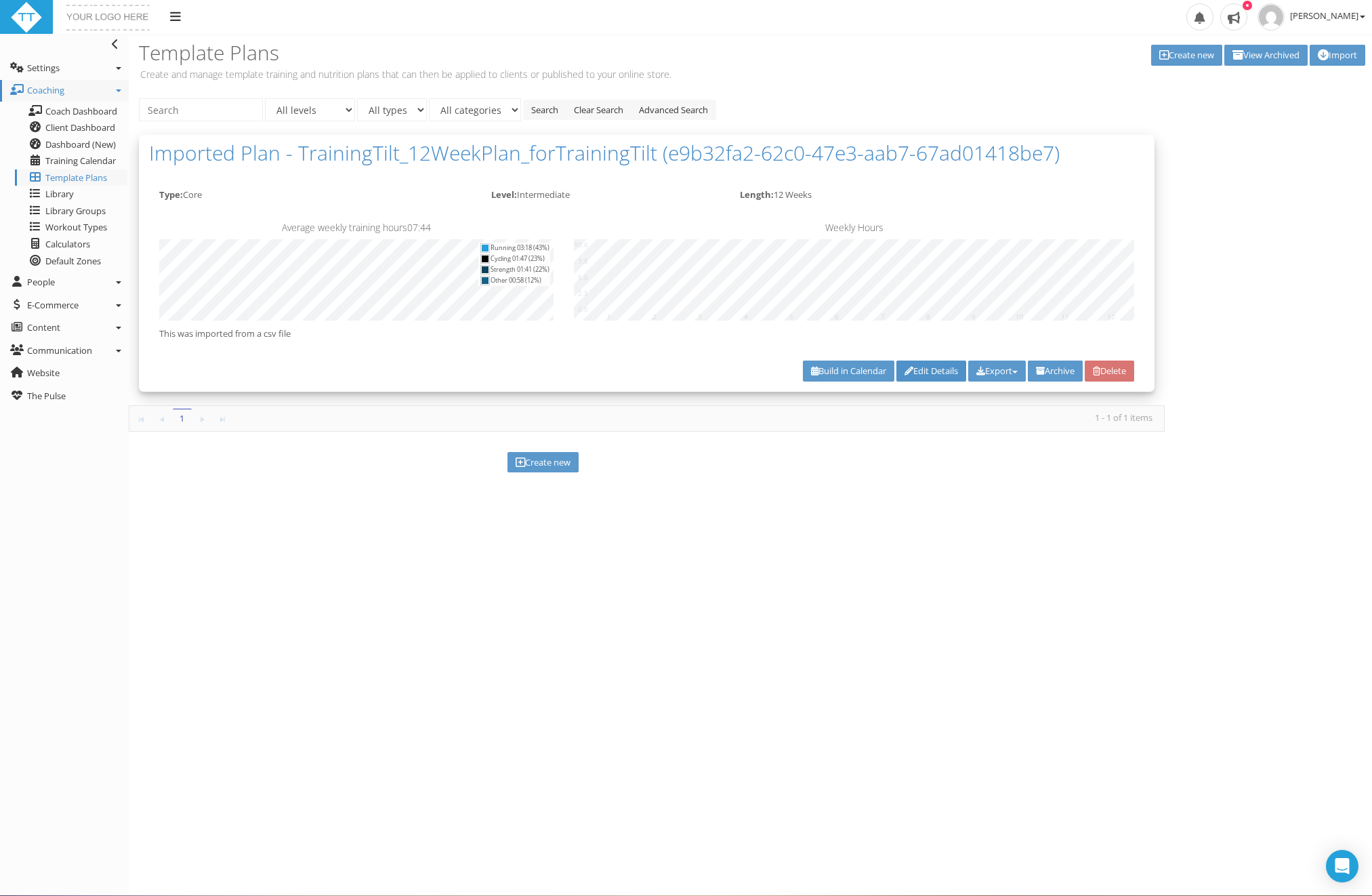
click at [926, 368] on link "Edit Details" at bounding box center [931, 371] width 69 height 21
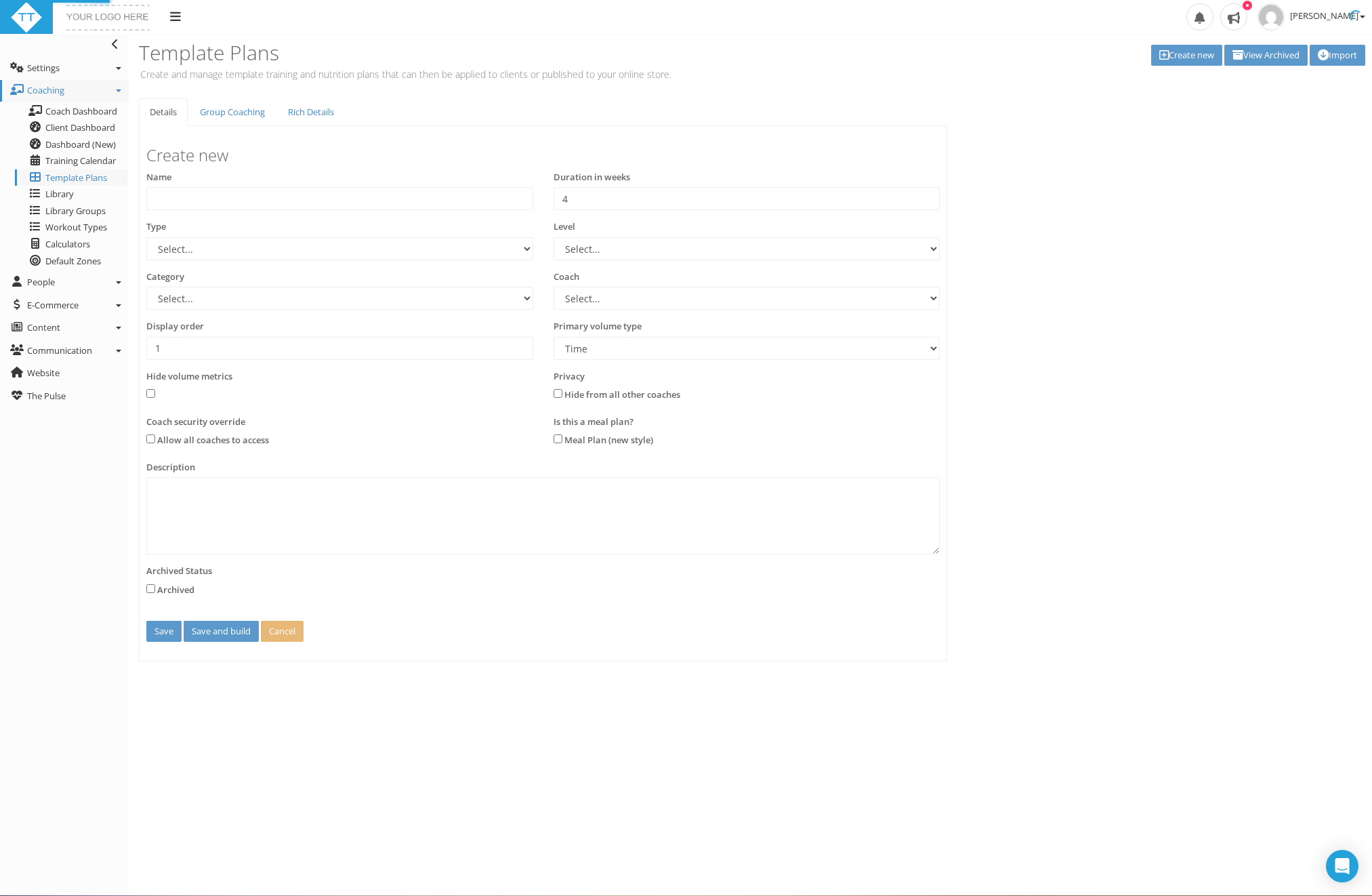
type input "Imported Plan - TrainingTilt_12WeekPlan_forTrainingTilt (e9b32fa2-62c0-47e3-aab…"
type input "12"
select select "edf10bb5-1271-488e-8769-0541e44a88fe"
select select "e8563d30-5faa-4b79-a4d6-0aa4b85e31fb"
select select
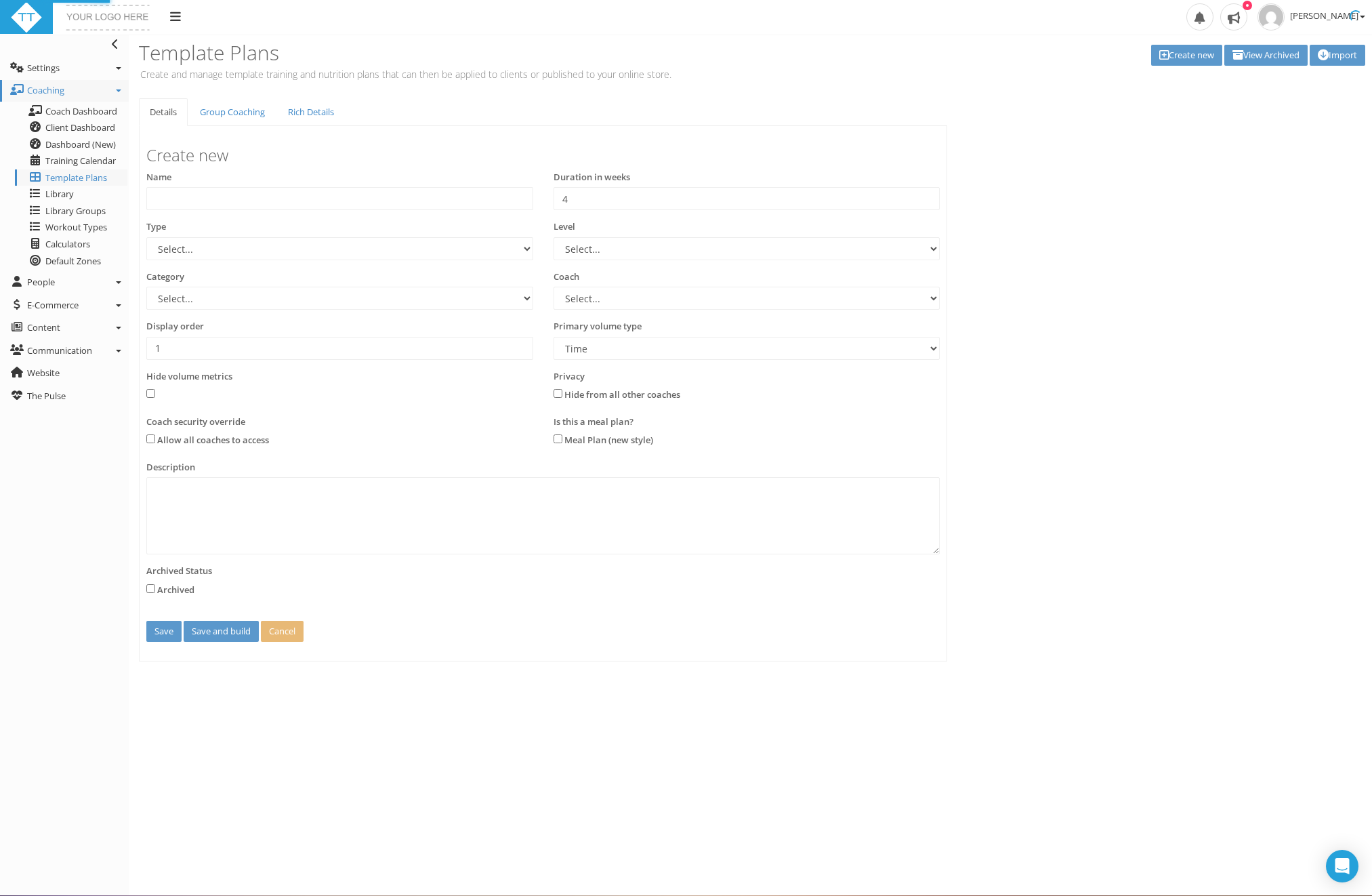
select select "5a5c6e8b-6ff7-4f18-b83f-e0eada431048"
type input "0"
type textarea "This was imported from a csv file"
select select "edf10bb5-1271-488e-8769-0541e44a88fe"
select select "e8563d30-5faa-4b79-a4d6-0aa4b85e31fb"
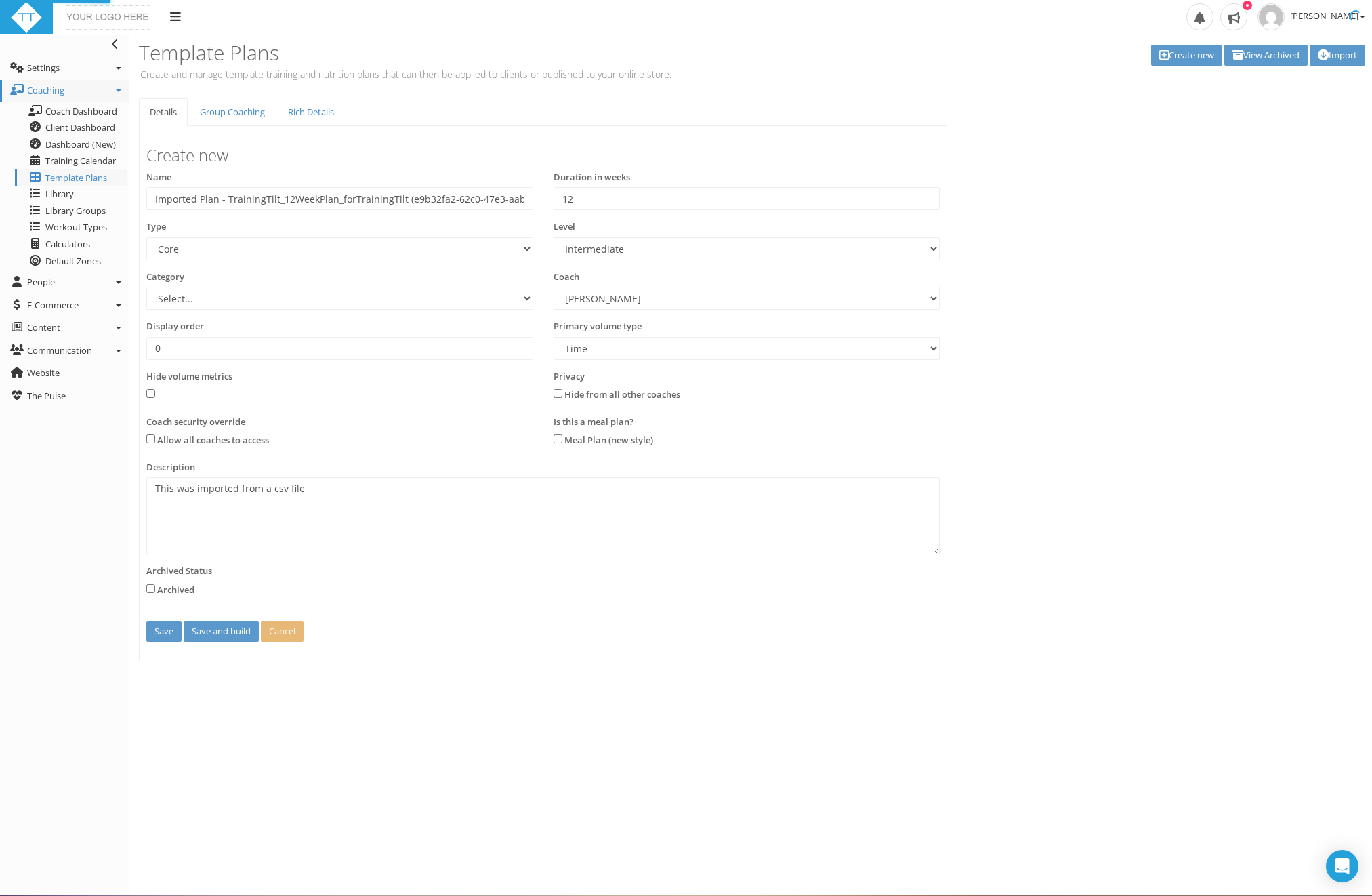
select select "5a5c6e8b-6ff7-4f18-b83f-e0eada431048"
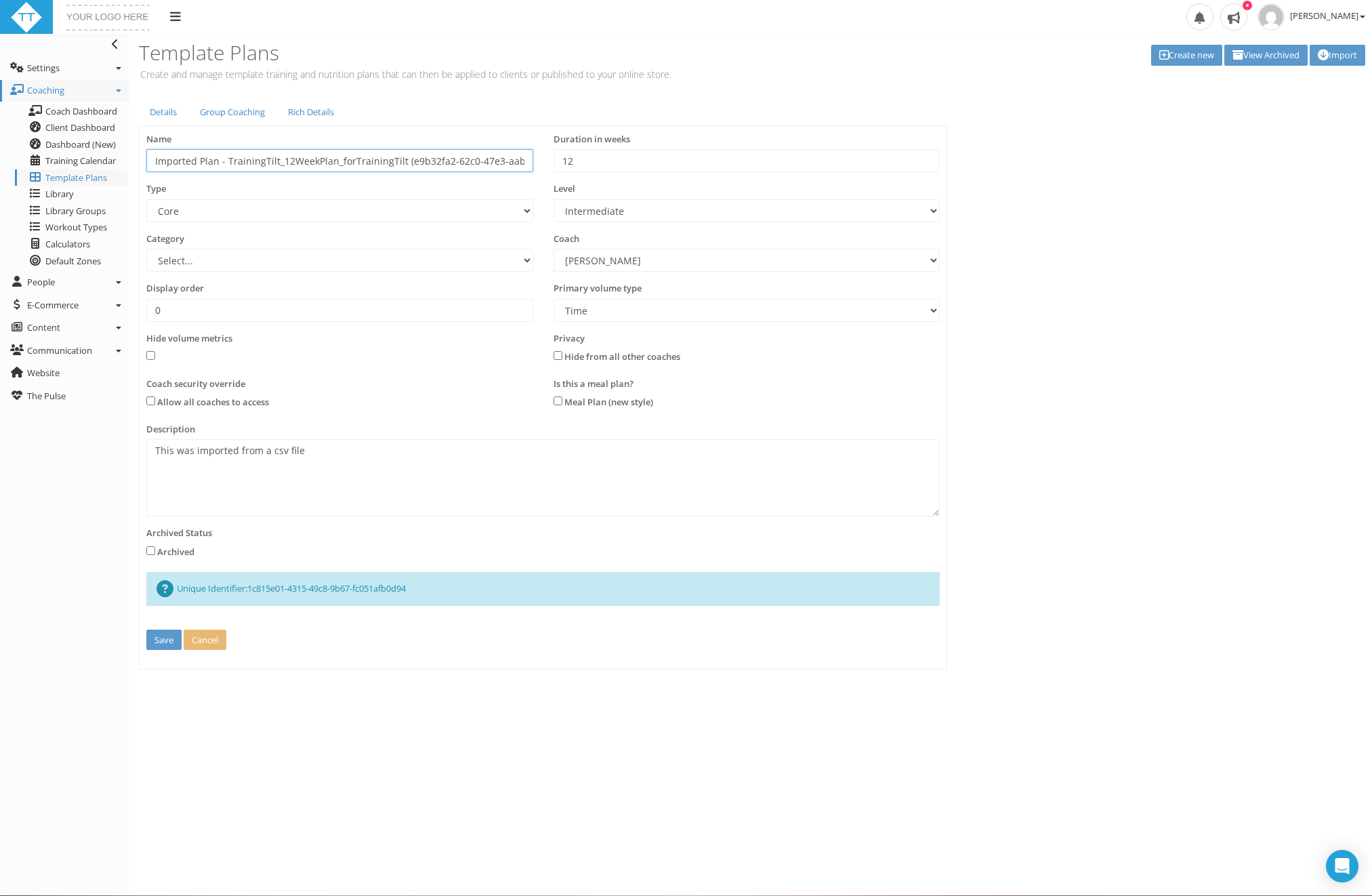
click at [408, 160] on input "Imported Plan - TrainingTilt_12WeekPlan_forTrainingTilt (e9b32fa2-62c0-47e3-aab…" at bounding box center [339, 160] width 387 height 23
type input "12 week hyrox 2025"
click at [588, 255] on select "Select... N Cohen" at bounding box center [747, 259] width 387 height 23
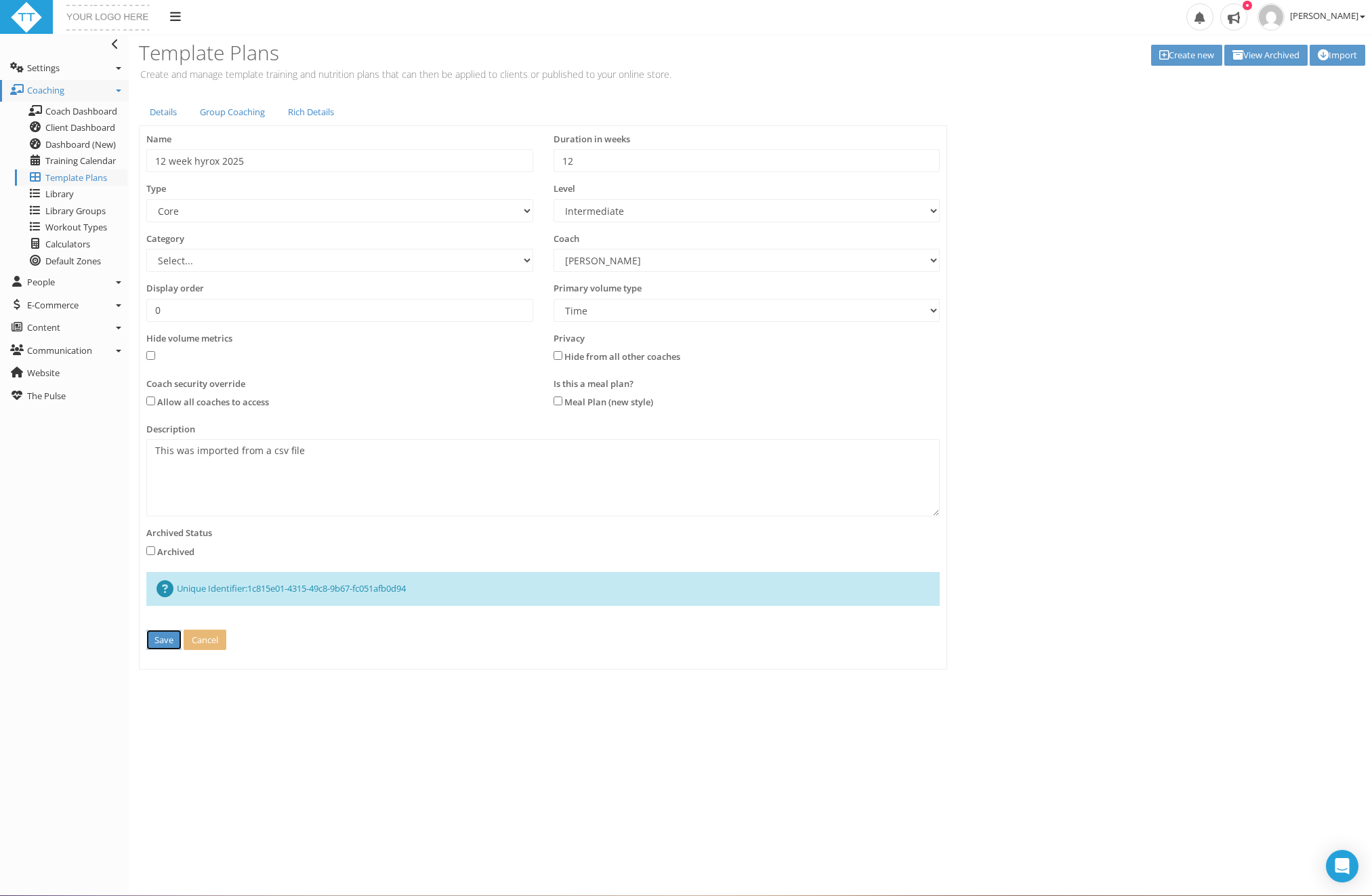
click at [160, 635] on button "Save" at bounding box center [164, 640] width 35 height 21
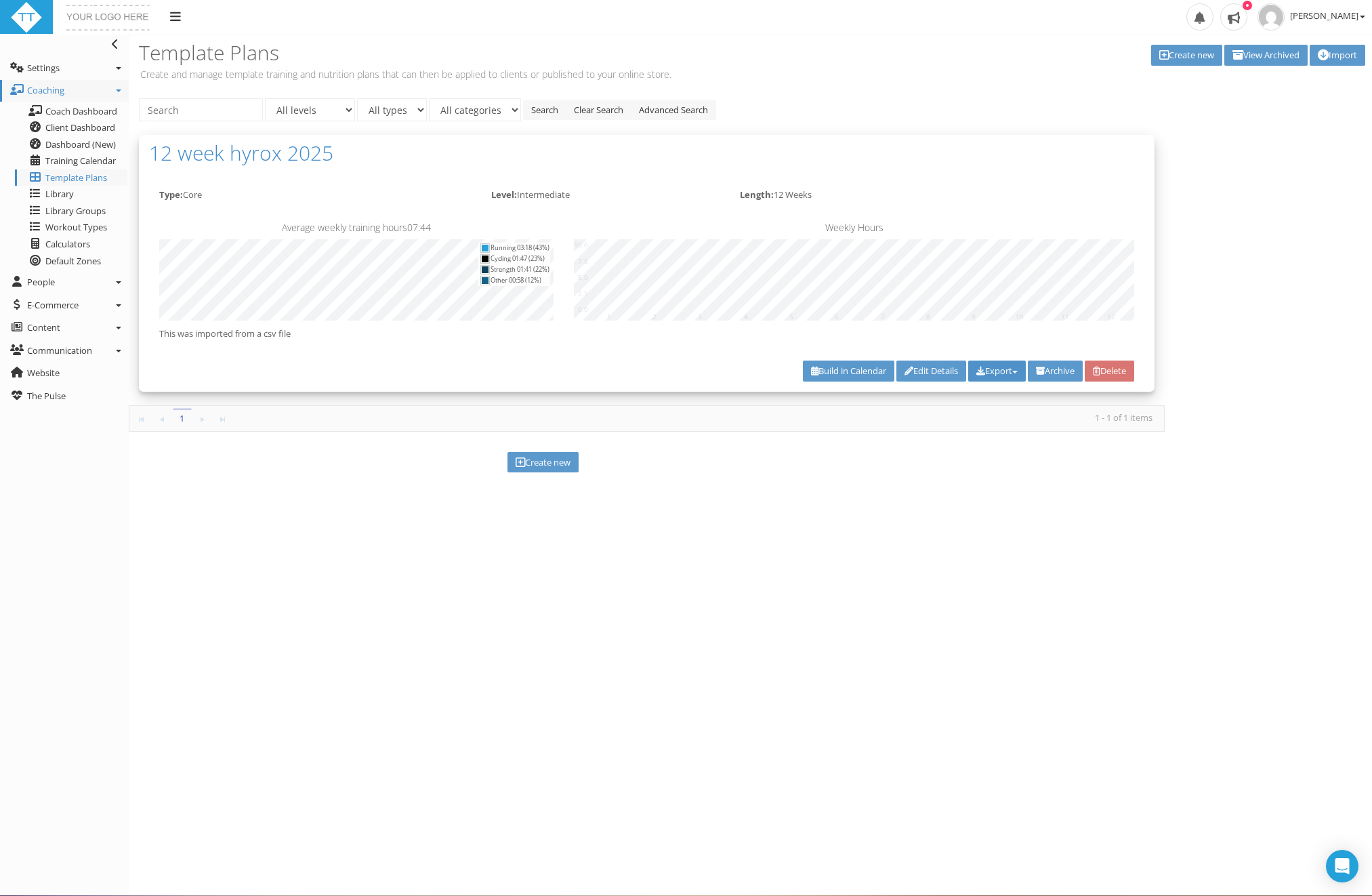
click at [991, 367] on button "Export" at bounding box center [997, 371] width 58 height 21
click at [921, 410] on link "Export to TrainingPeaks Format" at bounding box center [943, 412] width 163 height 17
click at [86, 163] on span "Training Calendar" at bounding box center [80, 160] width 70 height 12
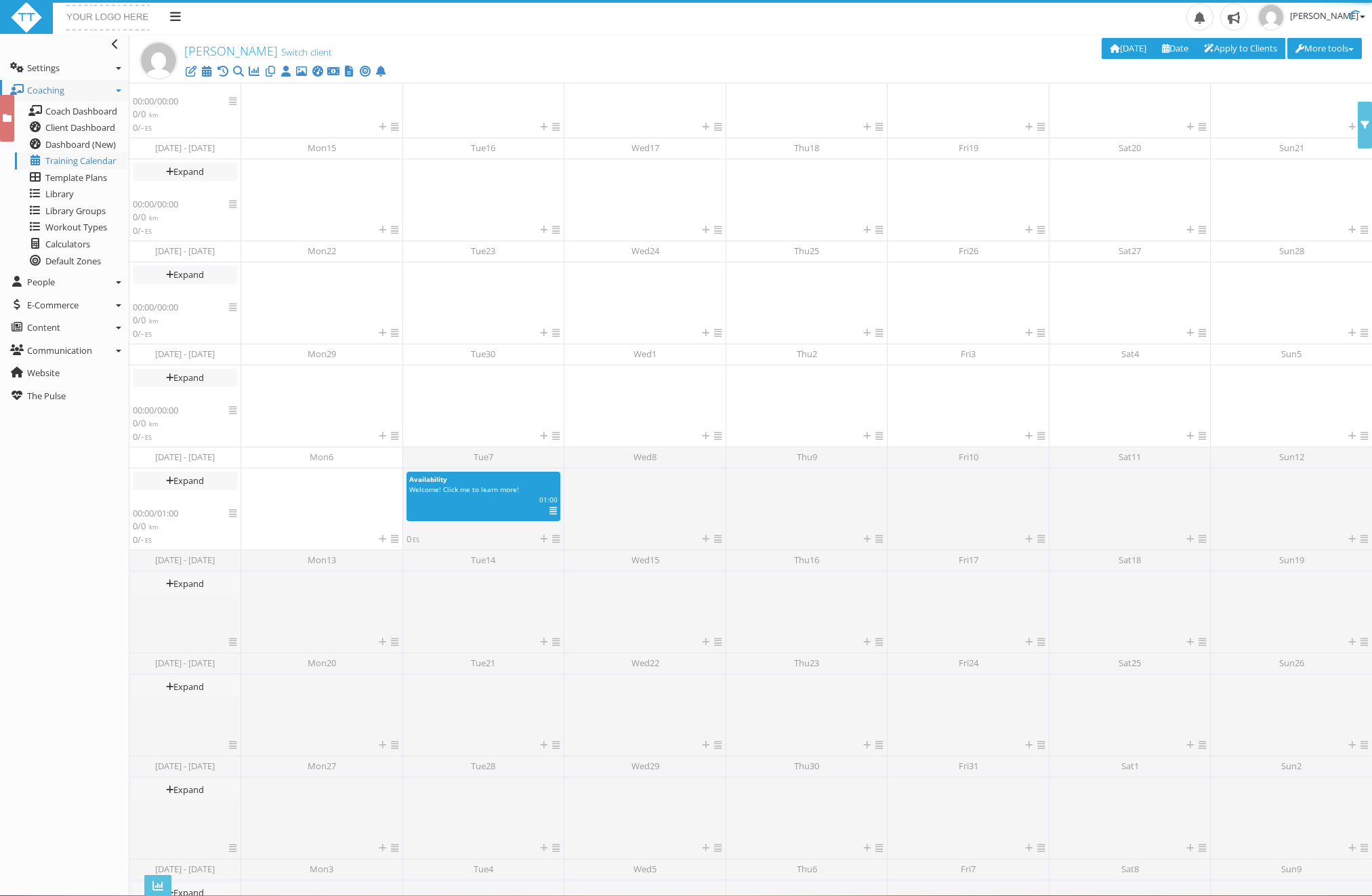
scroll to position [33, 0]
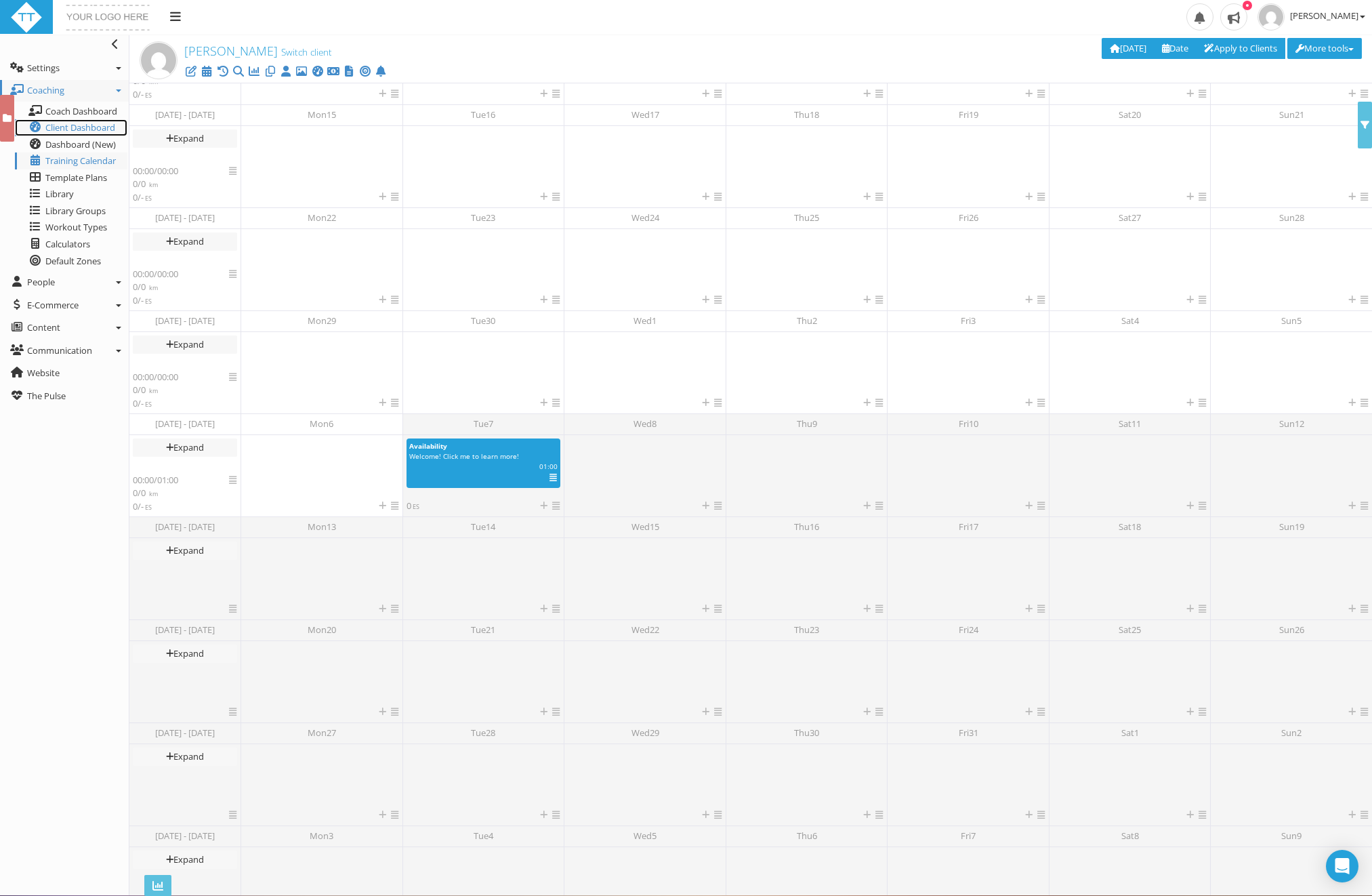
click at [70, 132] on span "Client Dashboard" at bounding box center [80, 127] width 69 height 12
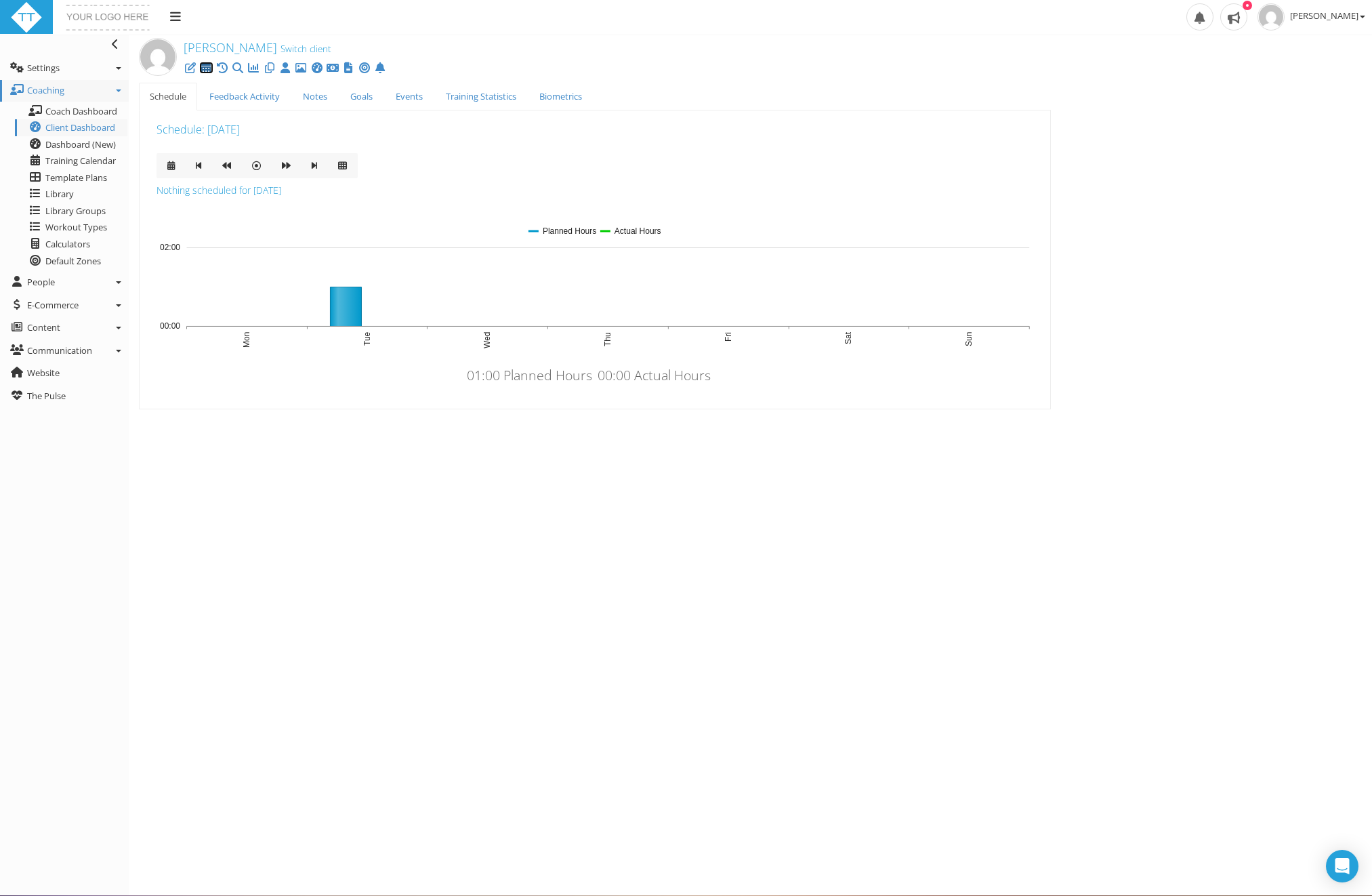
click at [206, 69] on icon at bounding box center [206, 68] width 13 height 1
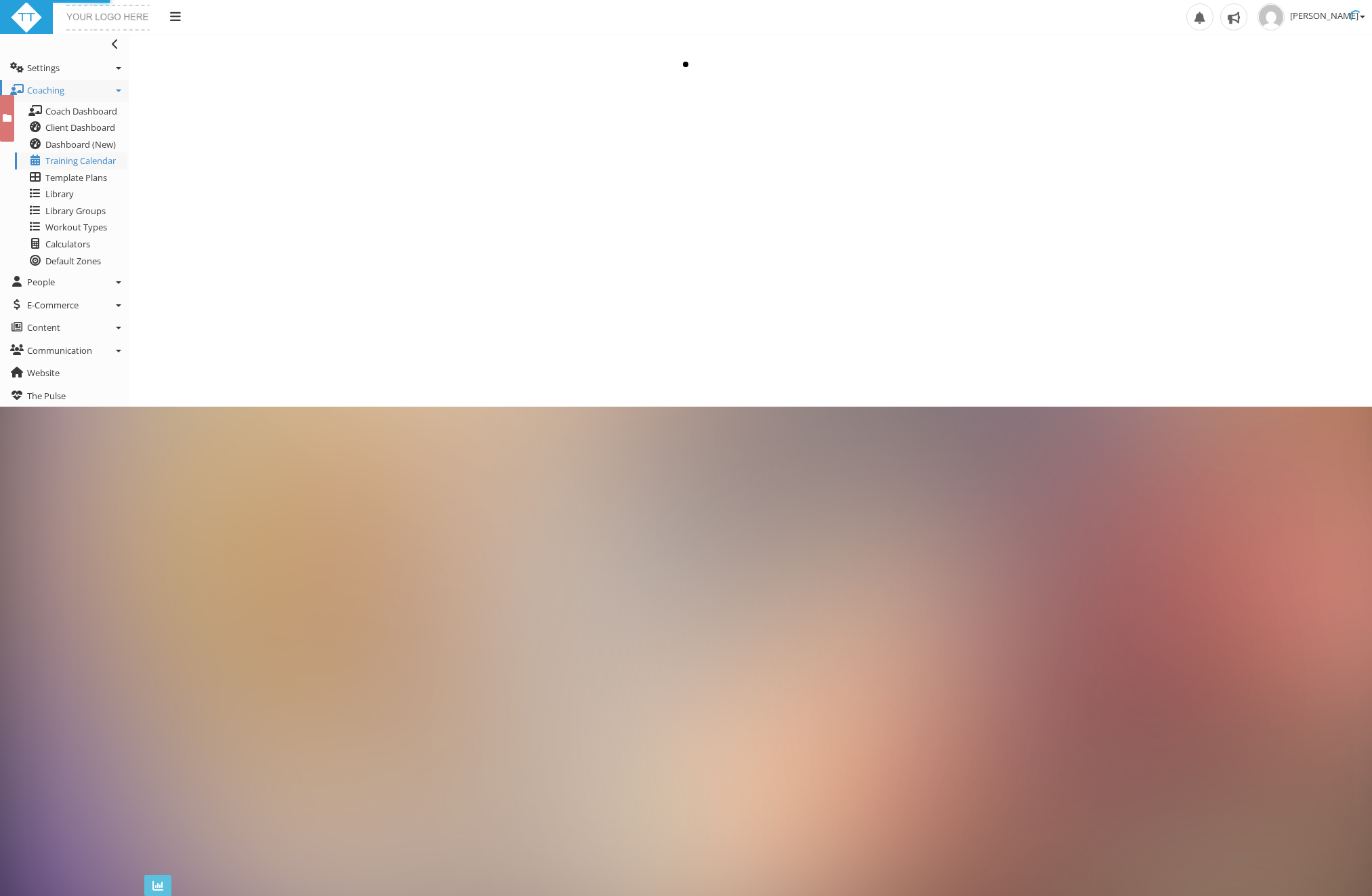
scroll to position [33, 0]
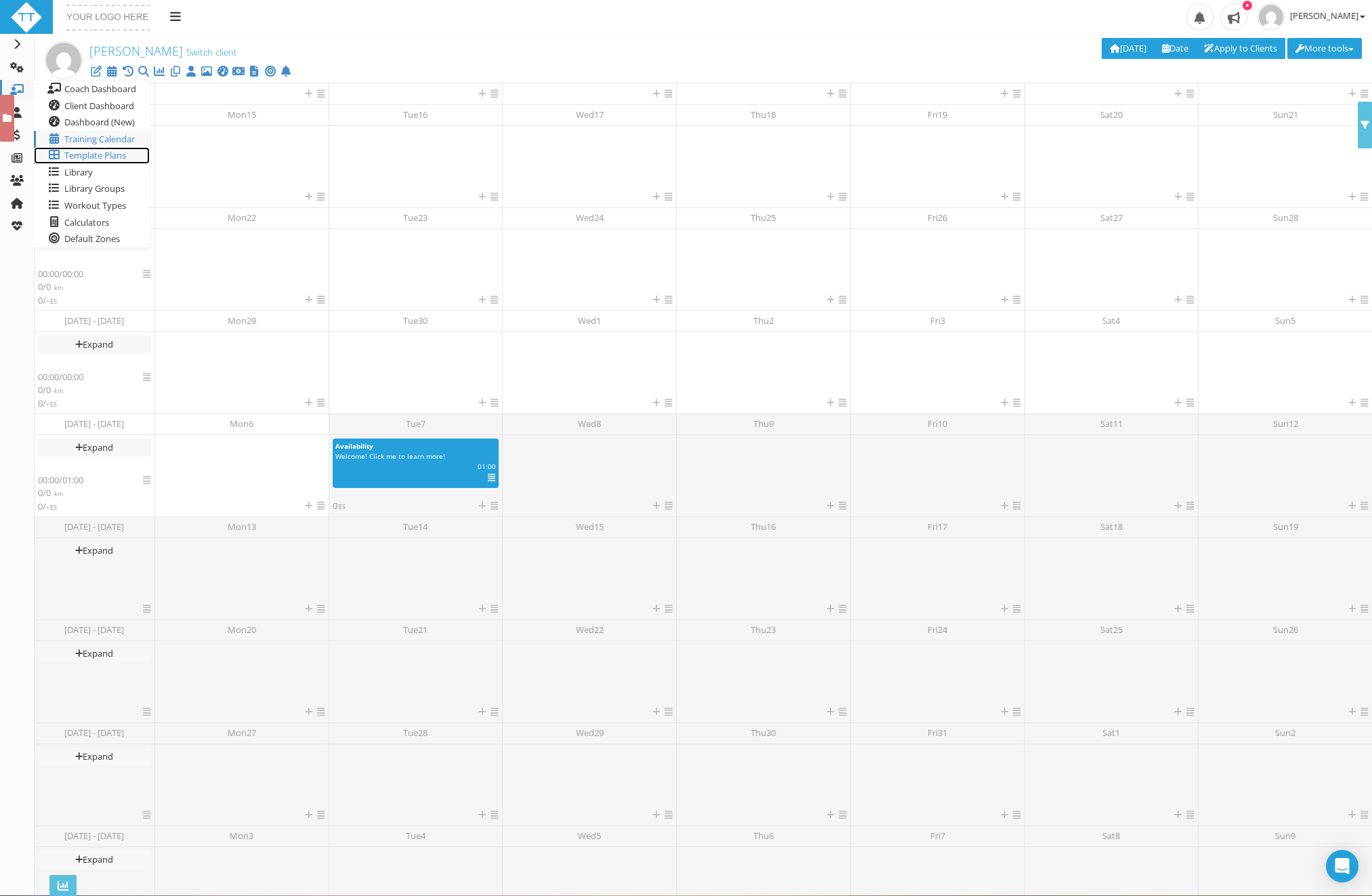
click at [94, 155] on span "Template Plans" at bounding box center [95, 155] width 61 height 12
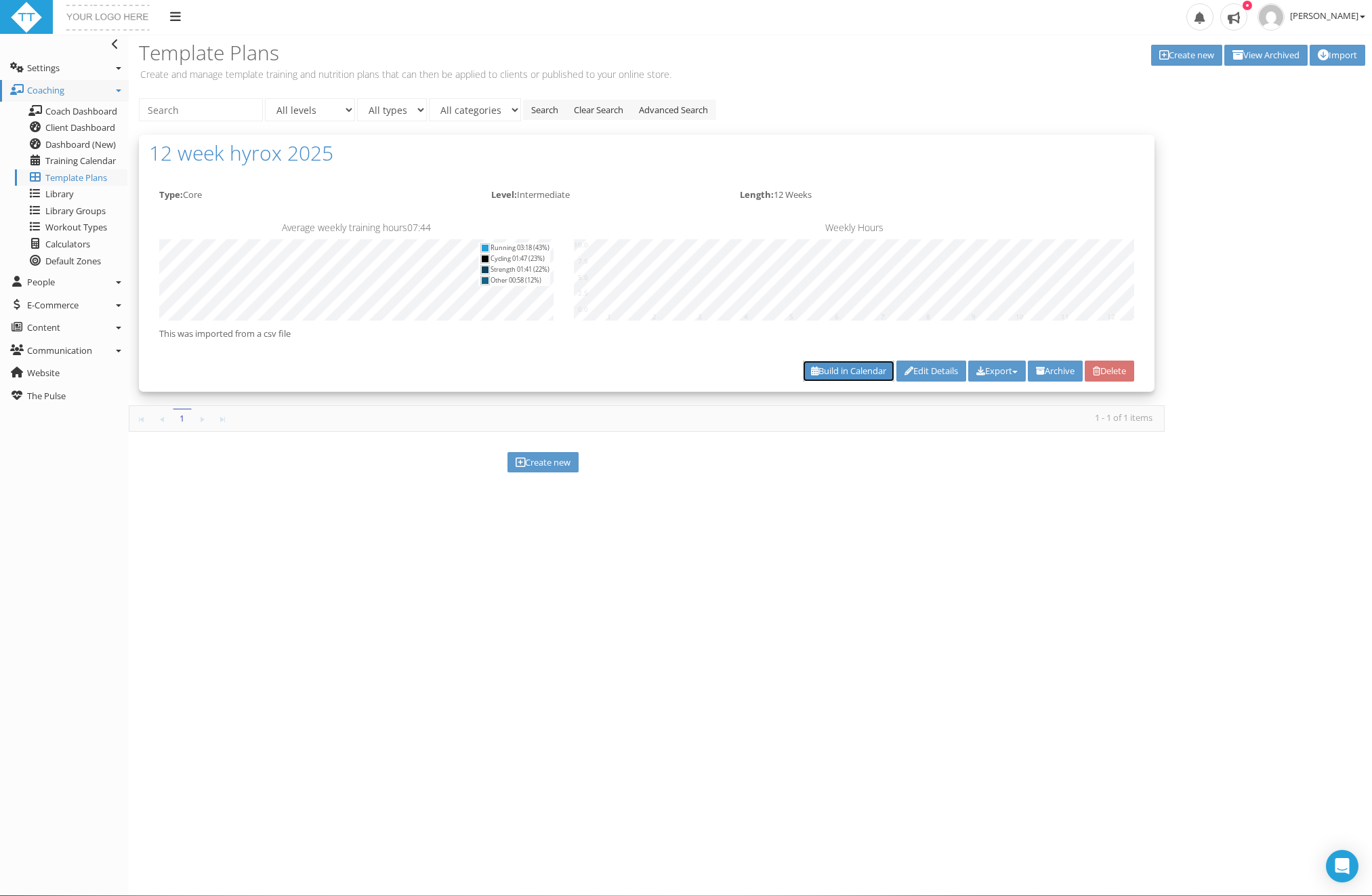
click at [835, 375] on link "Build in Calendar" at bounding box center [849, 371] width 92 height 21
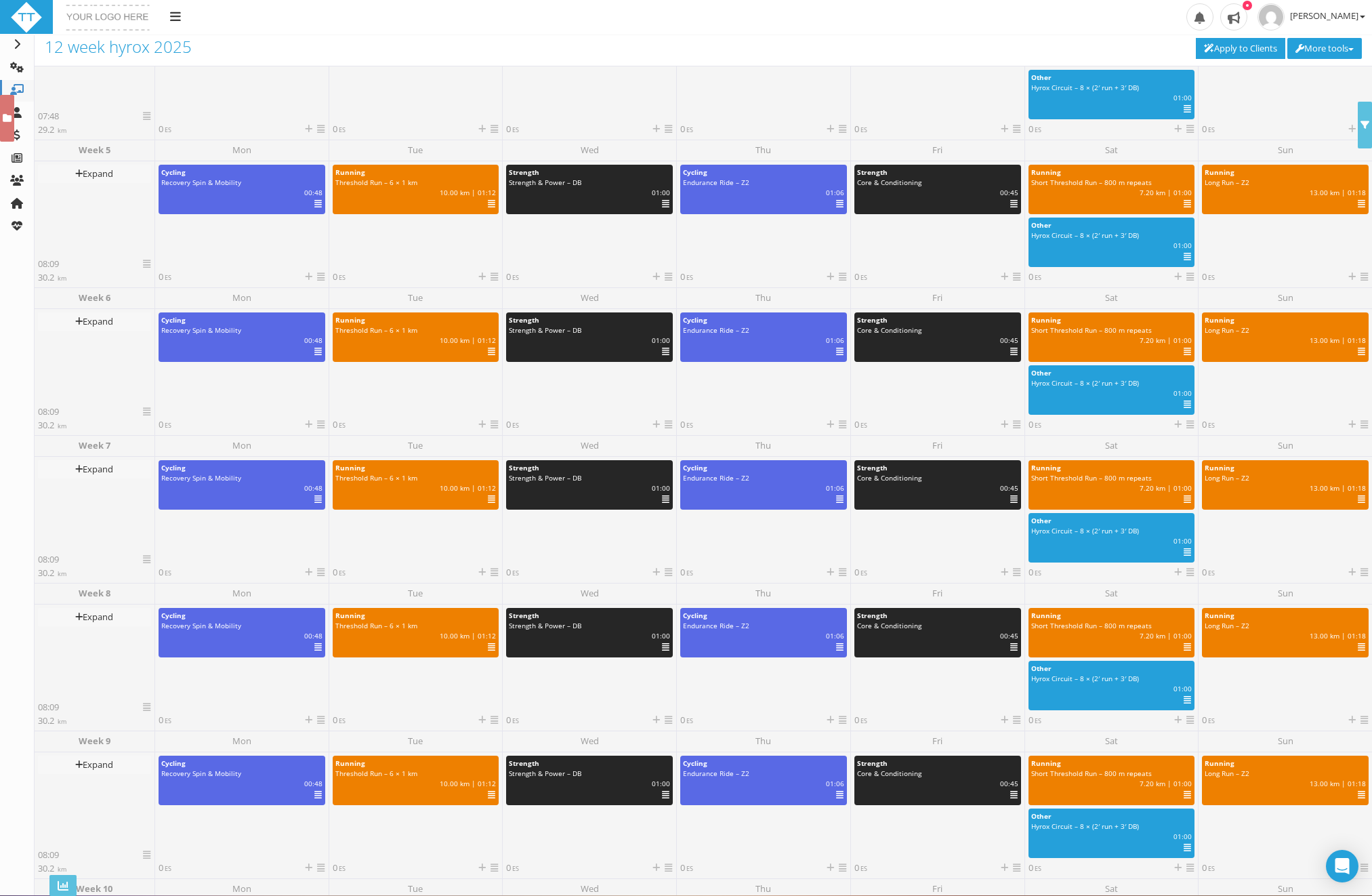
scroll to position [513, 0]
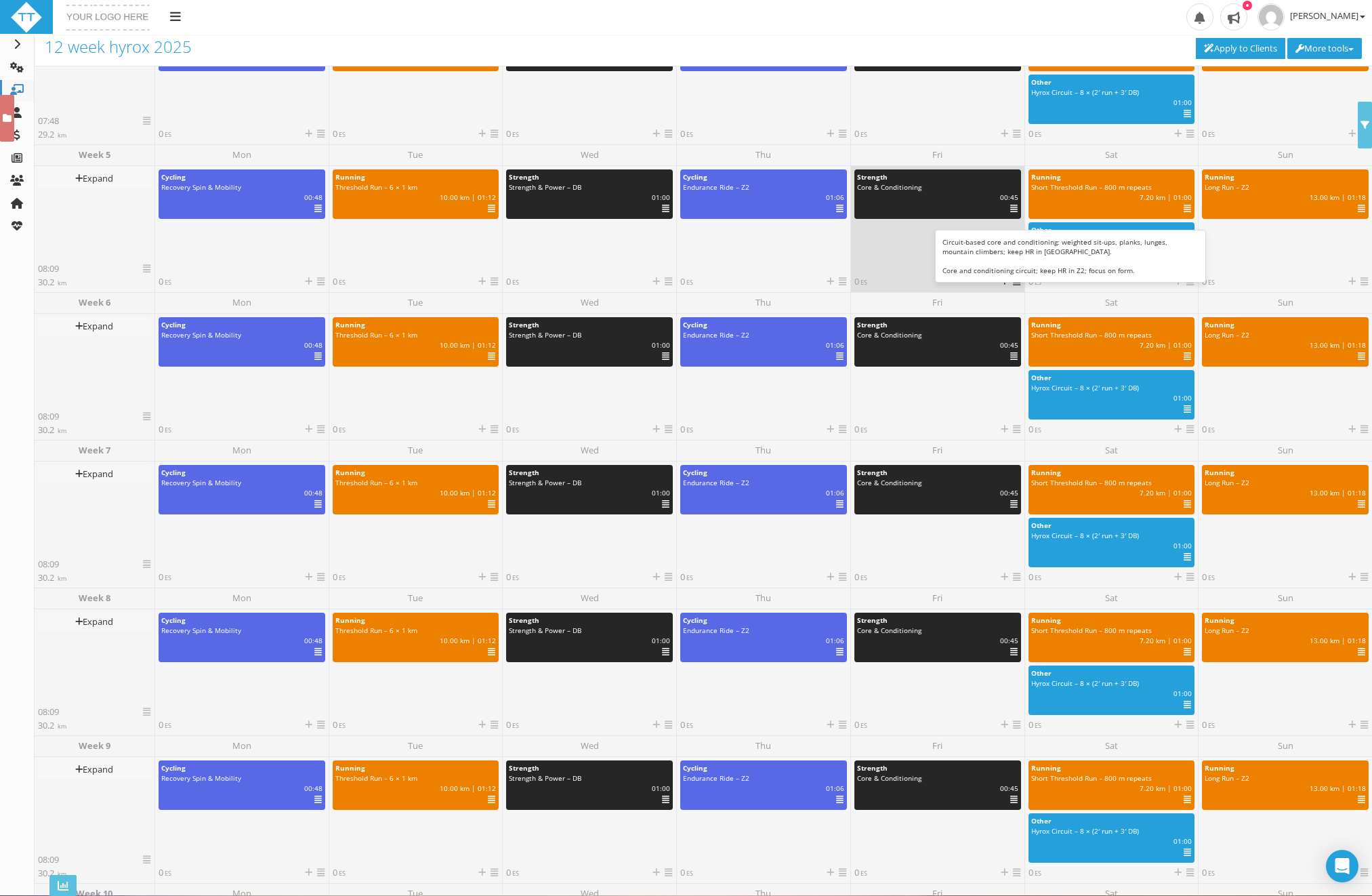
click at [928, 183] on div "Core & Conditioning" at bounding box center [938, 188] width 161 height 10
select select "8cc085bc-3541-4171-979b-404ec710b035"
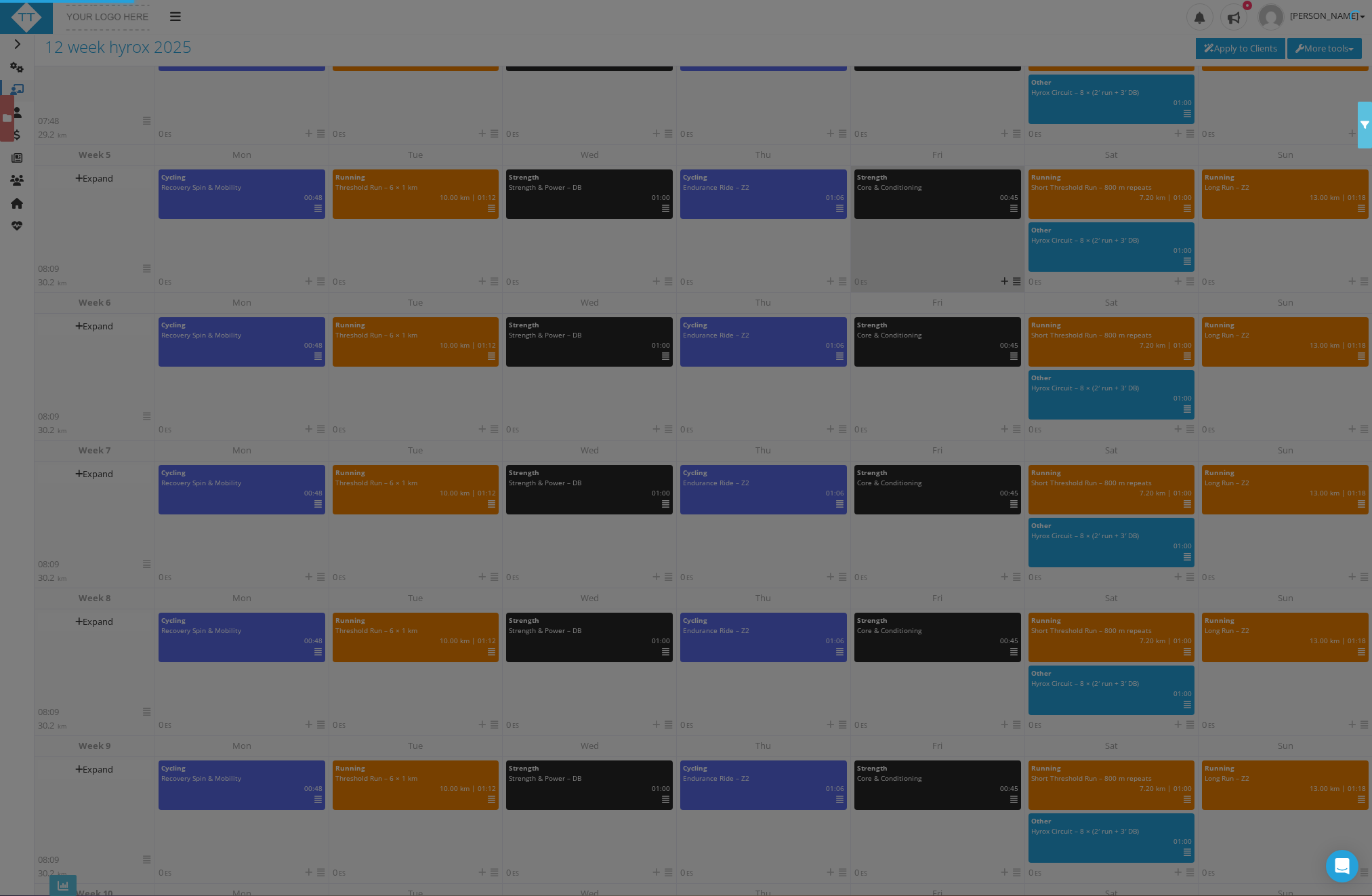
scroll to position [0, 0]
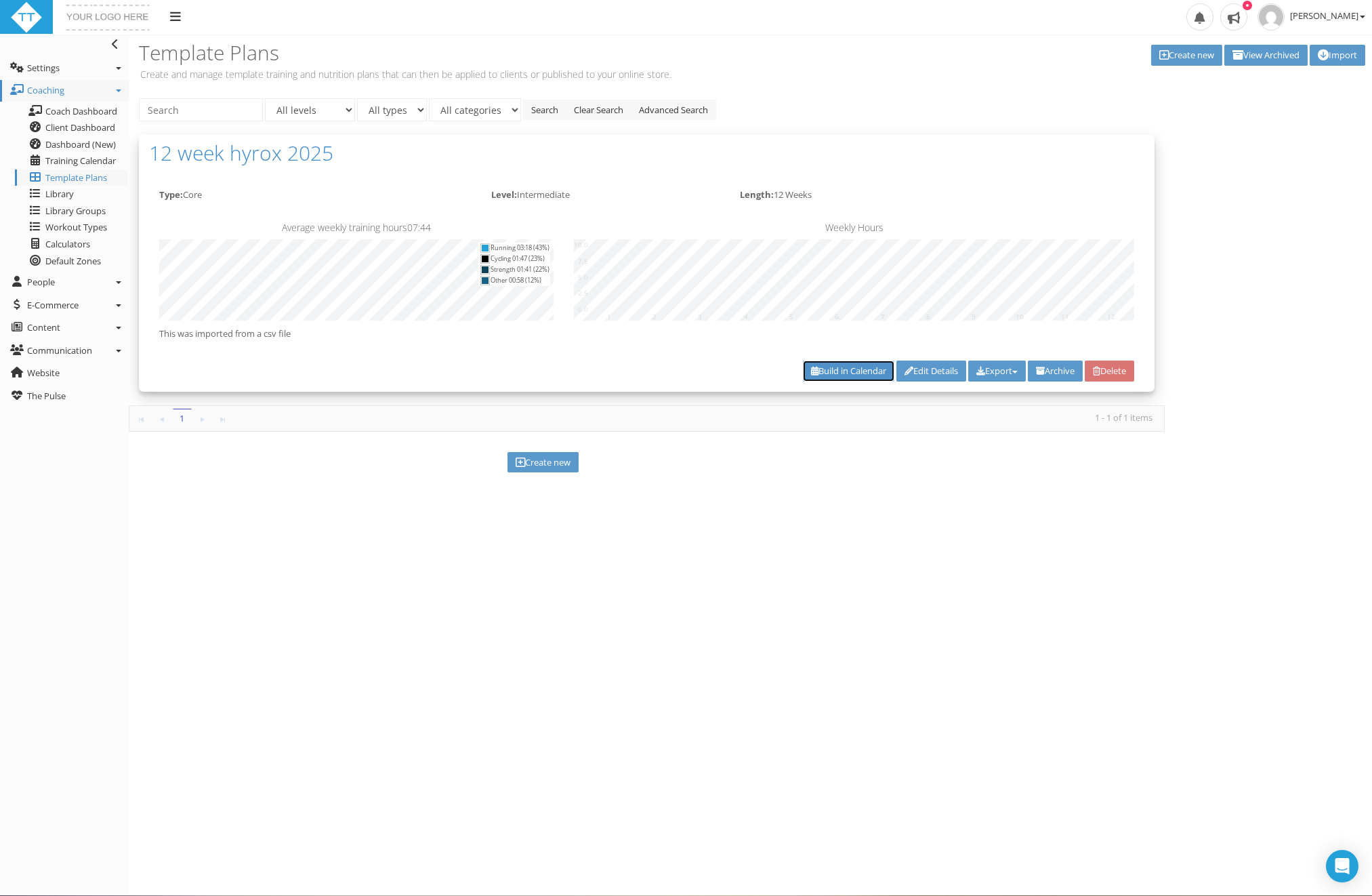
click at [804, 379] on link "Build in Calendar" at bounding box center [849, 371] width 92 height 21
